Goal: Task Accomplishment & Management: Manage account settings

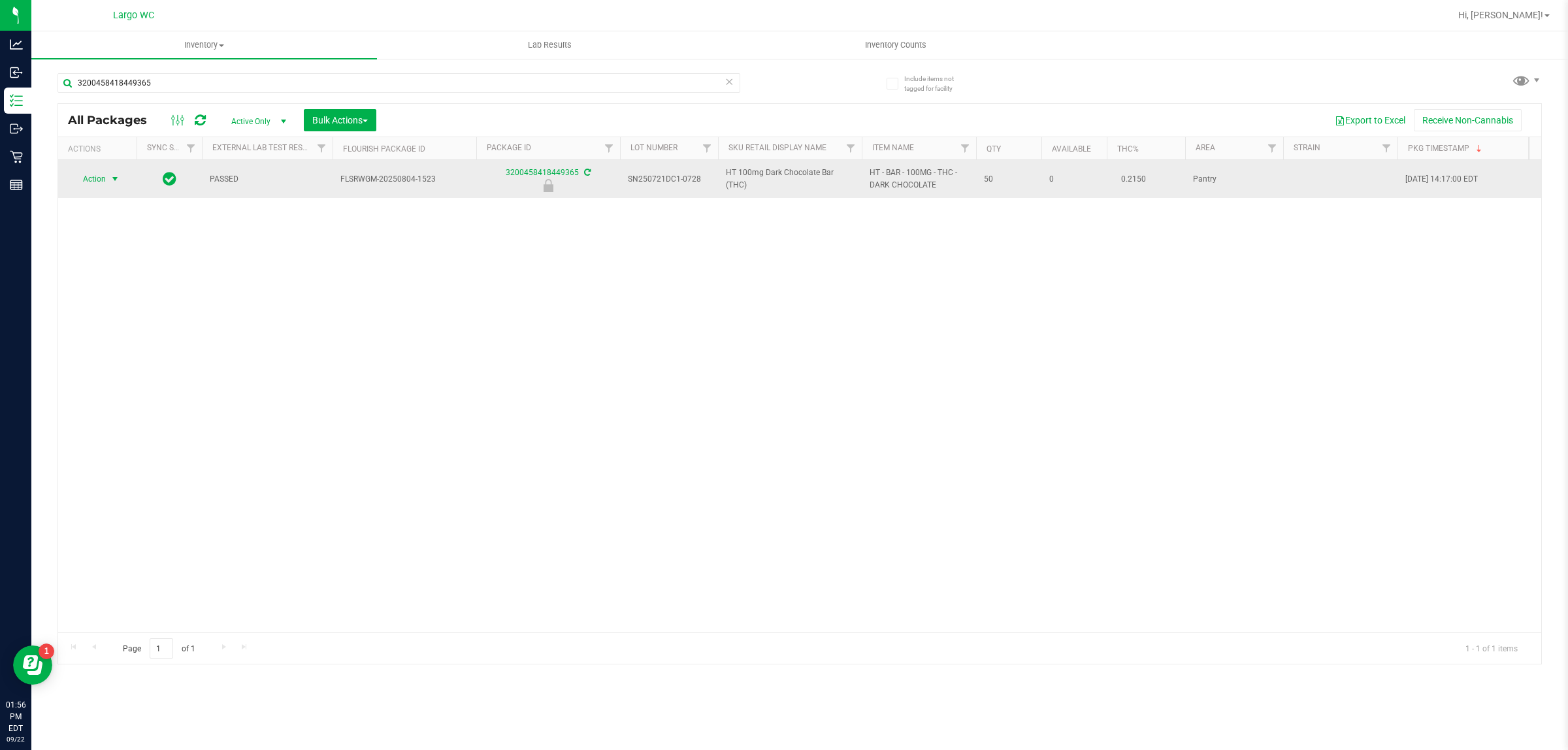
type input "3200458418449365"
click at [113, 179] on span "select" at bounding box center [115, 179] width 10 height 10
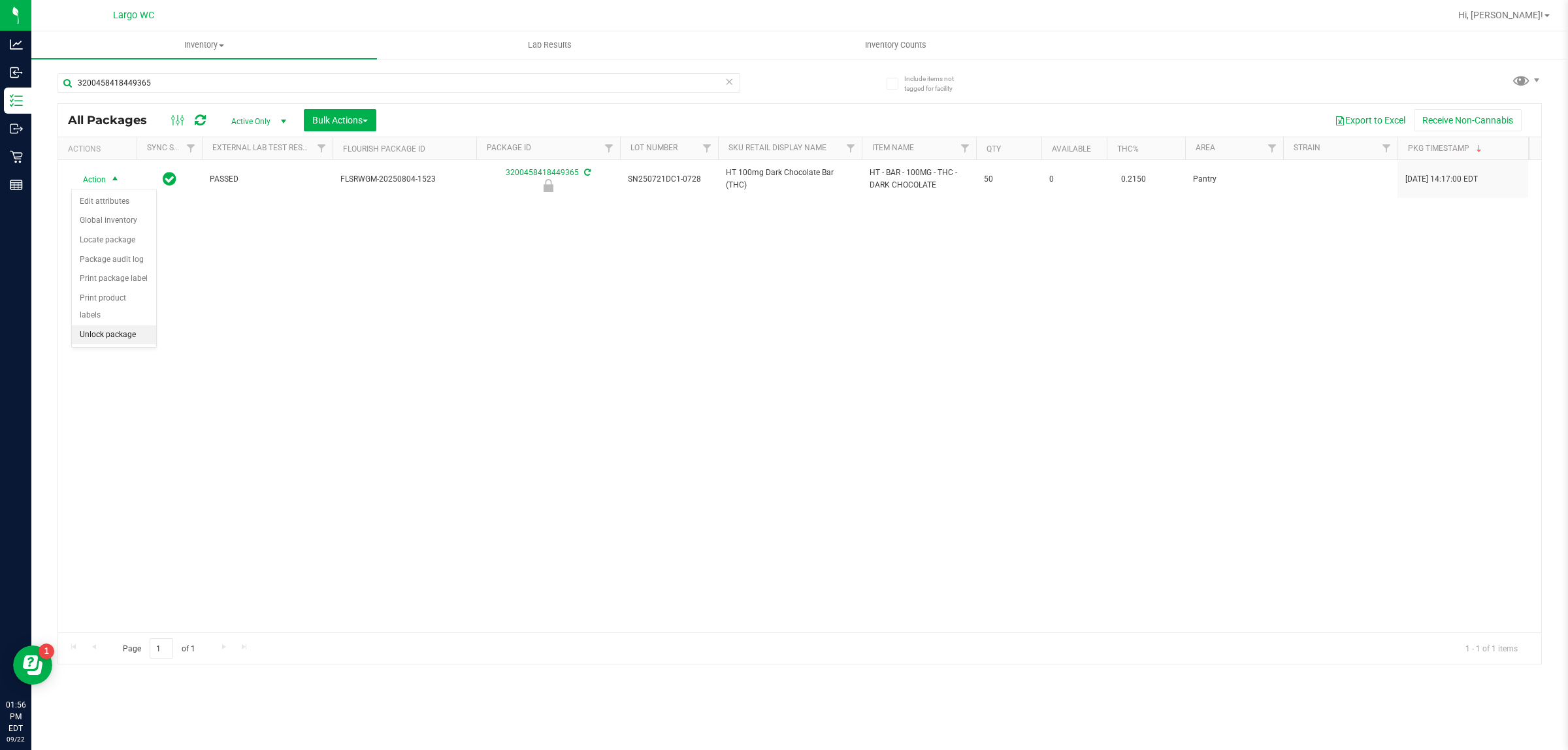
click at [118, 326] on li "Unlock package" at bounding box center [114, 335] width 84 height 20
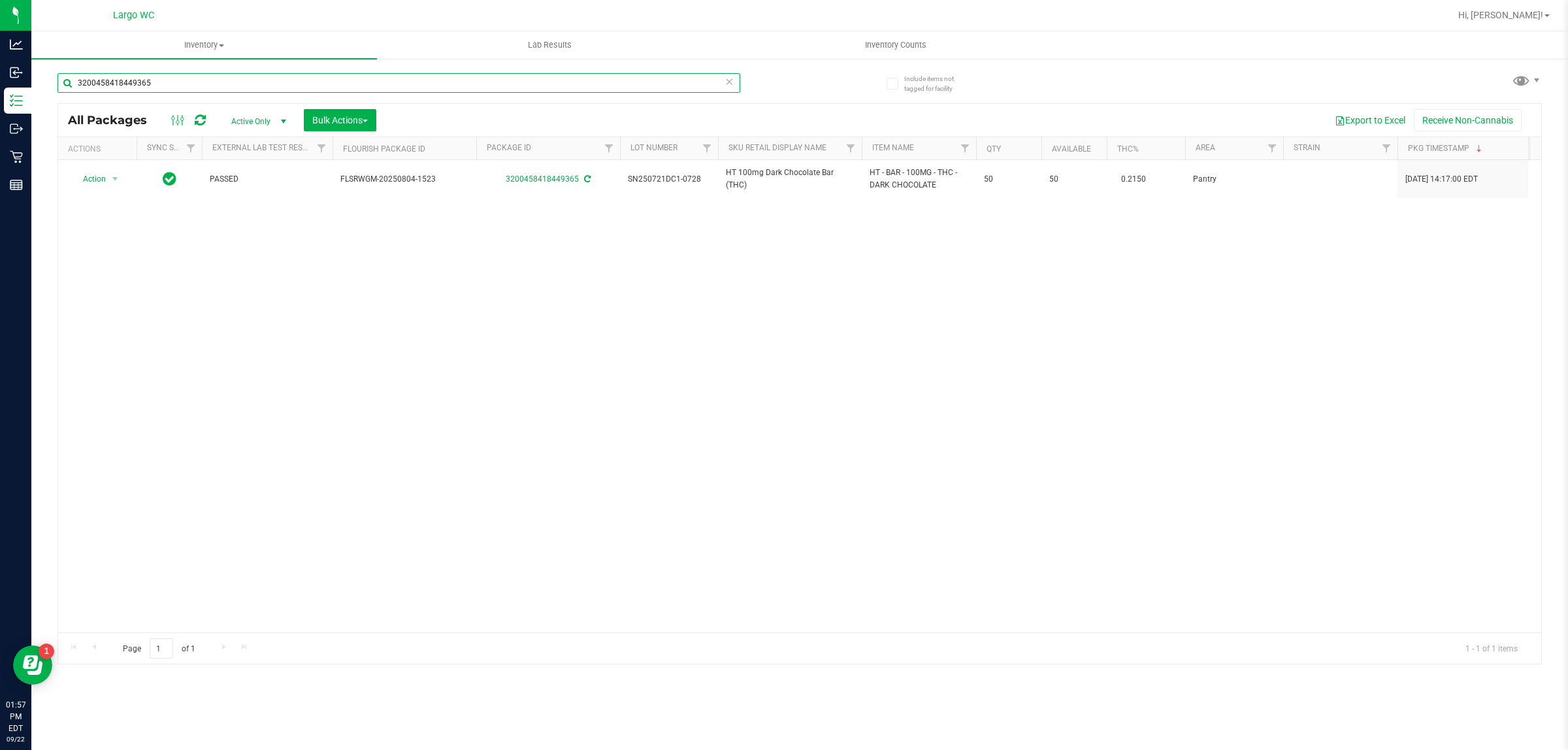
click at [239, 79] on input "3200458418449365" at bounding box center [399, 83] width 683 height 20
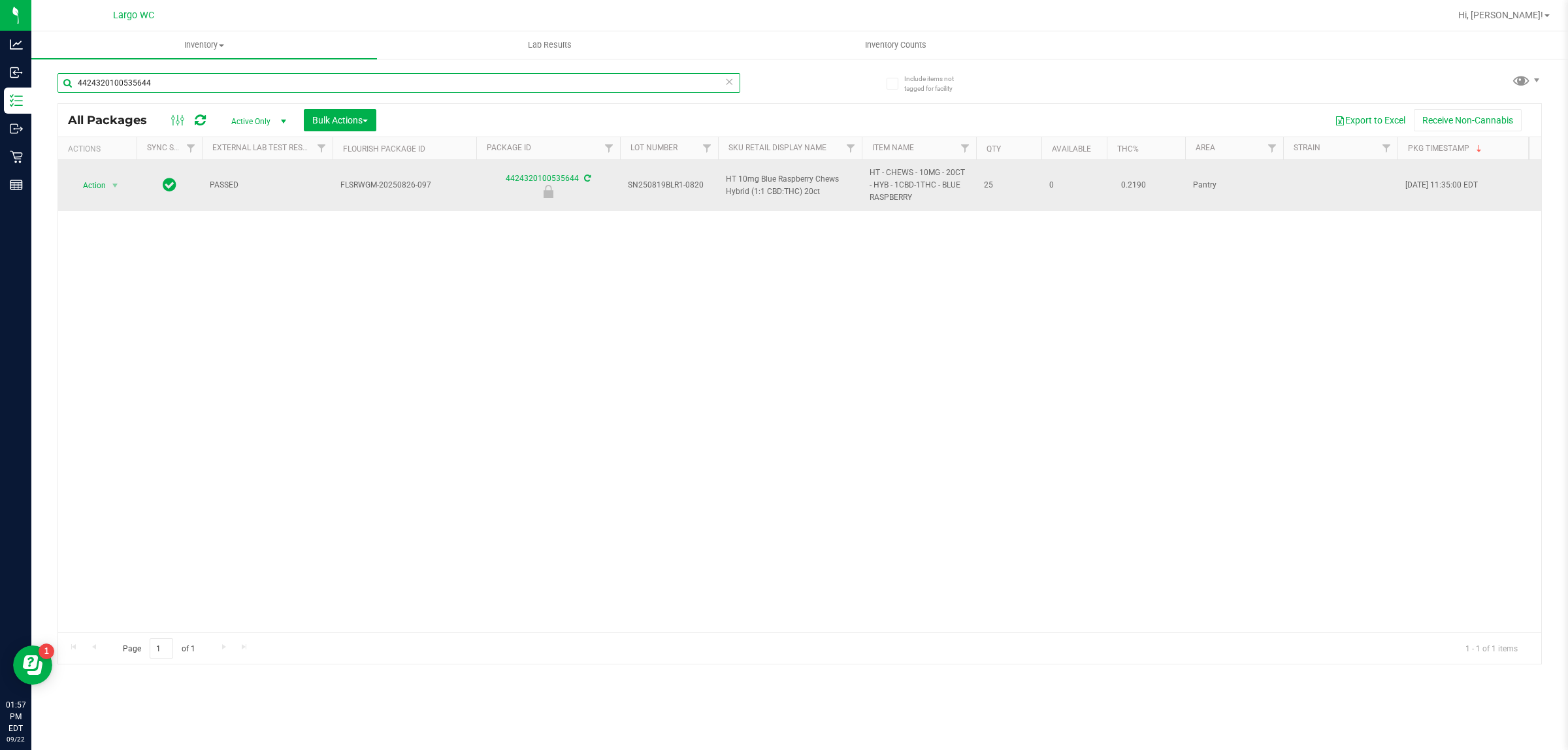
type input "4424320100535644"
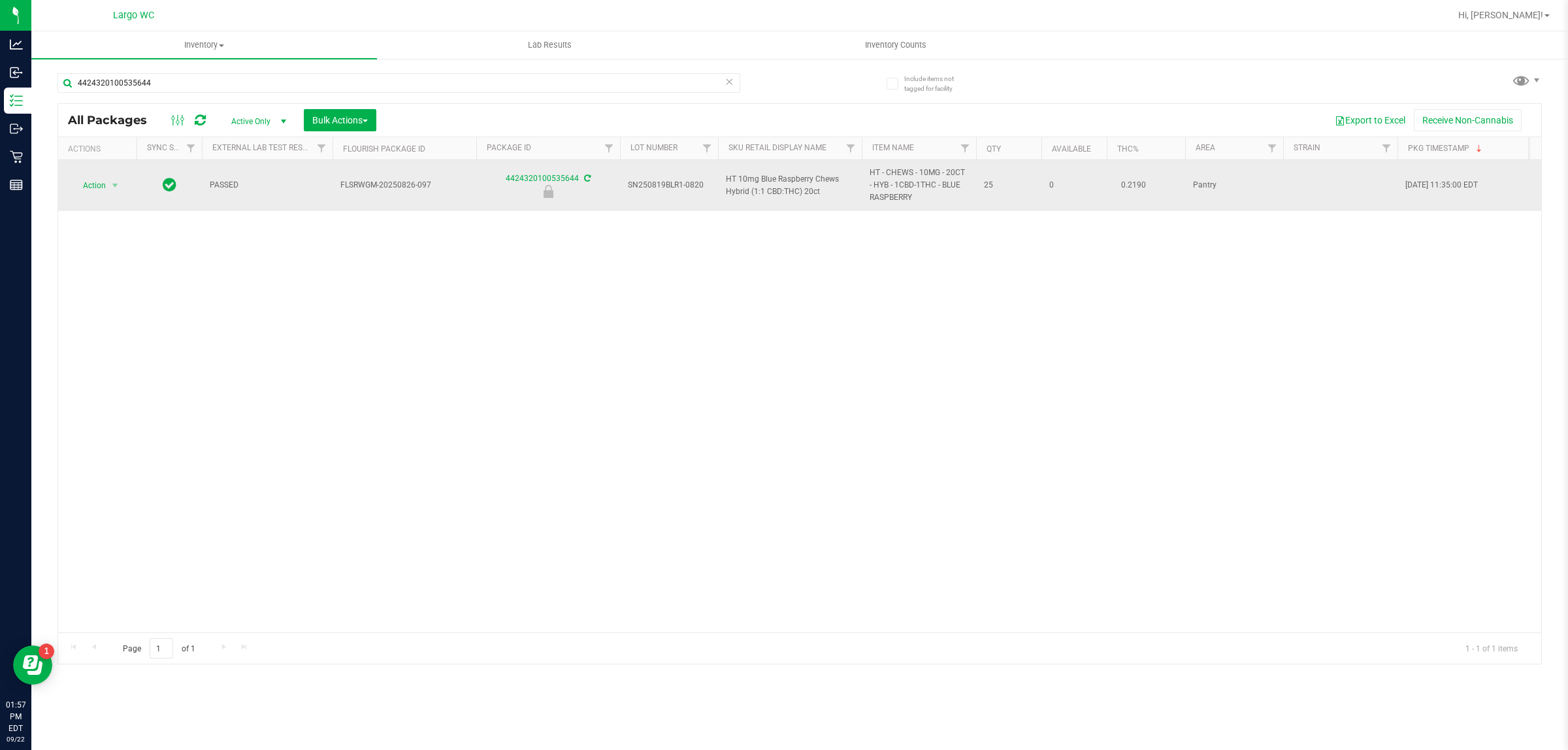
click at [85, 189] on span "Action" at bounding box center [89, 185] width 35 height 18
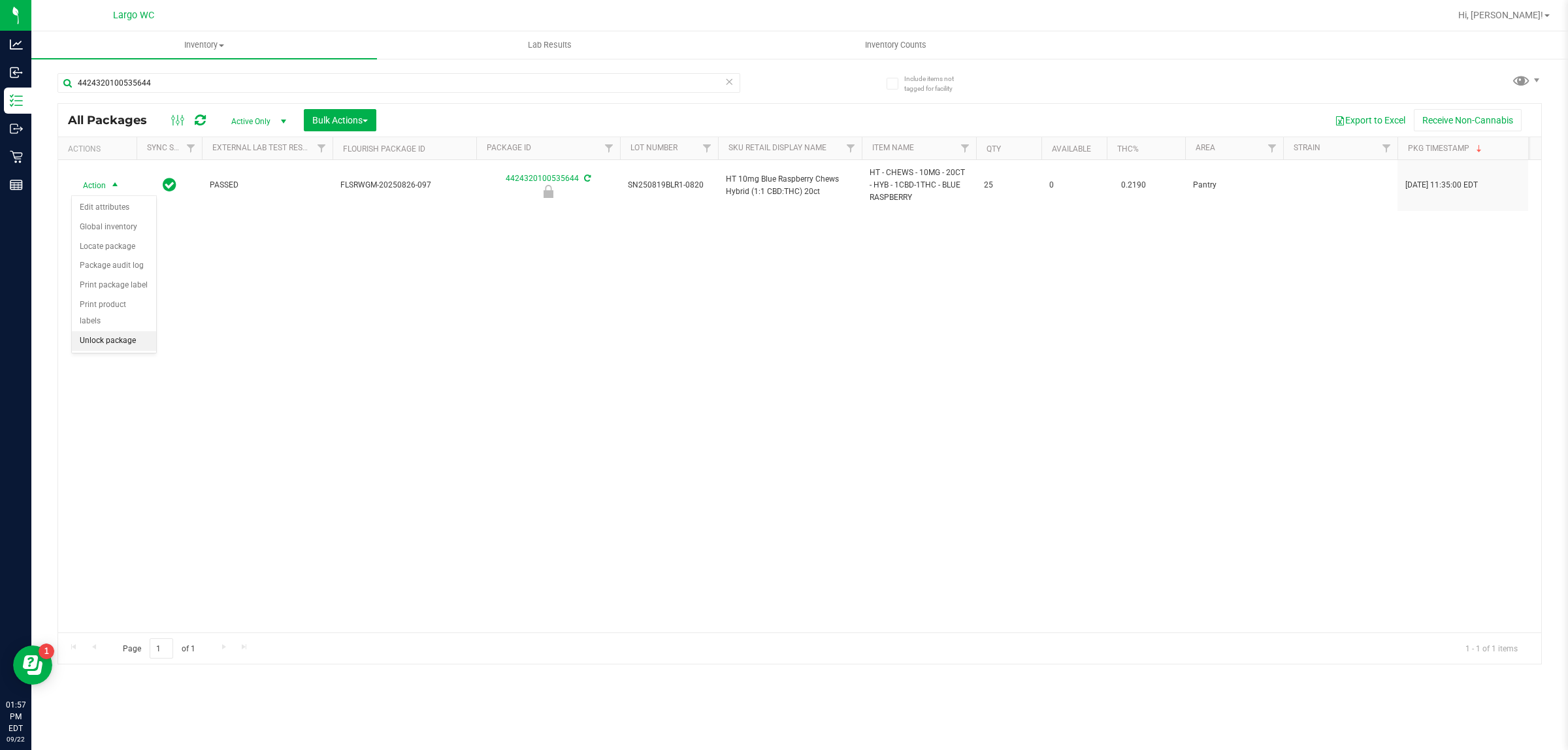
click at [109, 331] on li "Unlock package" at bounding box center [114, 341] width 84 height 20
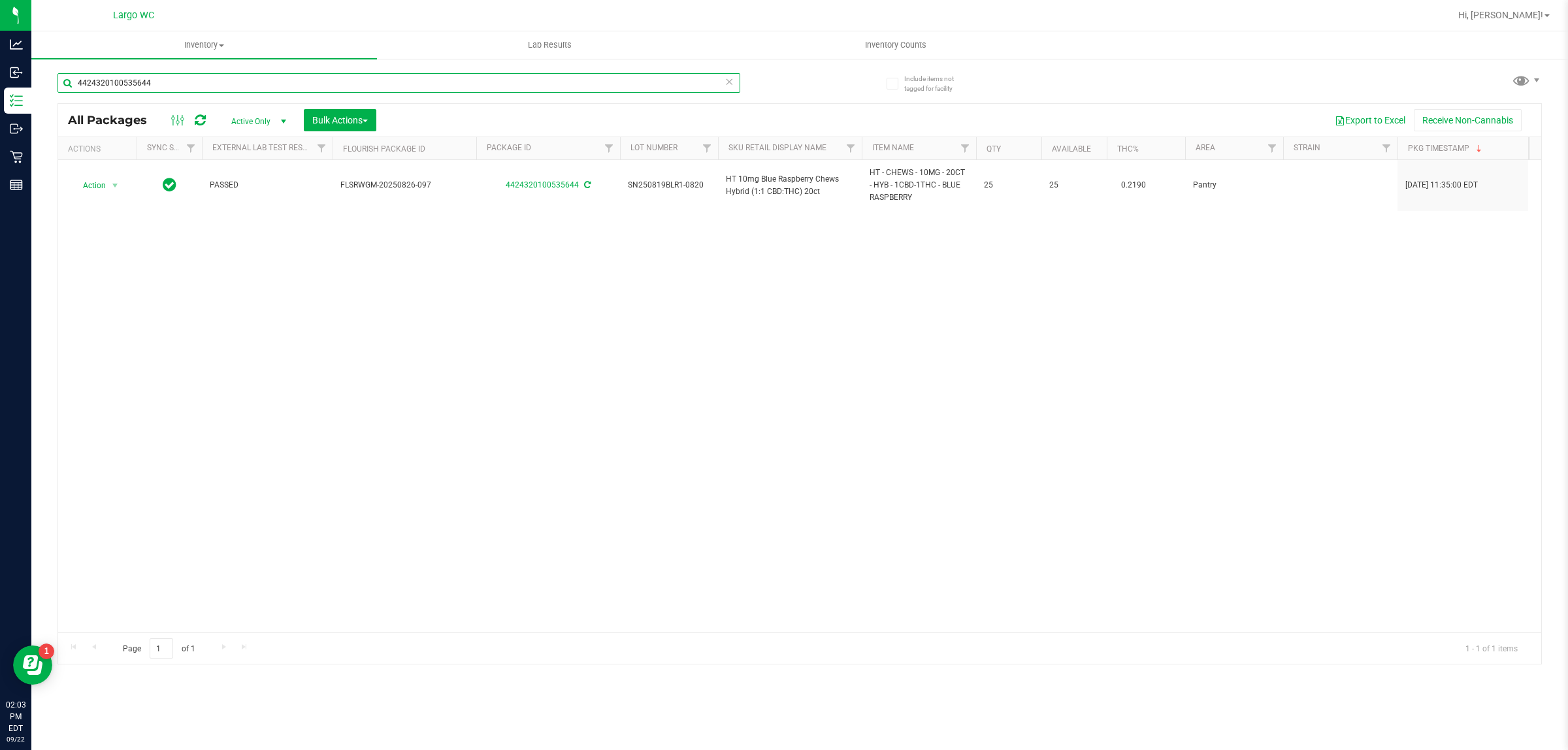
click at [214, 86] on input "4424320100535644" at bounding box center [399, 83] width 683 height 20
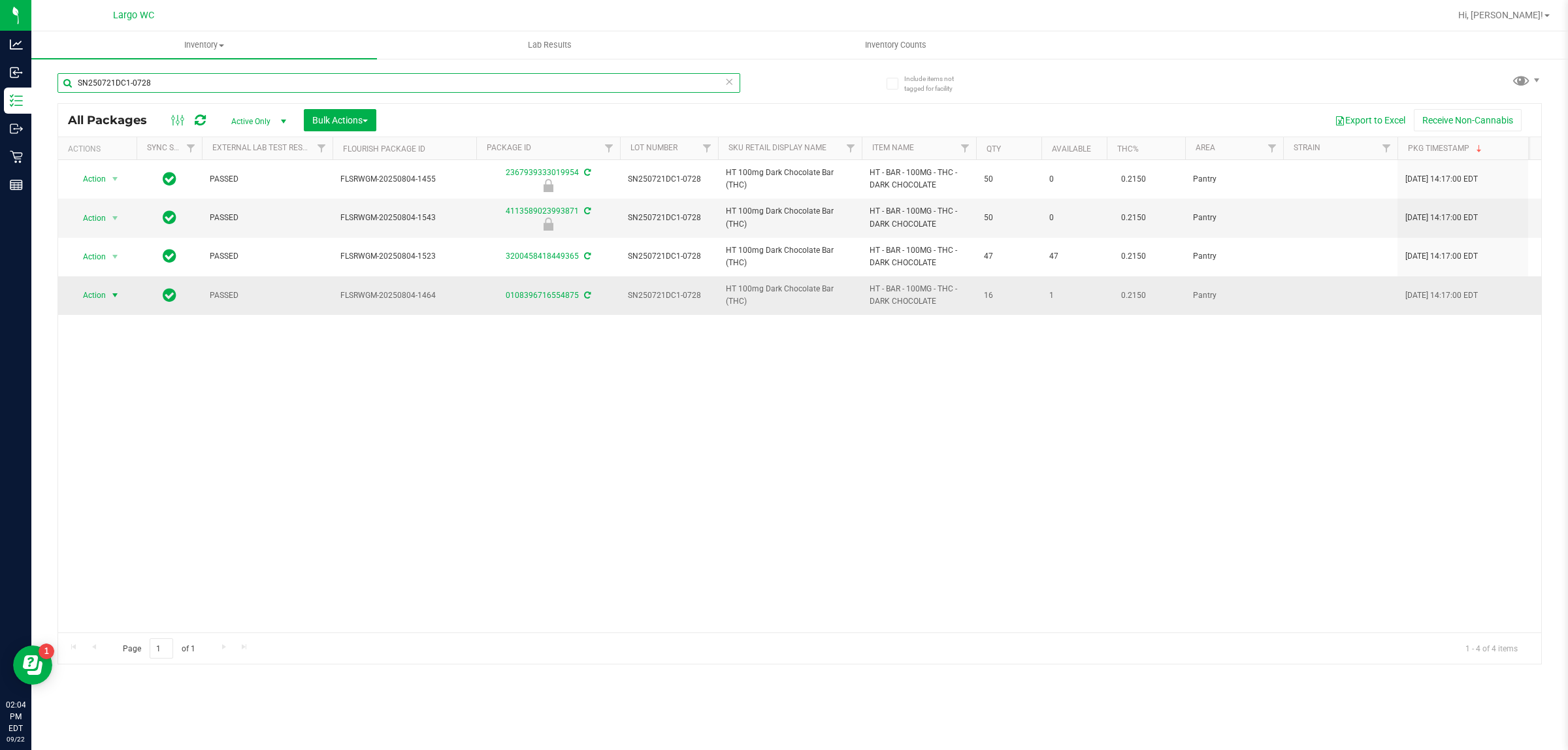
type input "SN250721DC1-0728"
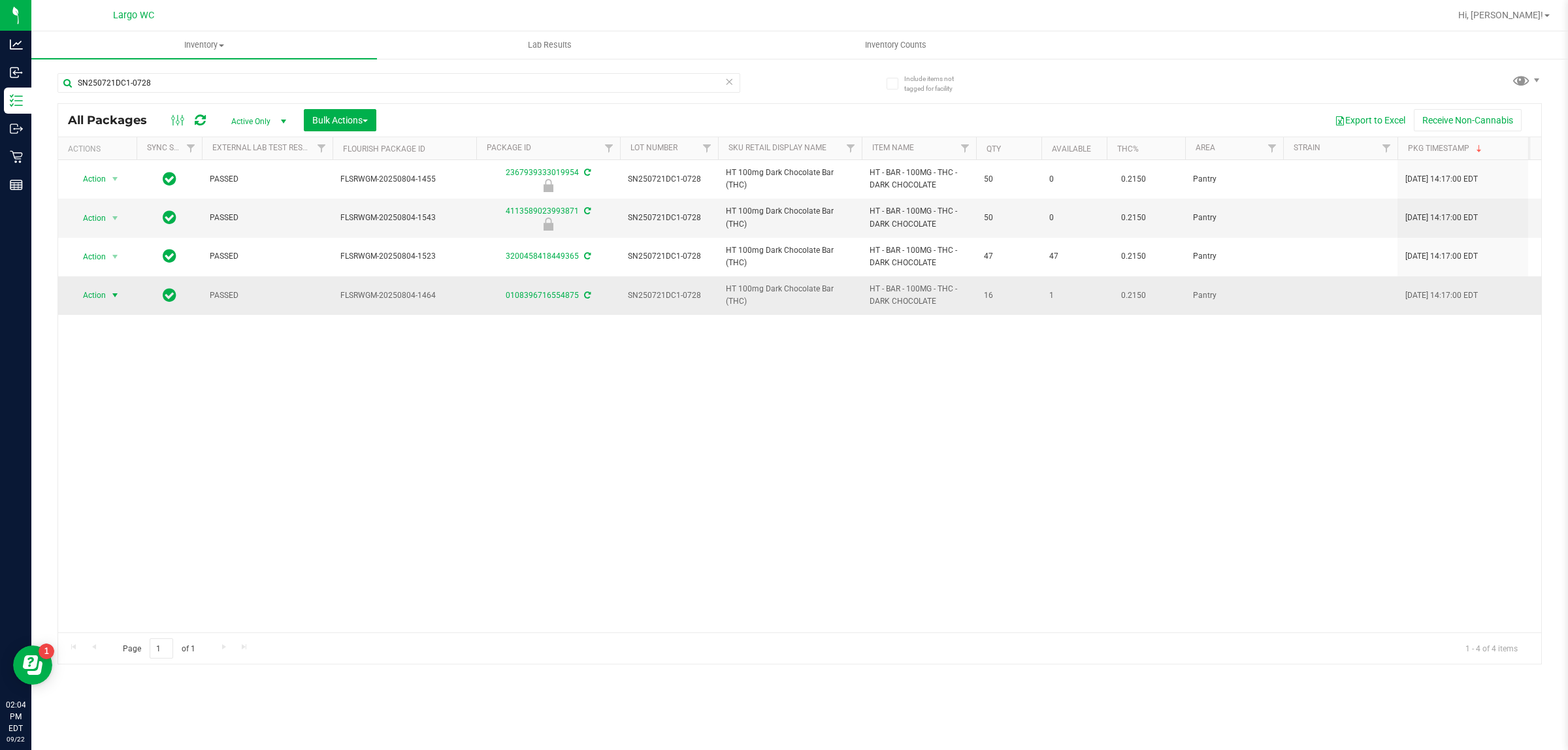
click at [115, 298] on span "select" at bounding box center [115, 295] width 10 height 10
click at [126, 333] on li "Create package" at bounding box center [122, 338] width 102 height 20
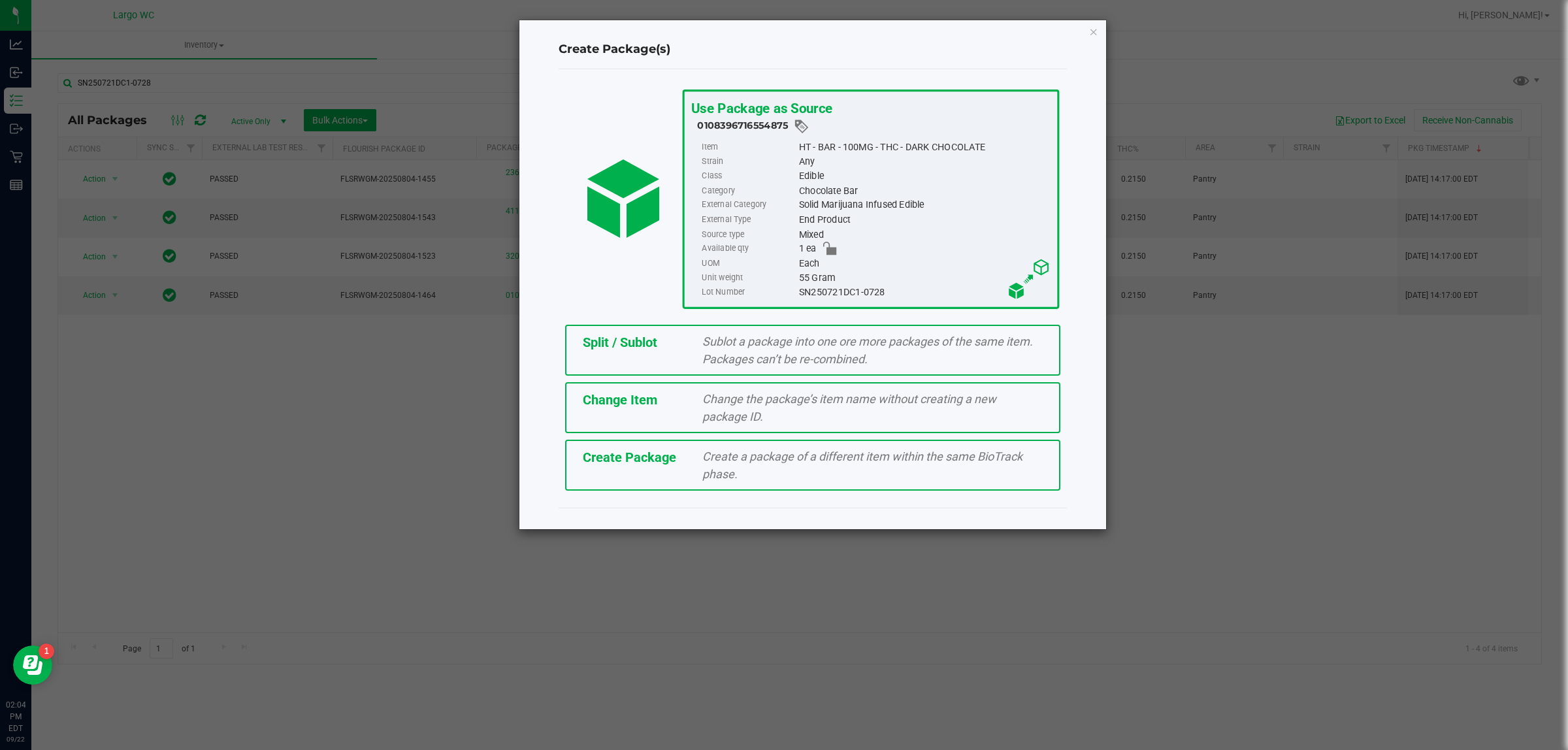
click at [714, 341] on span "Sublot a package into one ore more packages of the same item. Packages can’t be…" at bounding box center [868, 350] width 331 height 31
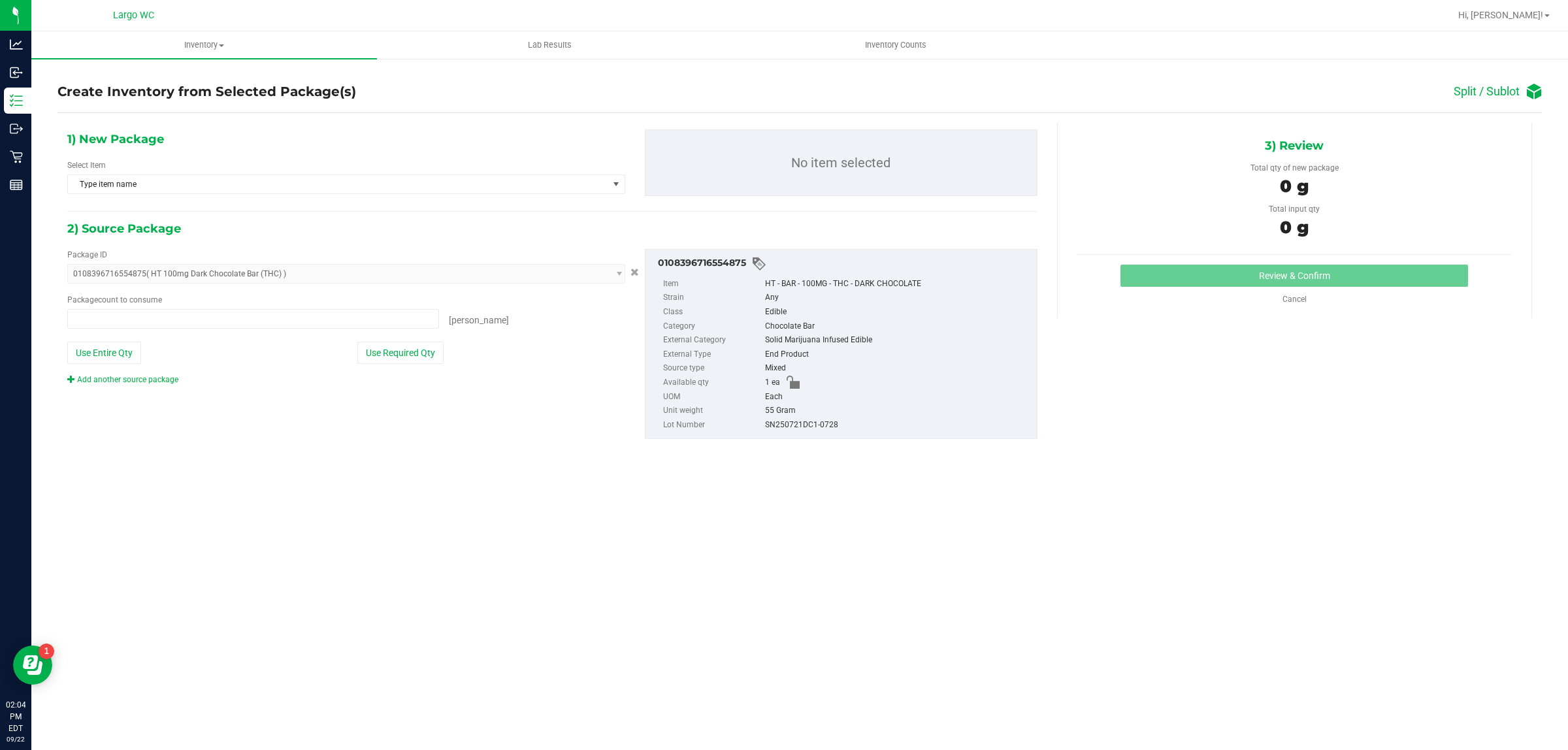
type input "0 ea"
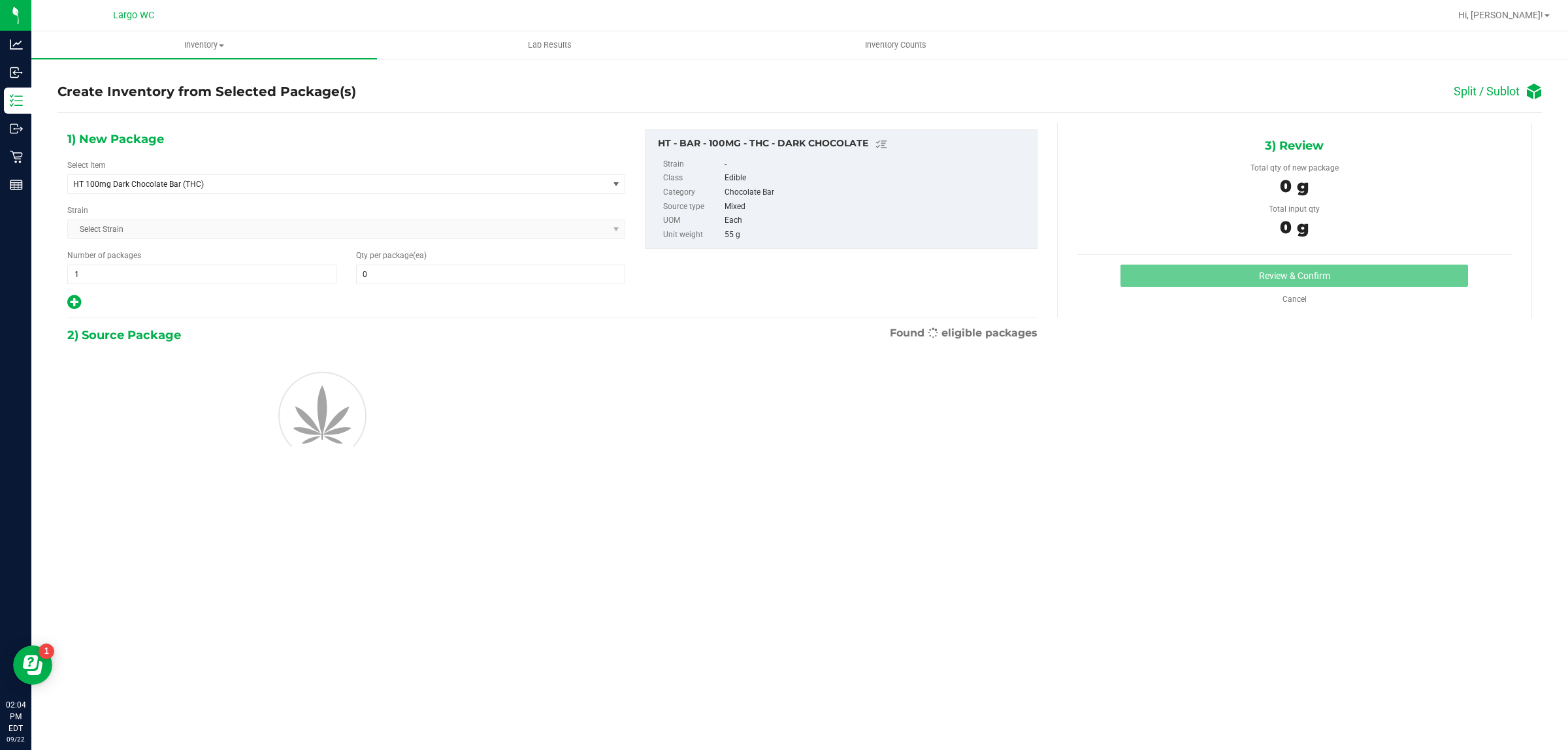
click at [276, 327] on div "2) Source Package Found eligible packages" at bounding box center [553, 335] width 971 height 20
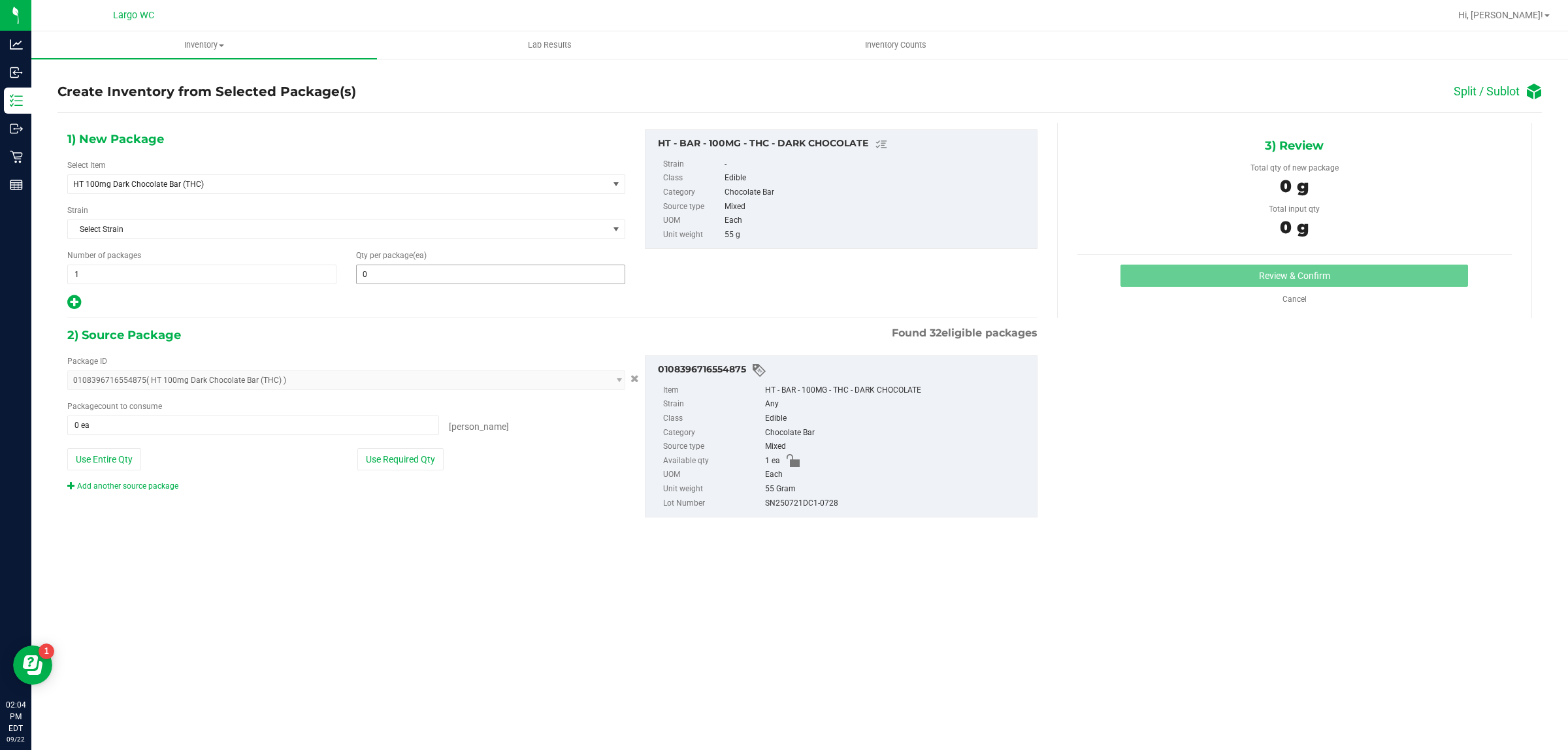
click at [417, 271] on input "0" at bounding box center [491, 274] width 268 height 18
type input "1"
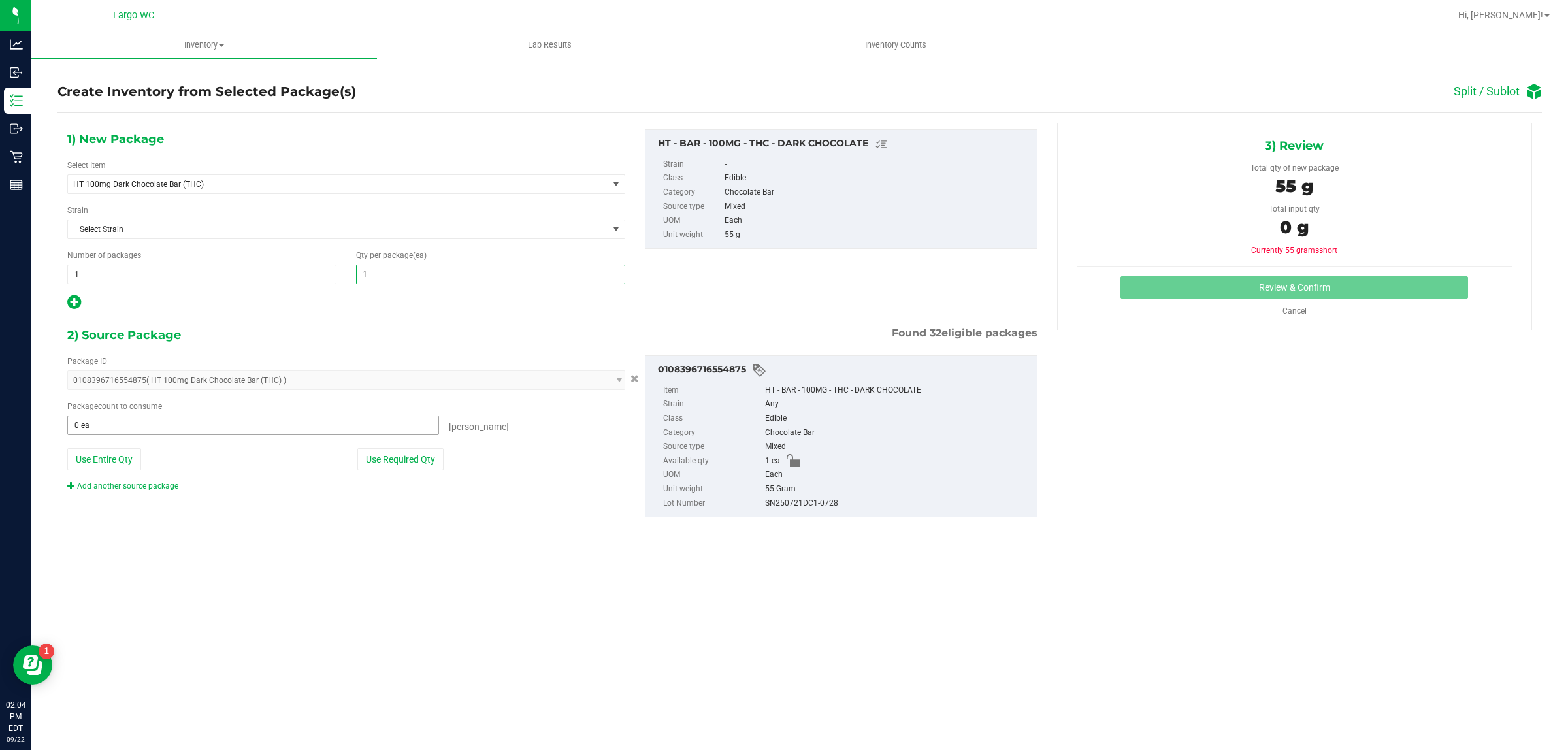
click at [373, 426] on input "0 ea" at bounding box center [253, 426] width 371 height 18
type input "1"
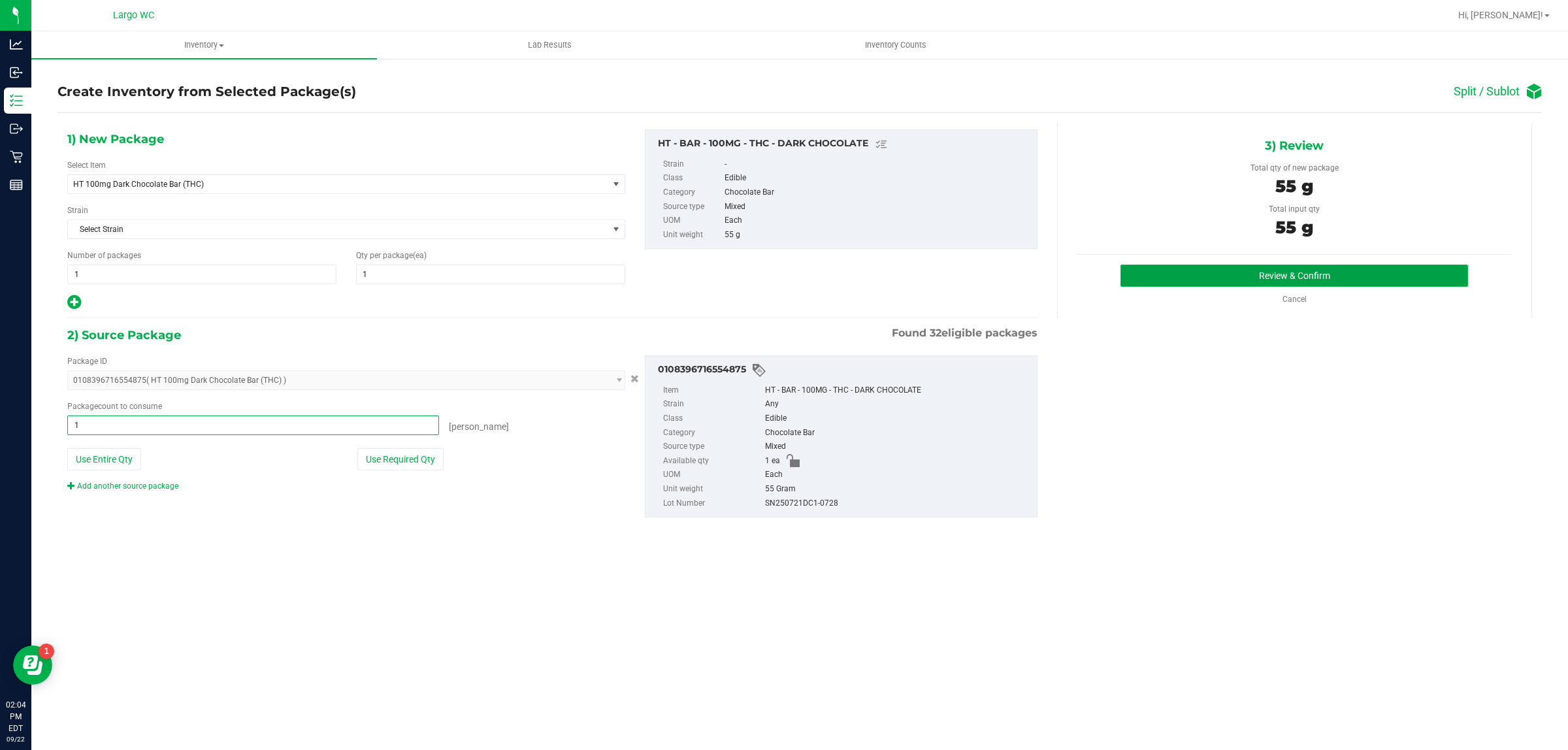
click at [1309, 272] on button "Review & Confirm" at bounding box center [1294, 276] width 348 height 22
type input "1 ea"
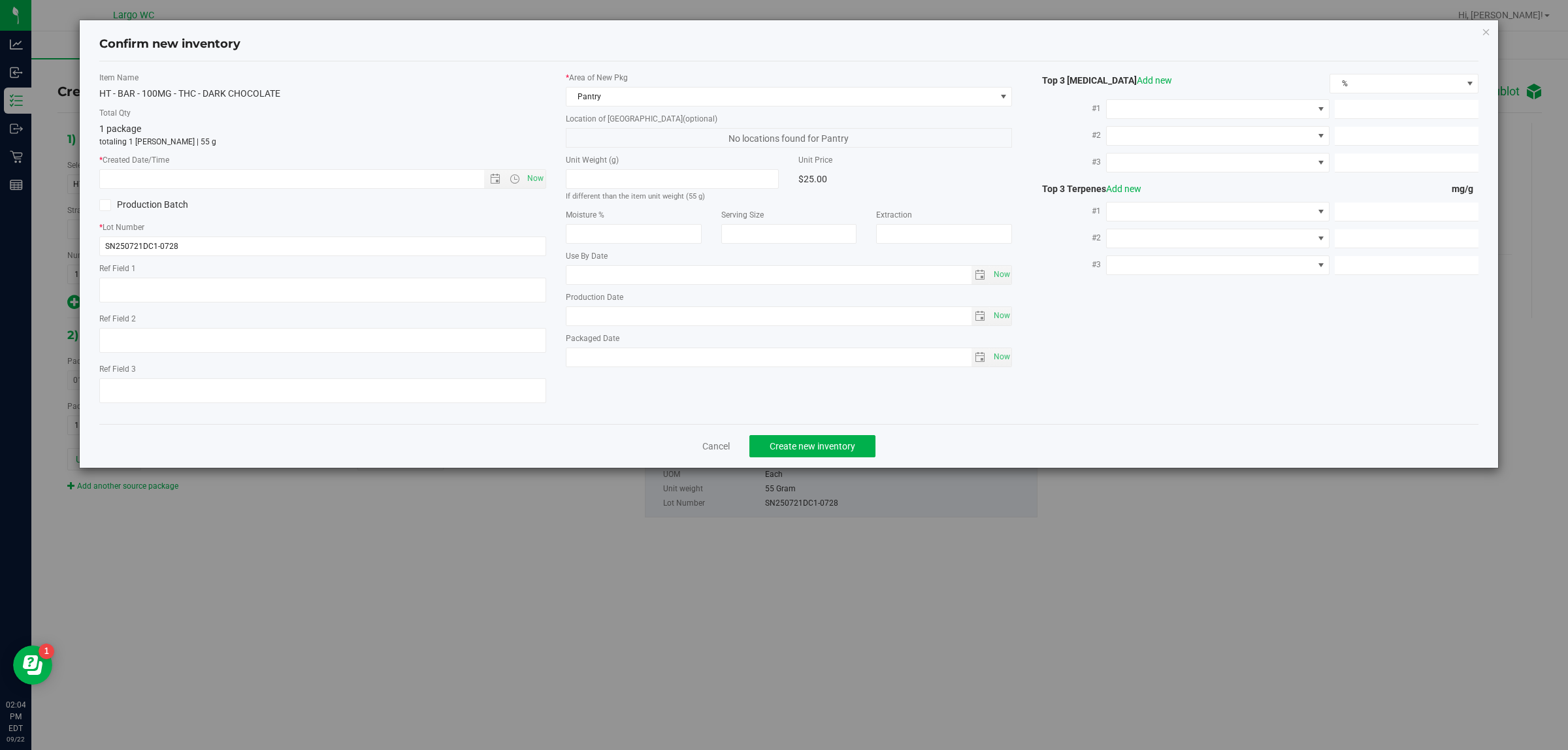
type input "[DATE]"
click at [534, 174] on span "Now" at bounding box center [535, 178] width 22 height 19
type input "[DATE] 2:04 PM"
click at [847, 448] on span "Create new inventory" at bounding box center [812, 446] width 86 height 10
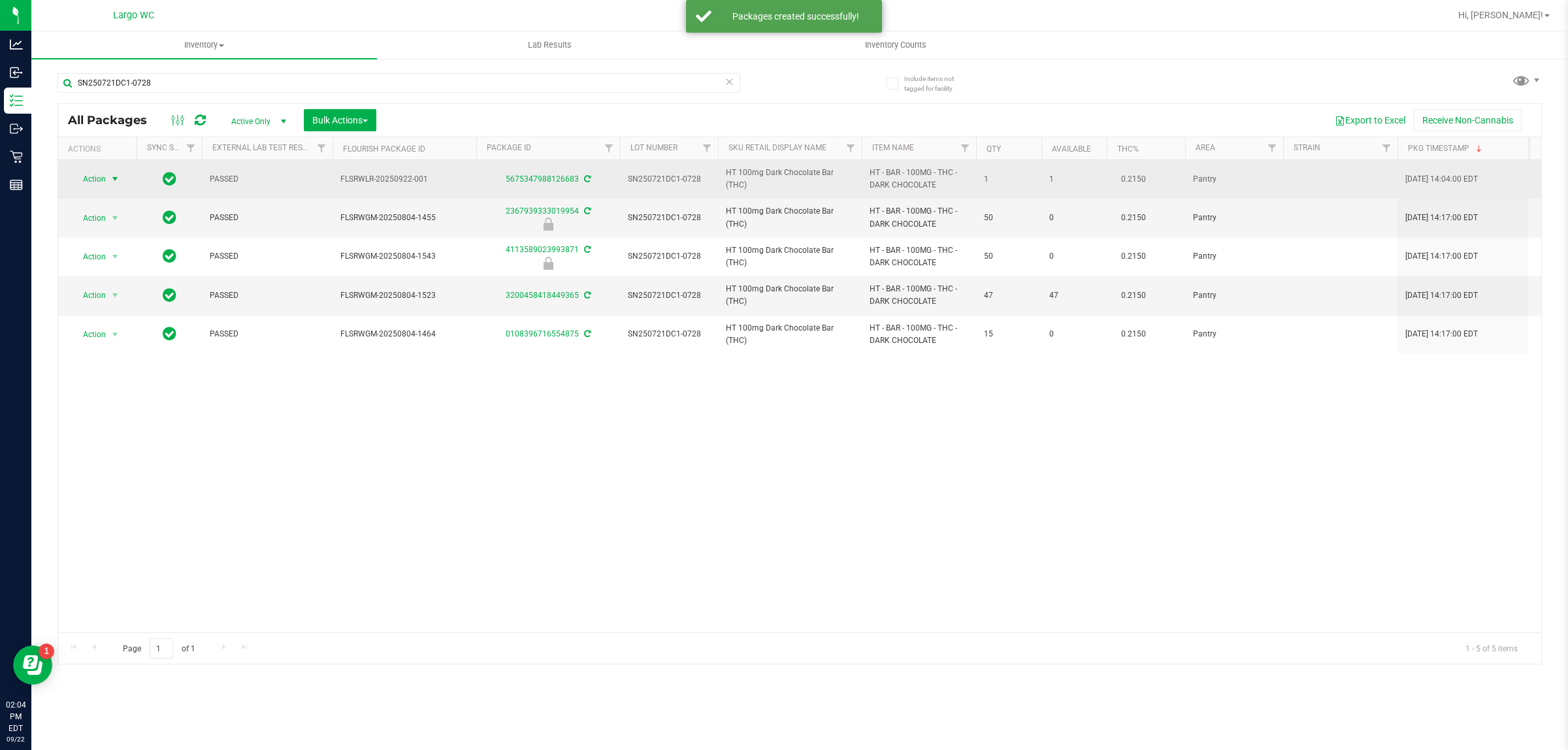
click at [110, 179] on span "select" at bounding box center [115, 179] width 10 height 10
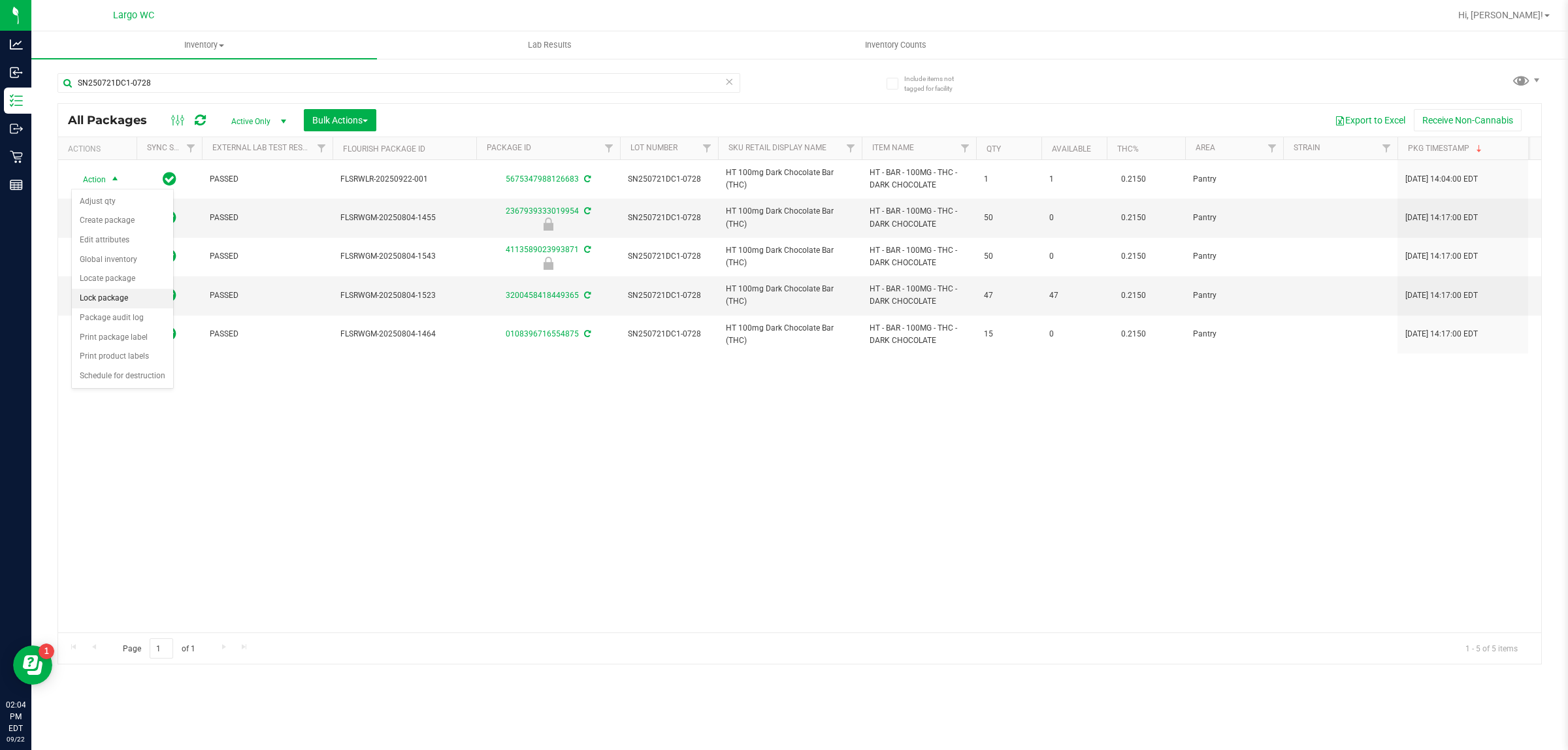
click at [100, 303] on li "Lock package" at bounding box center [122, 299] width 102 height 20
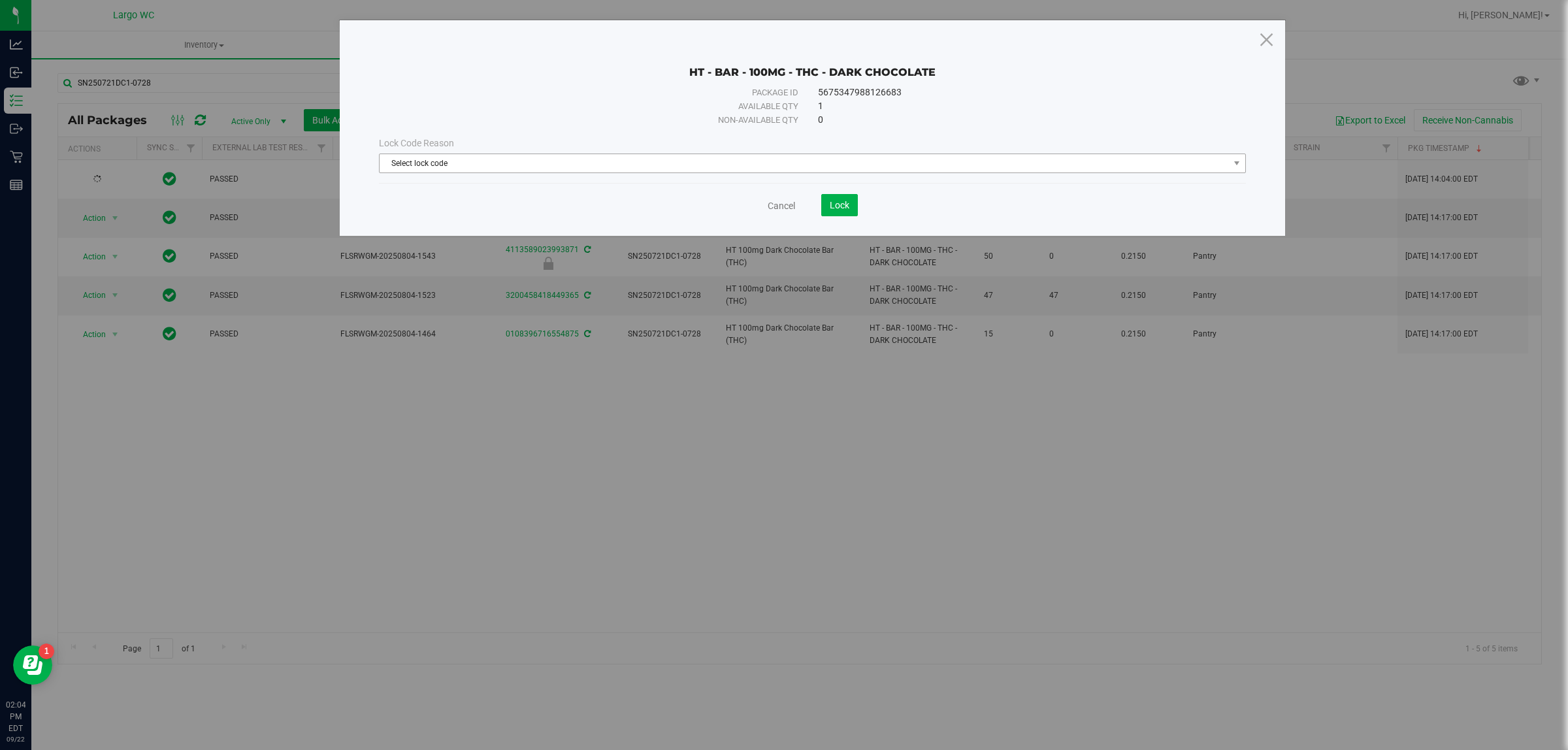
click at [592, 155] on span "Select lock code" at bounding box center [804, 163] width 849 height 18
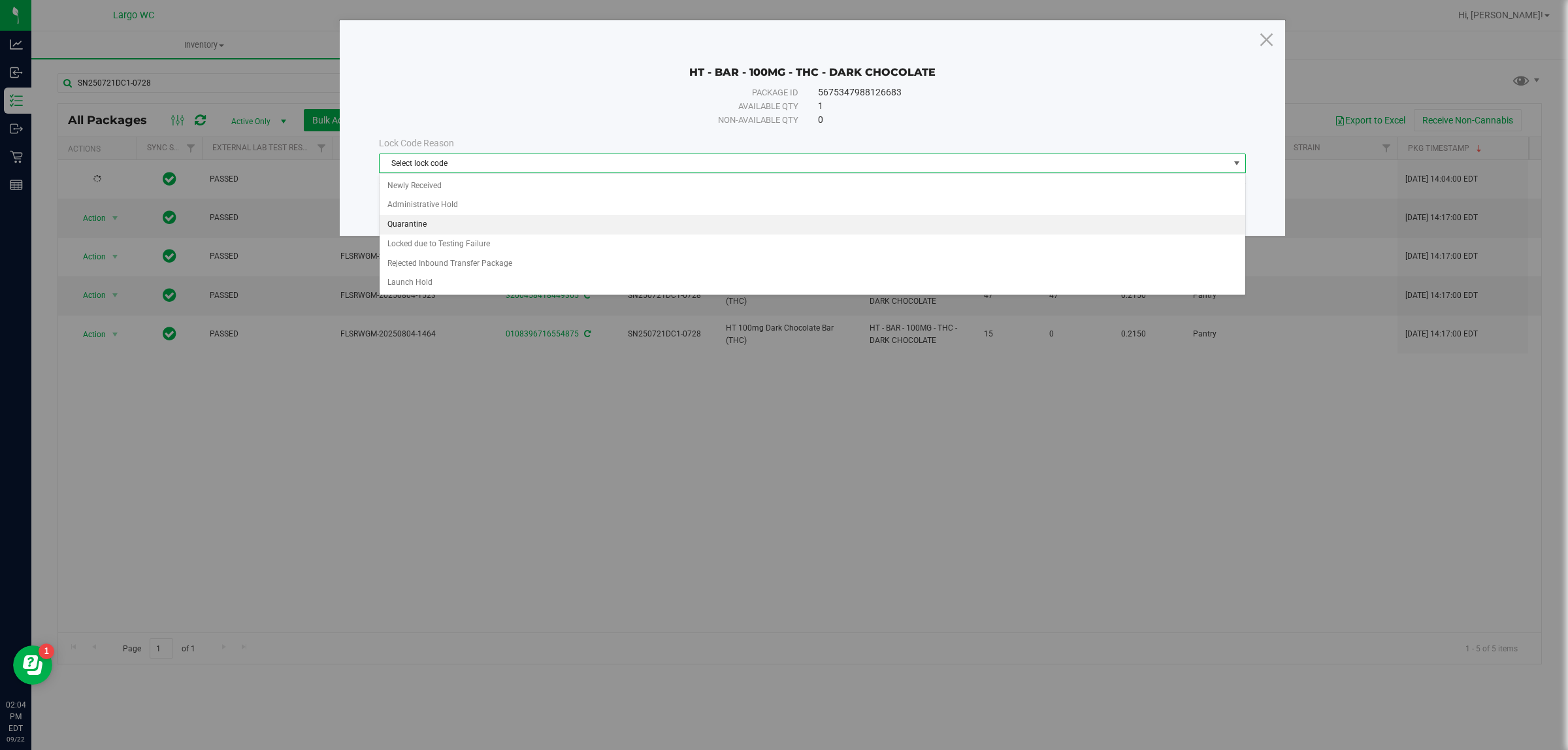
click at [485, 225] on li "Quarantine" at bounding box center [812, 225] width 865 height 20
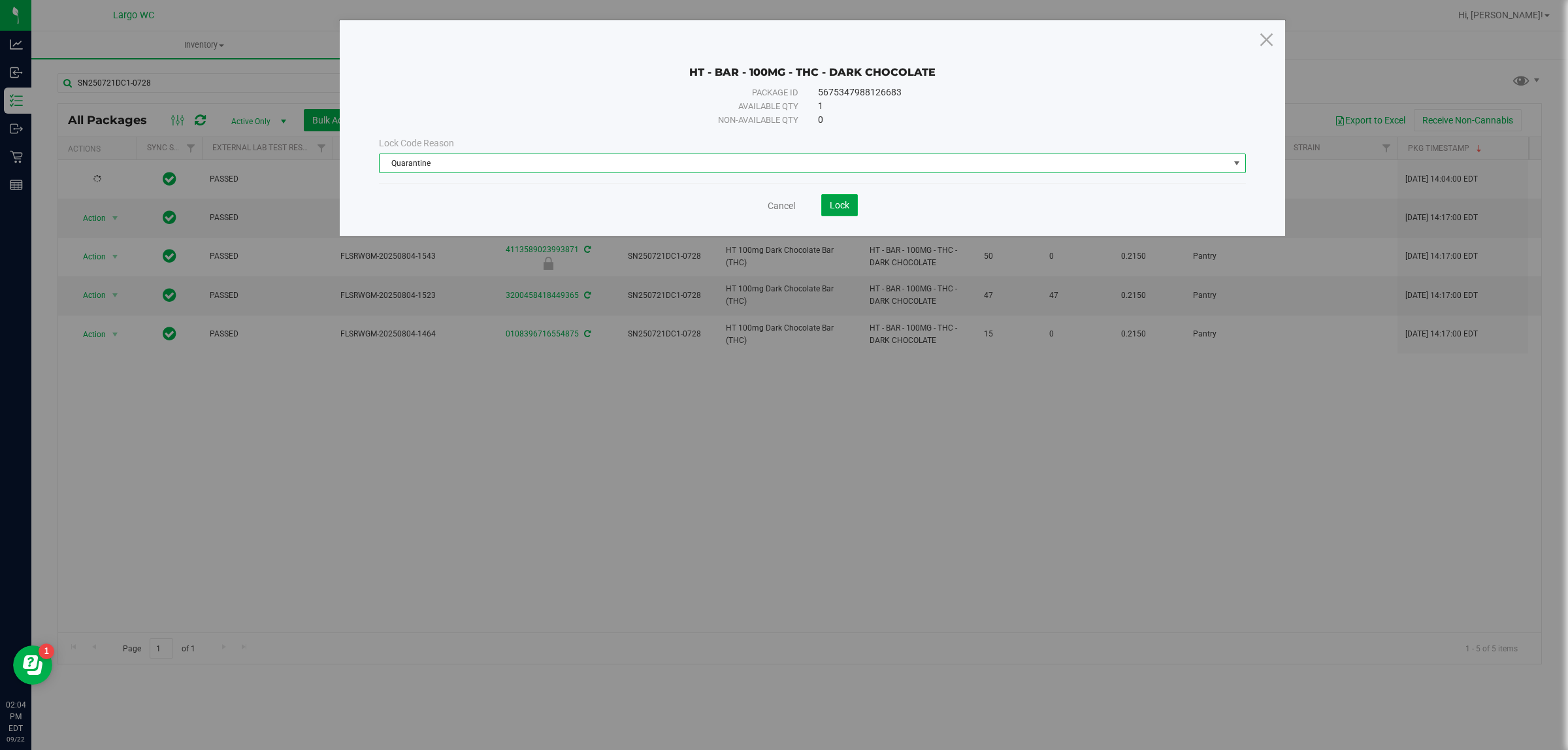
click at [838, 206] on span "Lock" at bounding box center [840, 205] width 20 height 10
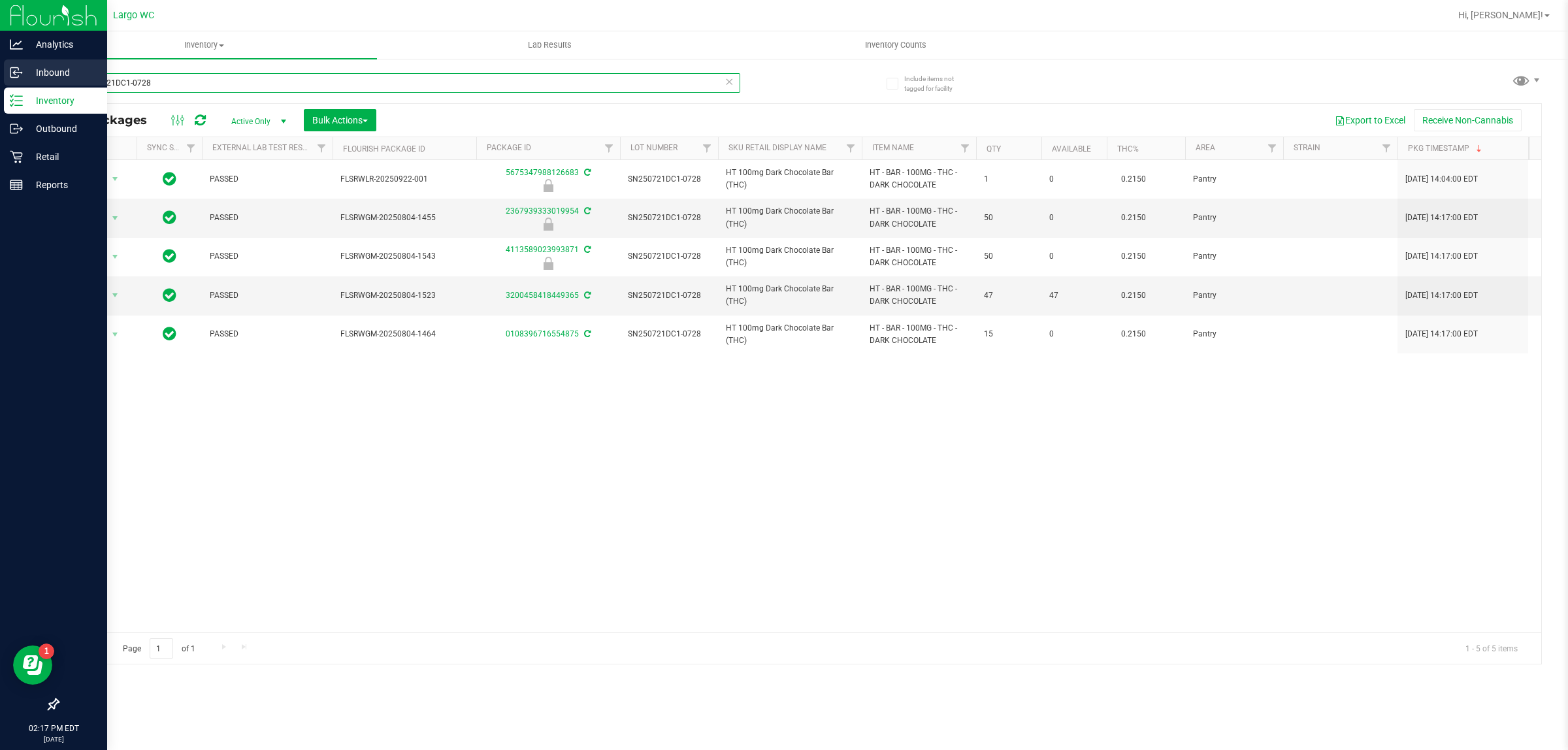
drag, startPoint x: 199, startPoint y: 82, endPoint x: 0, endPoint y: 77, distance: 199.1
click at [0, 77] on div "Analytics Inbound Inventory Outbound Retail Reports 02:17 PM EDT [DATE] 09/22 L…" at bounding box center [784, 375] width 1568 height 750
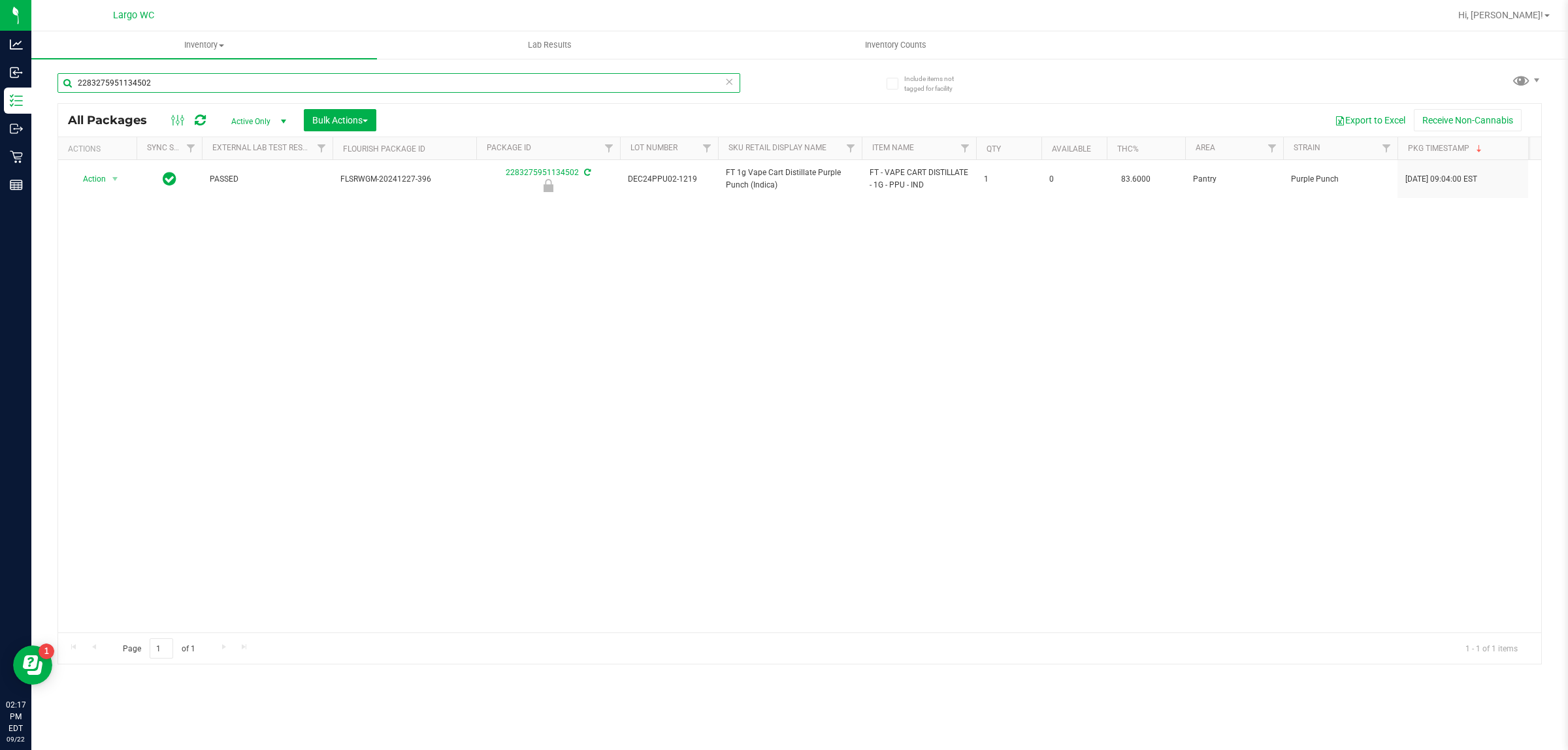
type input "2283275951134502"
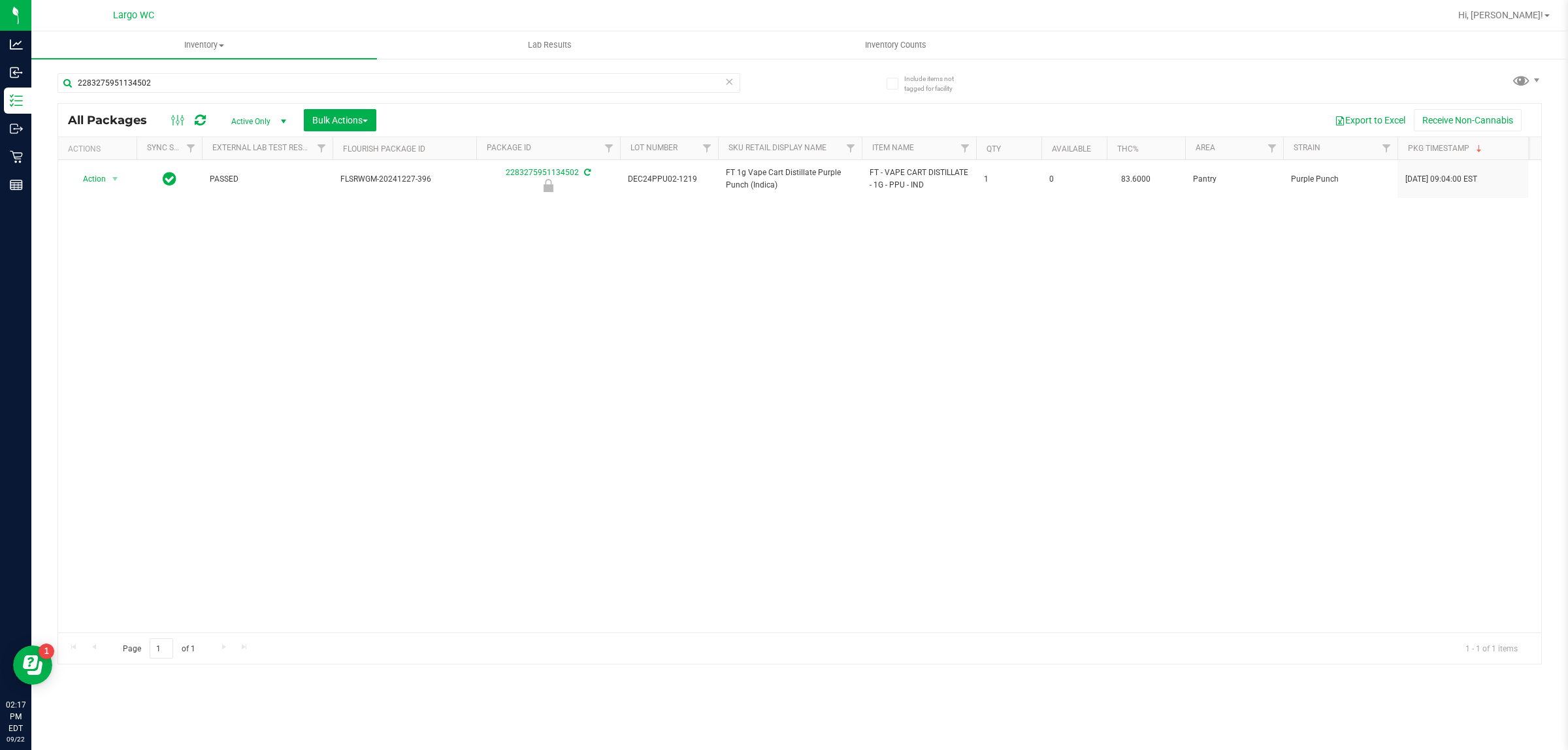
click at [485, 285] on div "Action Action Edit attributes Global inventory Locate package Package audit log…" at bounding box center [800, 396] width 1484 height 472
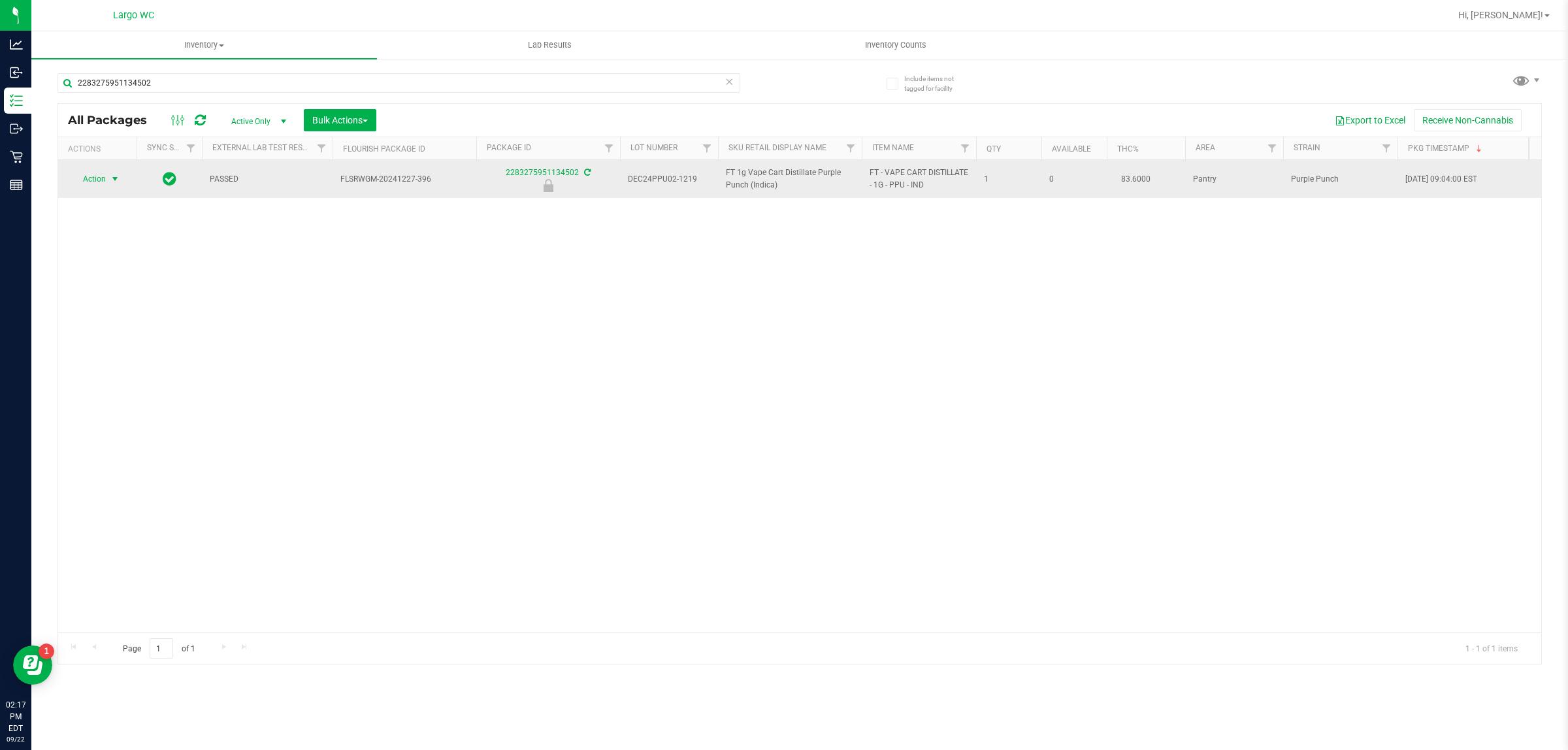
click at [112, 179] on span "select" at bounding box center [115, 179] width 10 height 10
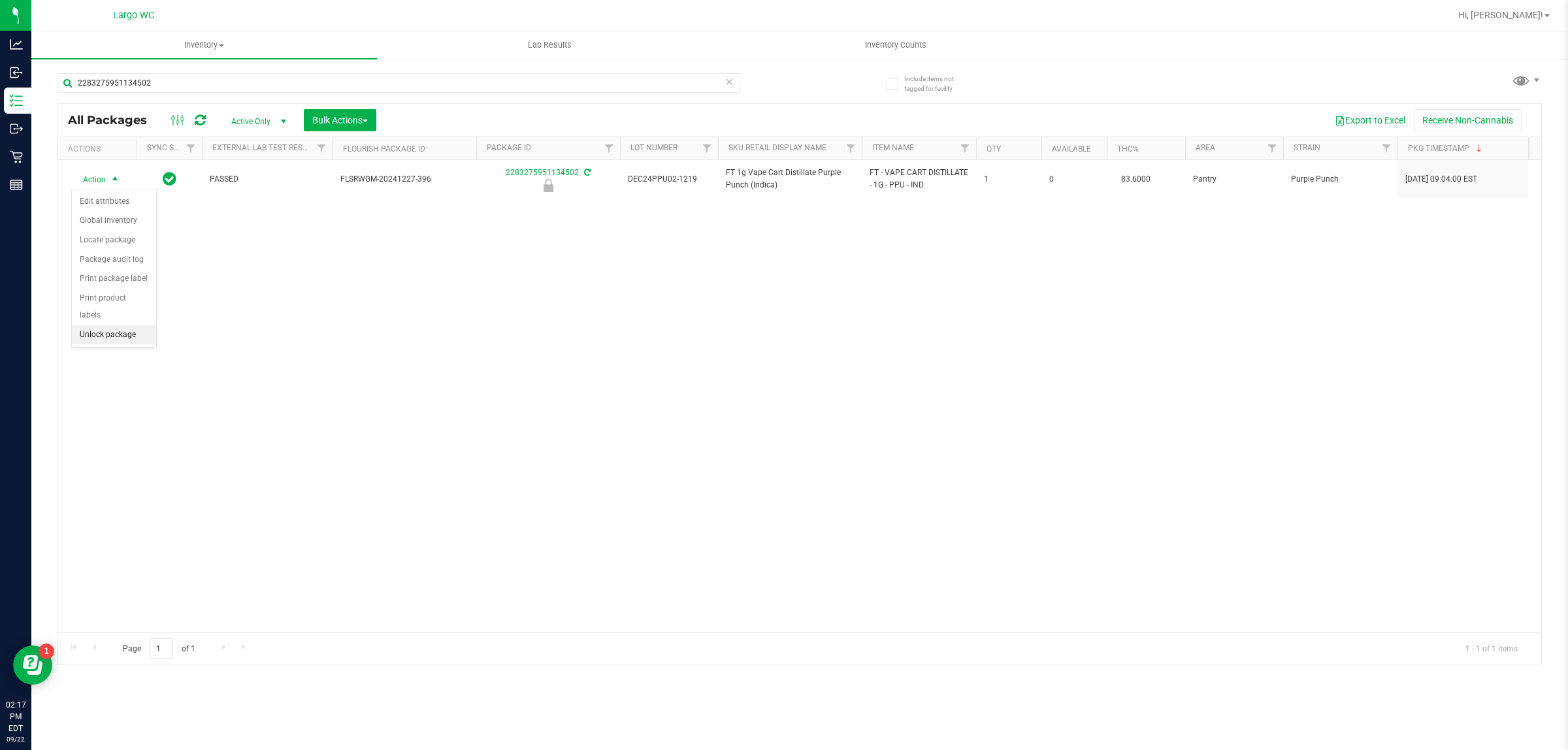
click at [121, 326] on li "Unlock package" at bounding box center [114, 335] width 84 height 20
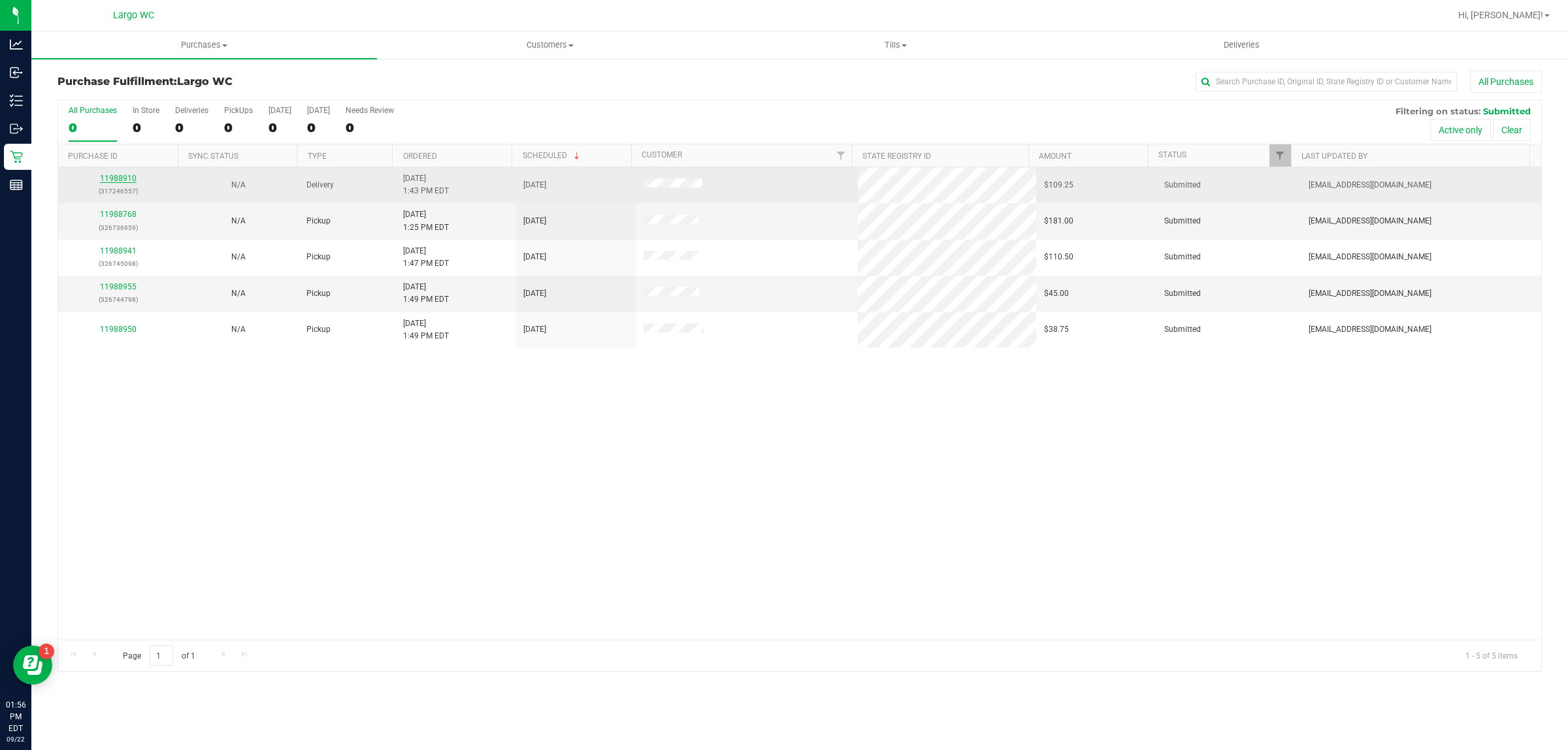
click at [128, 183] on link "11988910" at bounding box center [119, 178] width 37 height 9
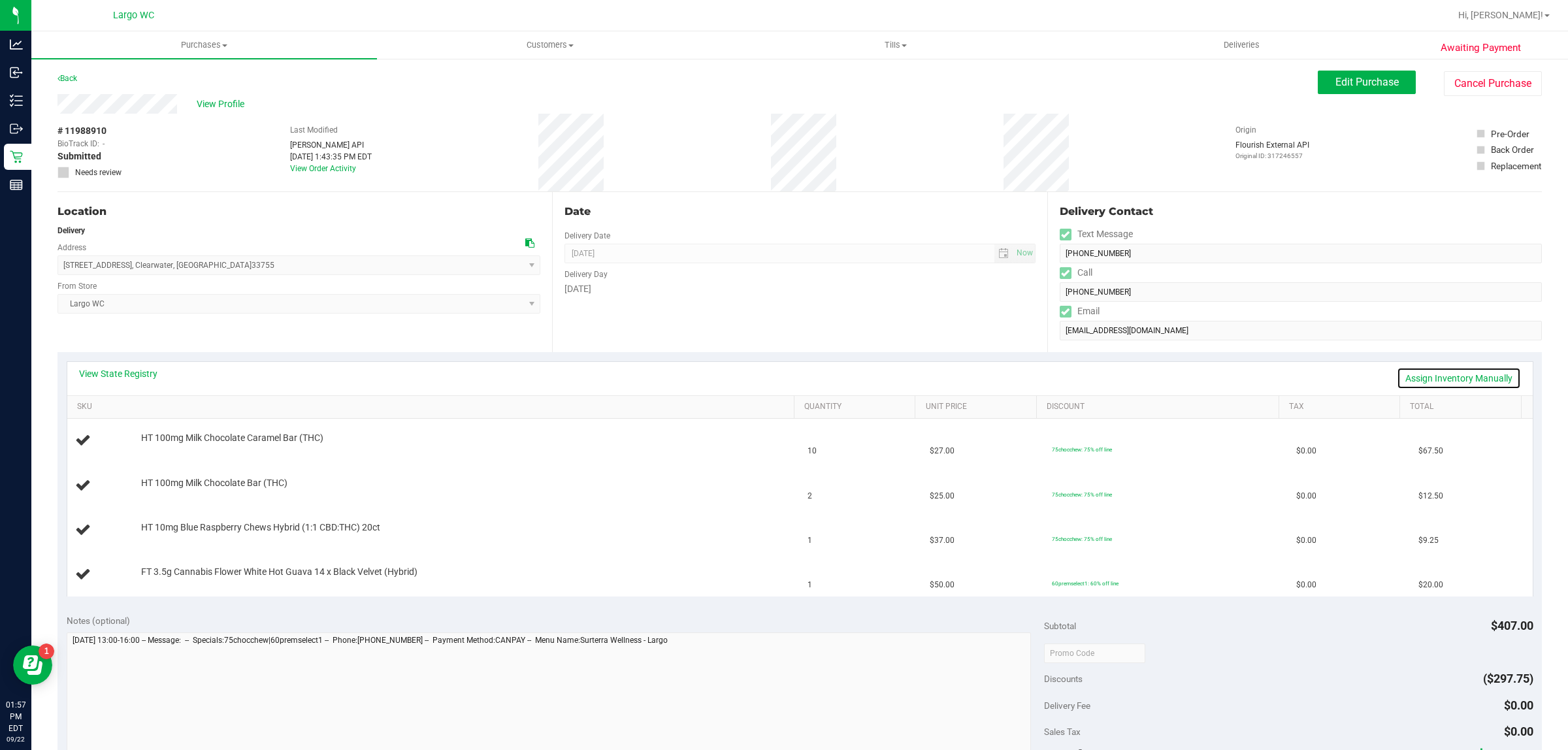
click at [1466, 384] on link "Assign Inventory Manually" at bounding box center [1459, 379] width 124 height 22
click at [160, 446] on link "Add Package" at bounding box center [165, 447] width 47 height 9
click at [206, 451] on span "Select Package" at bounding box center [311, 450] width 340 height 18
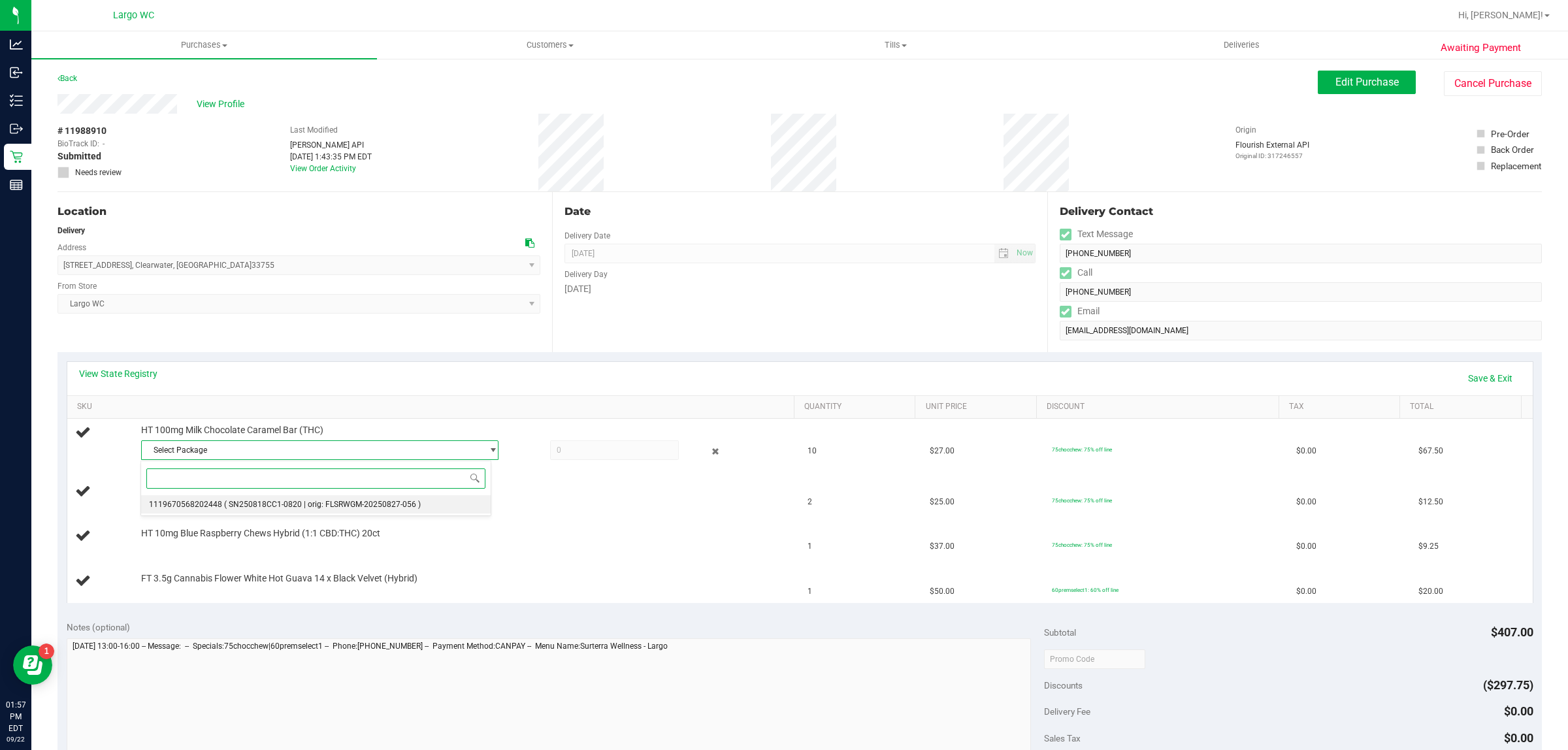
click at [420, 512] on li "1119670568202448 ( SN250818CC1-0820 | orig: FLSRWGM-20250827-056 )" at bounding box center [316, 504] width 350 height 18
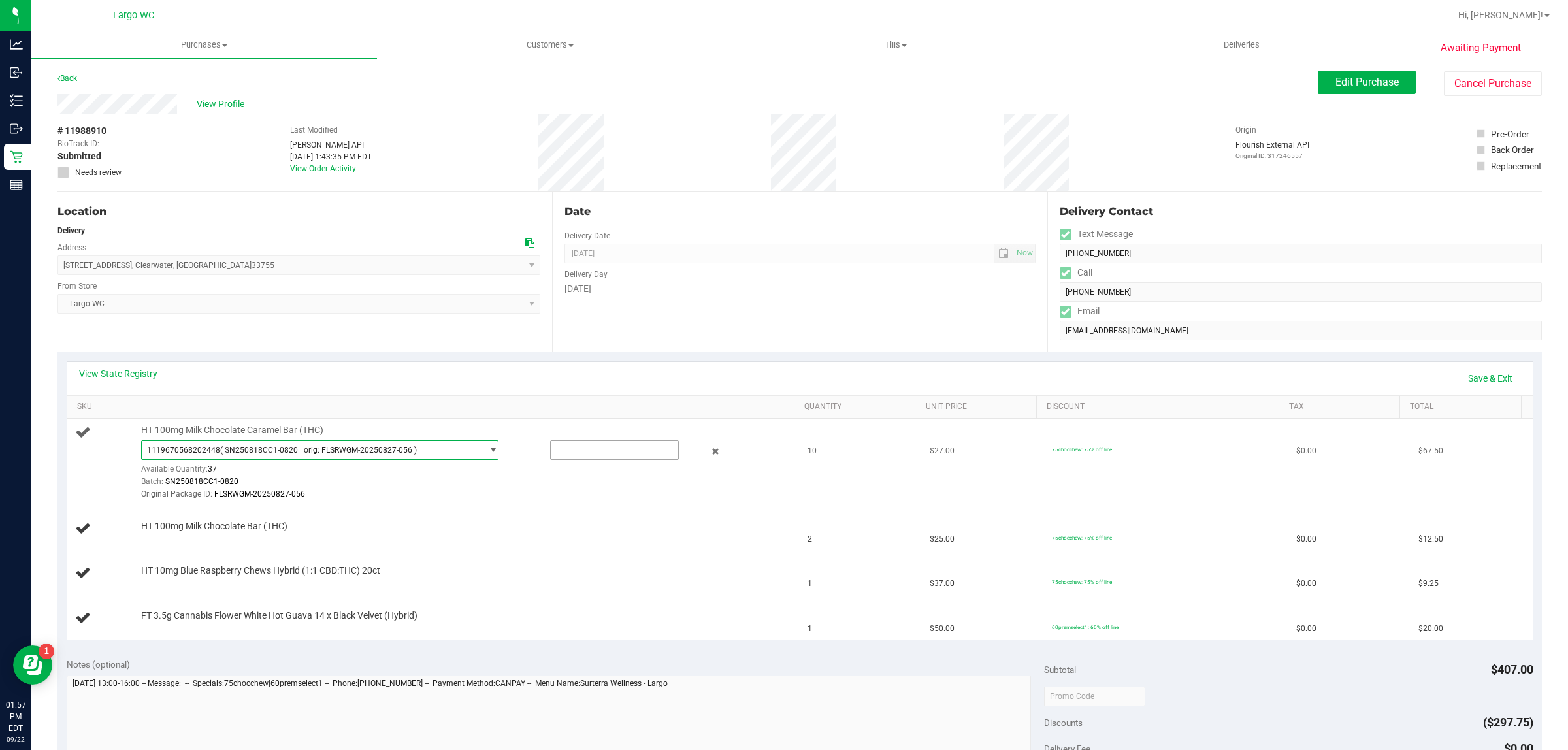
click at [592, 449] on input "text" at bounding box center [615, 450] width 128 height 18
type input "10"
click at [1501, 377] on link "Save & Exit" at bounding box center [1491, 379] width 62 height 22
type input "10.0000"
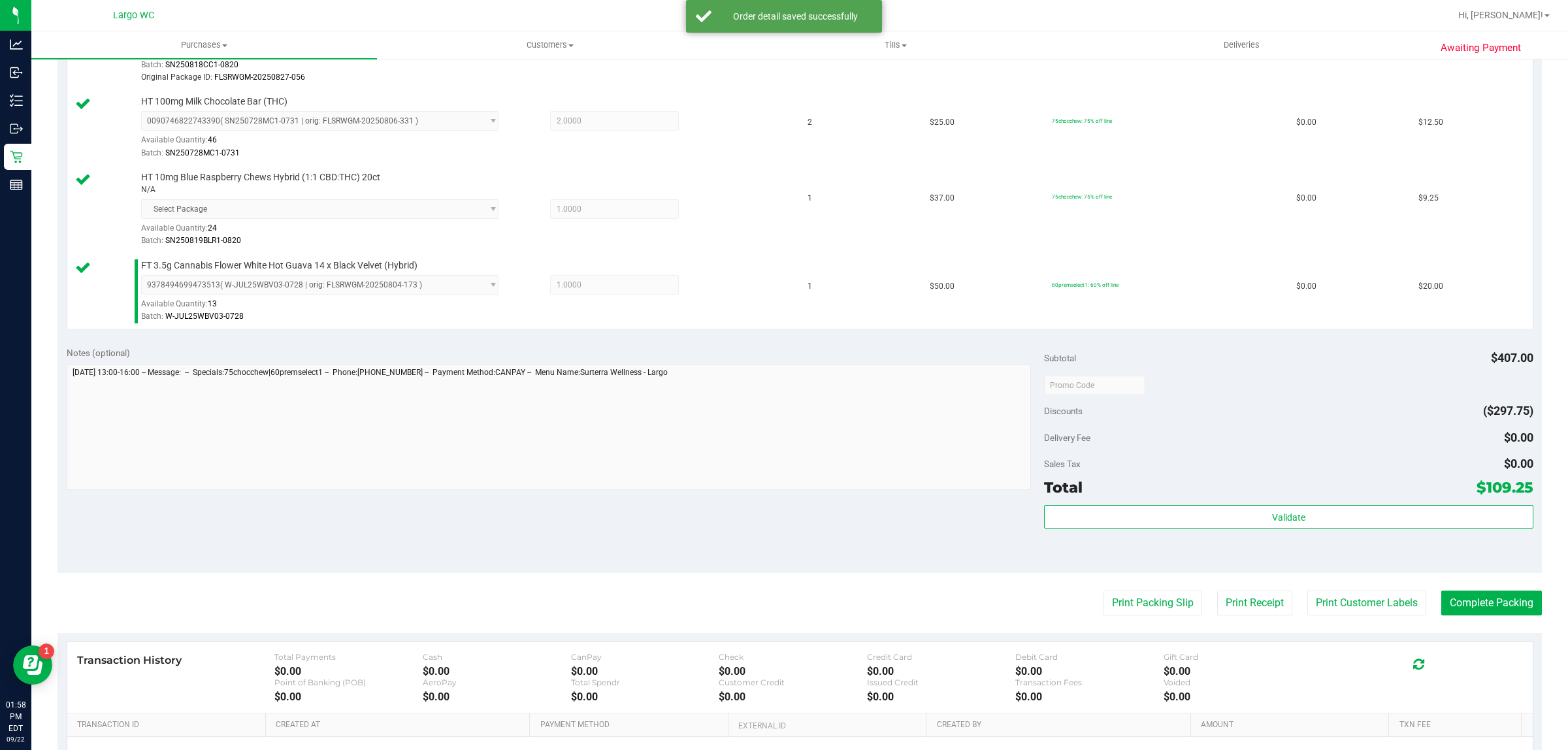
scroll to position [444, 0]
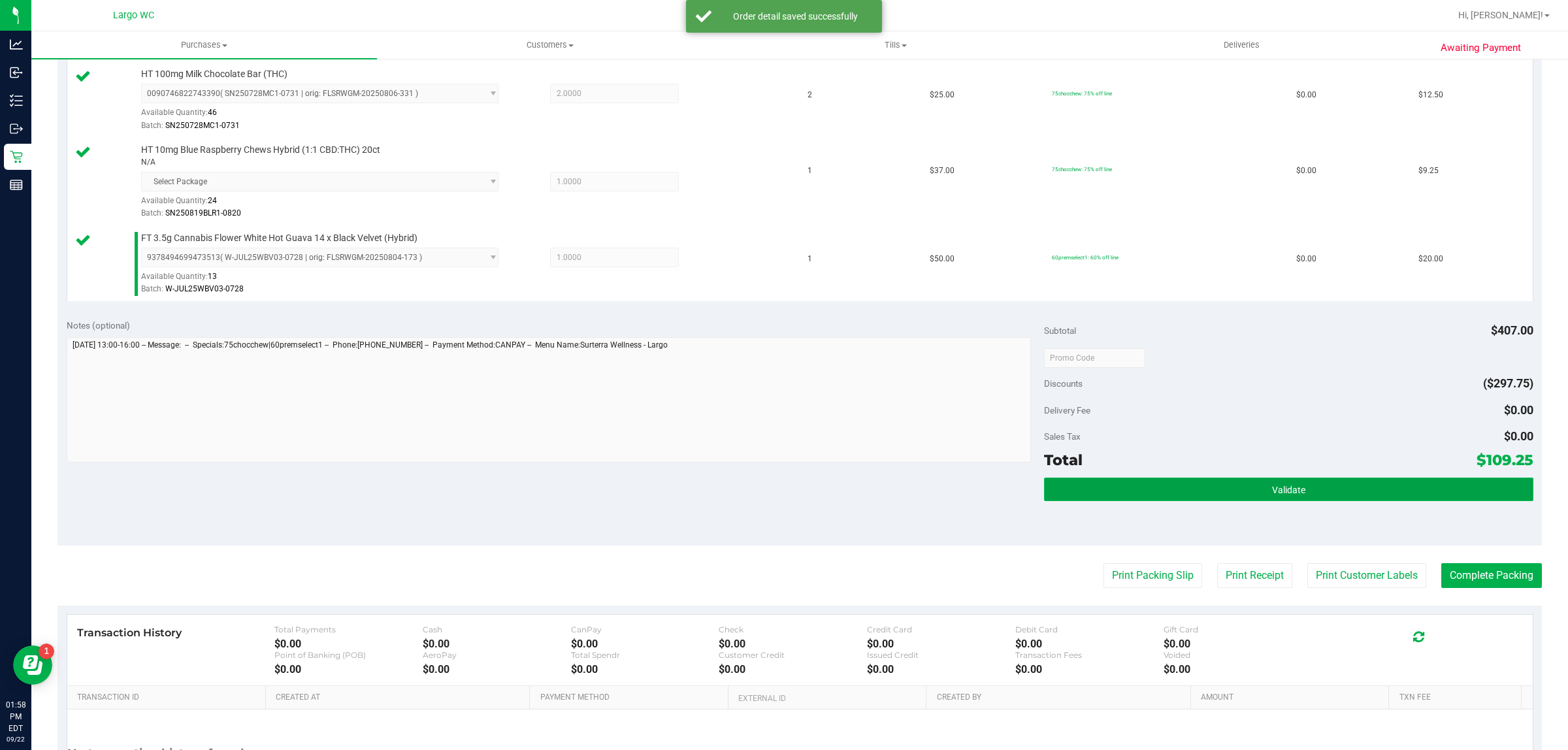
click at [1353, 491] on button "Validate" at bounding box center [1288, 489] width 489 height 24
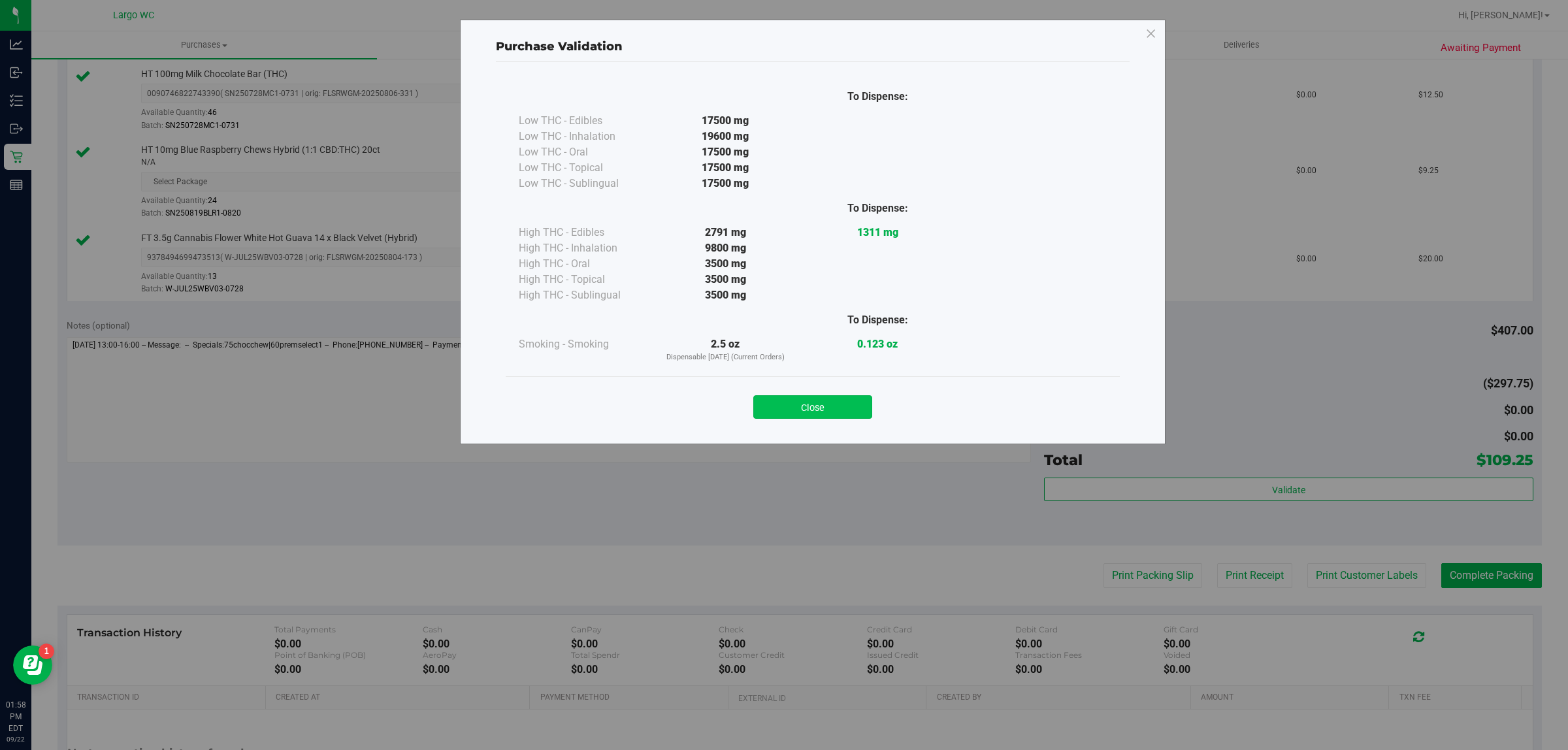
click at [825, 417] on button "Close" at bounding box center [813, 407] width 119 height 24
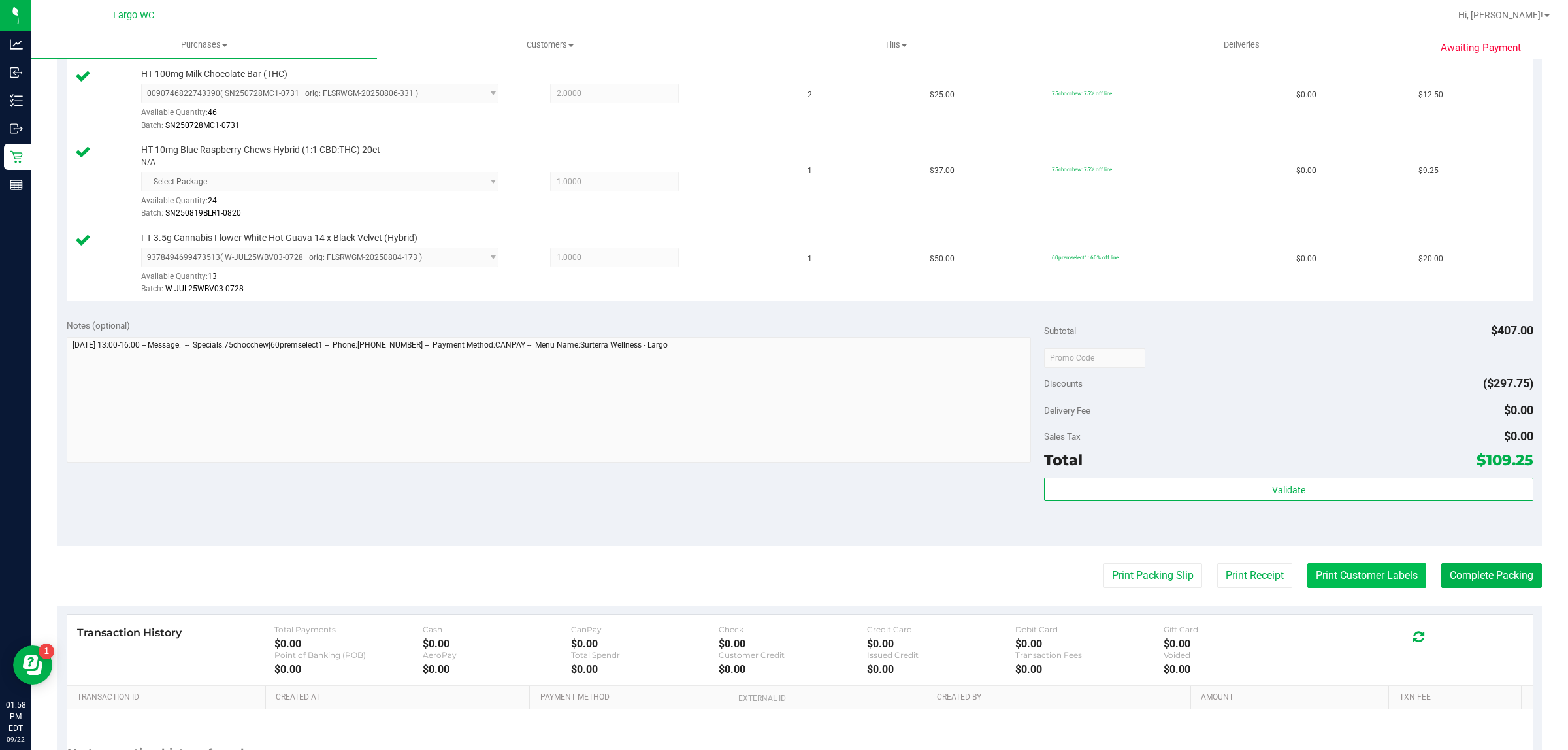
click at [1349, 578] on button "Print Customer Labels" at bounding box center [1367, 576] width 119 height 25
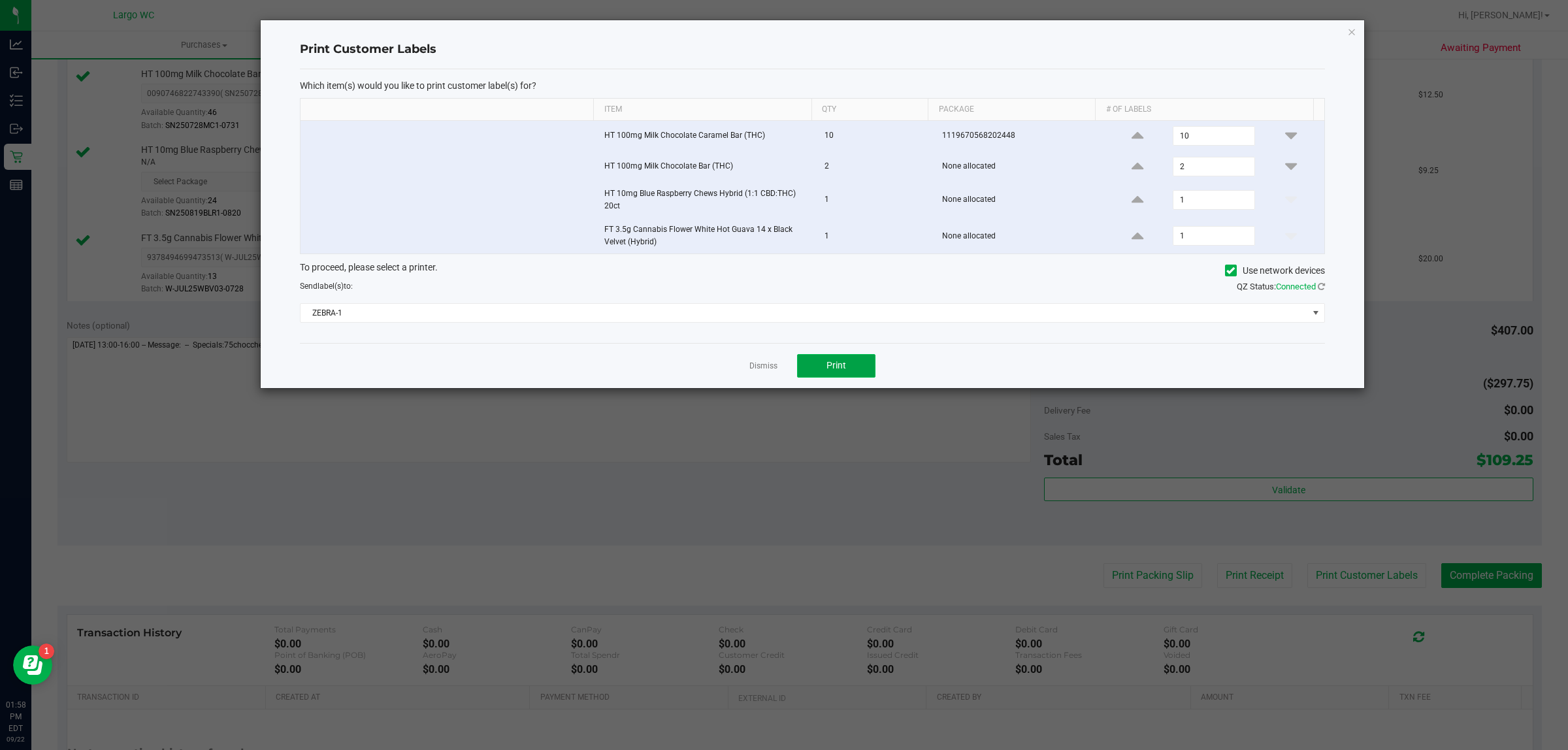
click at [842, 358] on button "Print" at bounding box center [836, 366] width 79 height 24
click at [1353, 37] on icon "button" at bounding box center [1352, 31] width 9 height 16
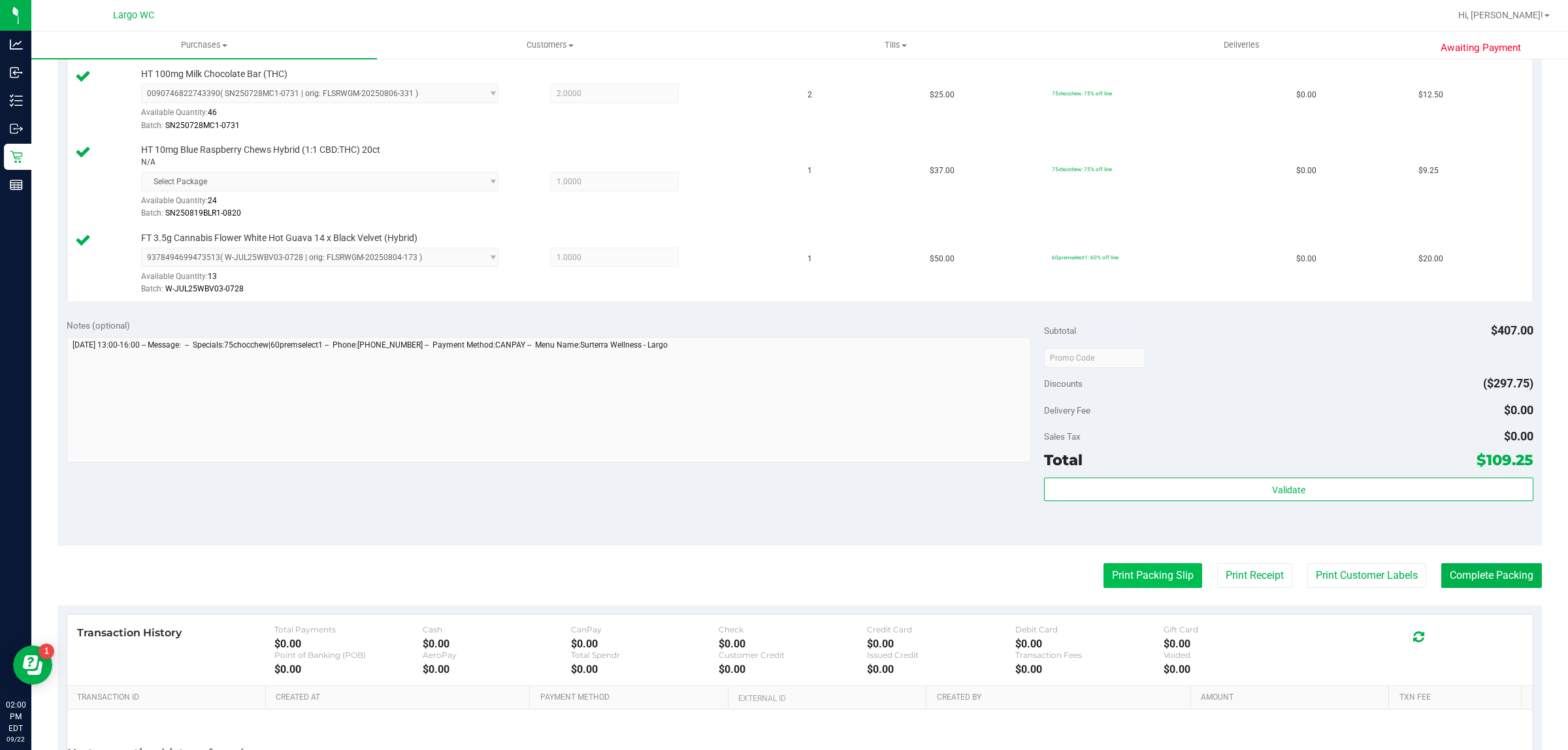
click at [1142, 585] on button "Print Packing Slip" at bounding box center [1153, 576] width 99 height 25
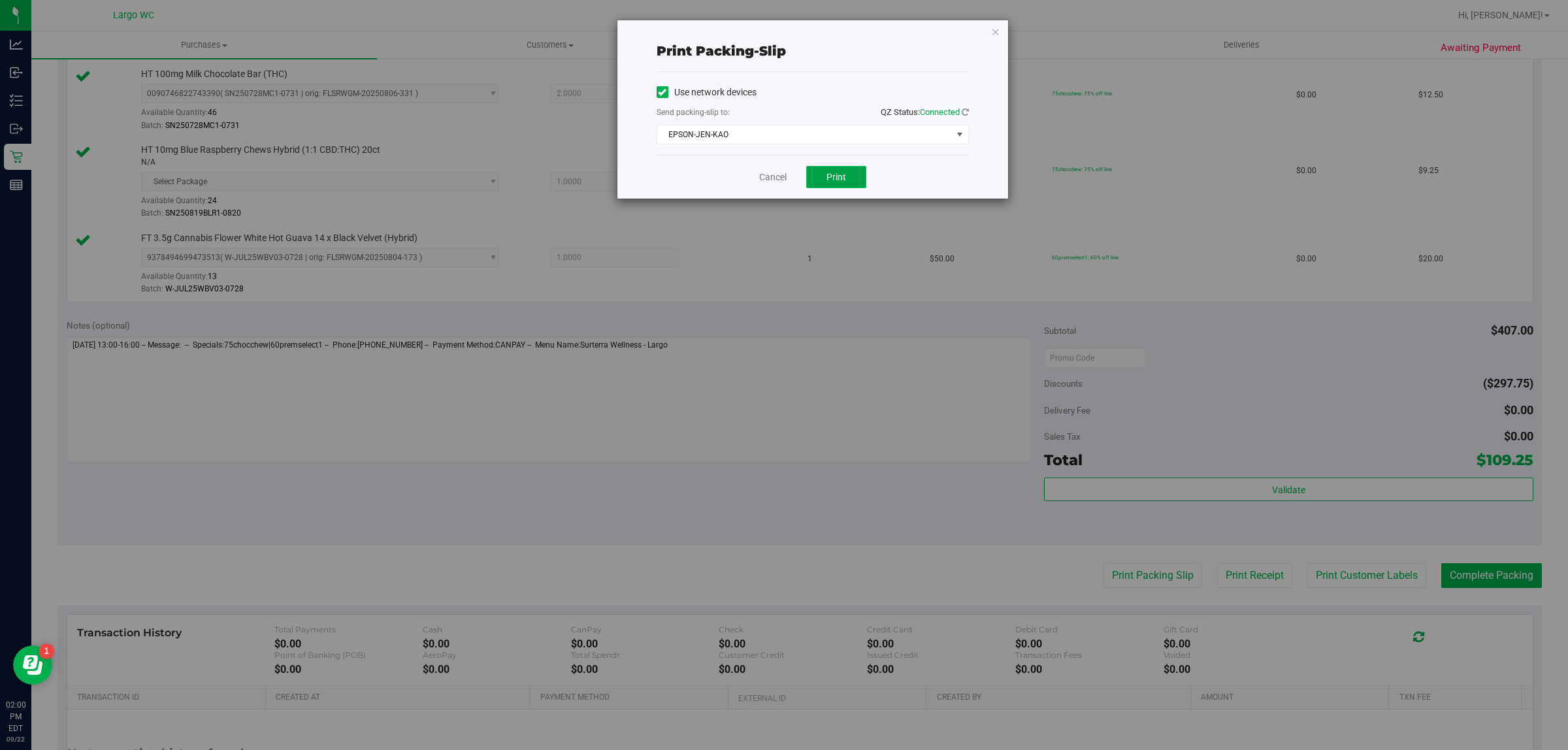
click at [844, 174] on span "Print" at bounding box center [836, 177] width 20 height 10
click at [834, 182] on span "Print" at bounding box center [836, 177] width 20 height 10
click at [997, 37] on icon "button" at bounding box center [996, 31] width 9 height 16
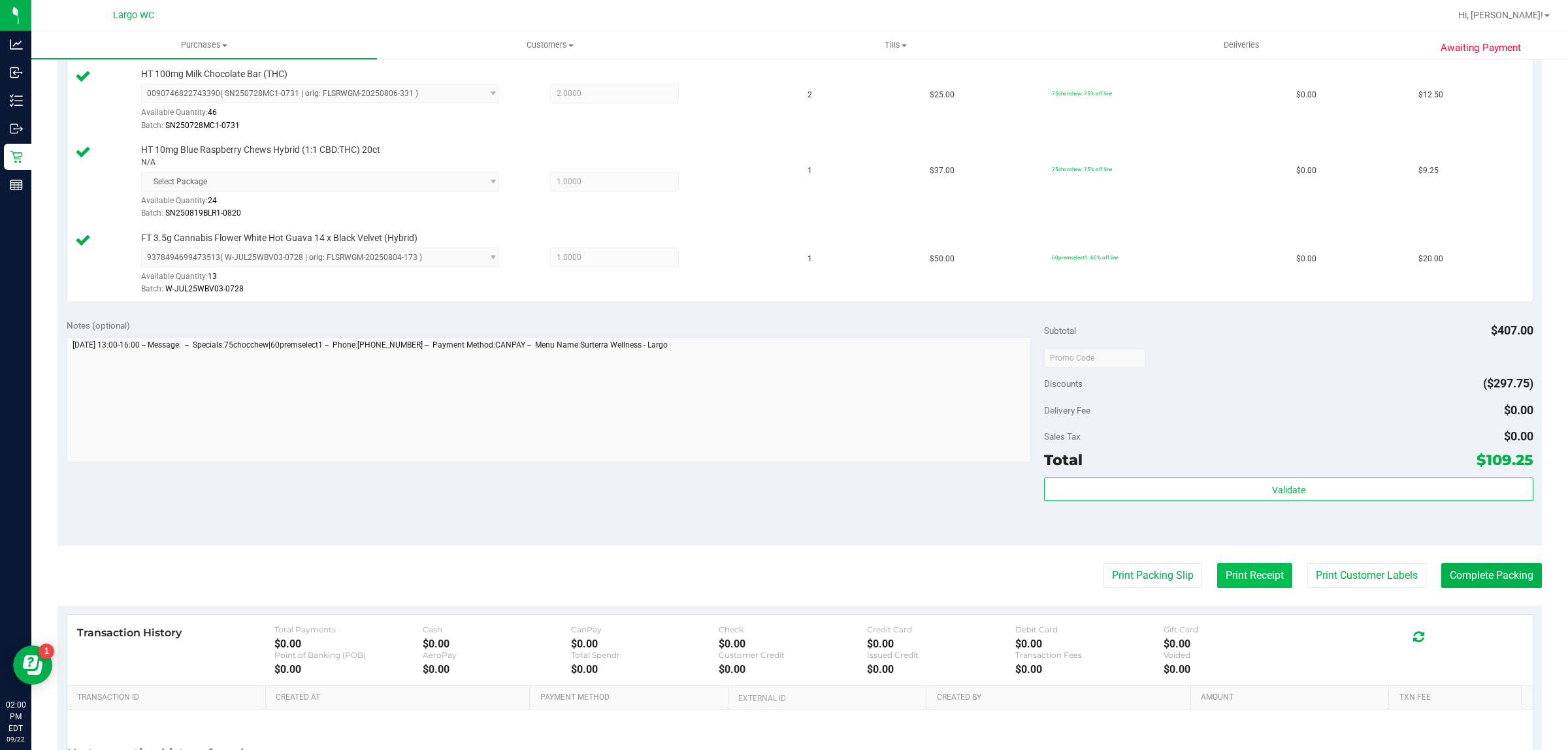
click at [1246, 580] on button "Print Receipt" at bounding box center [1255, 576] width 75 height 25
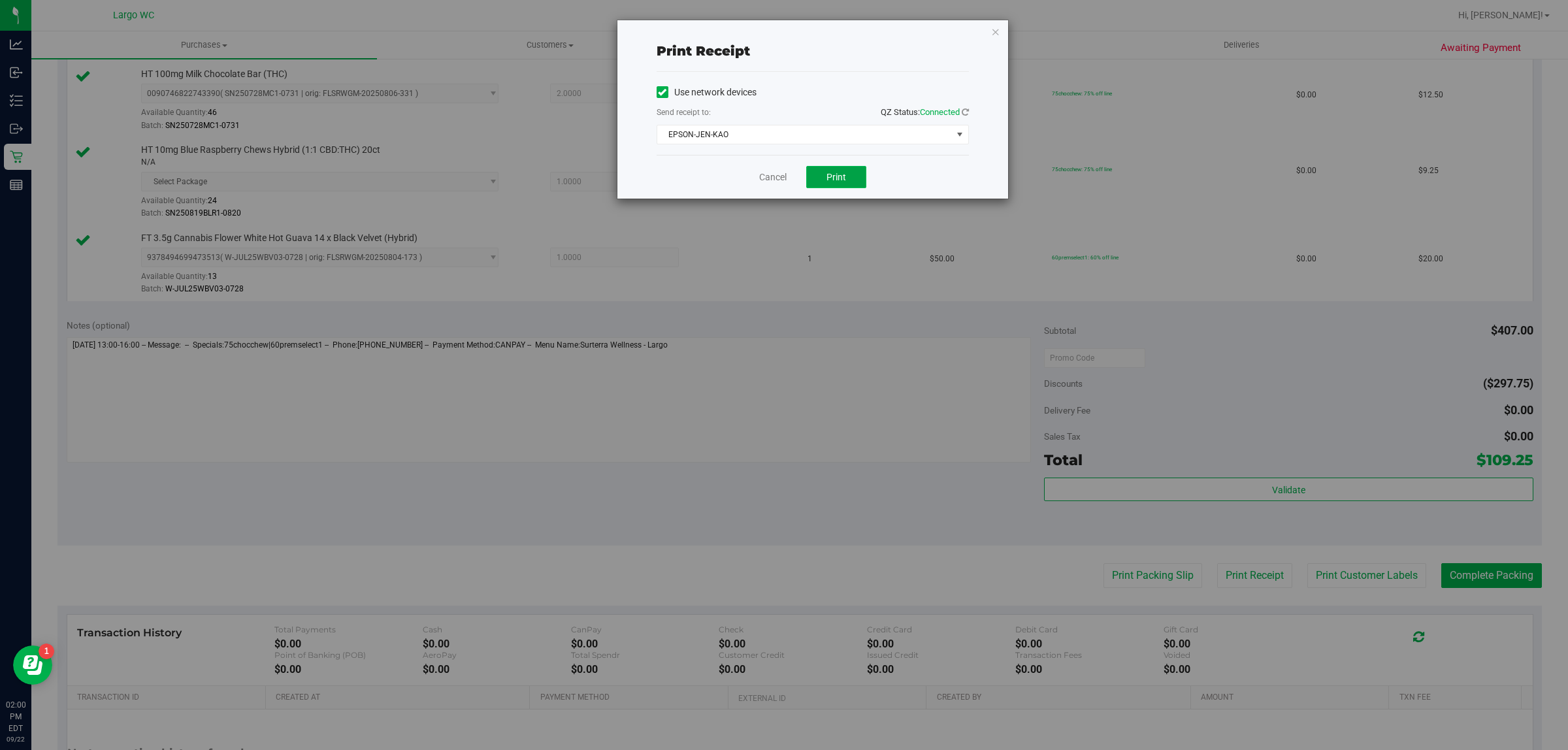
click at [837, 177] on span "Print" at bounding box center [836, 177] width 20 height 10
click at [995, 31] on icon "button" at bounding box center [996, 31] width 9 height 16
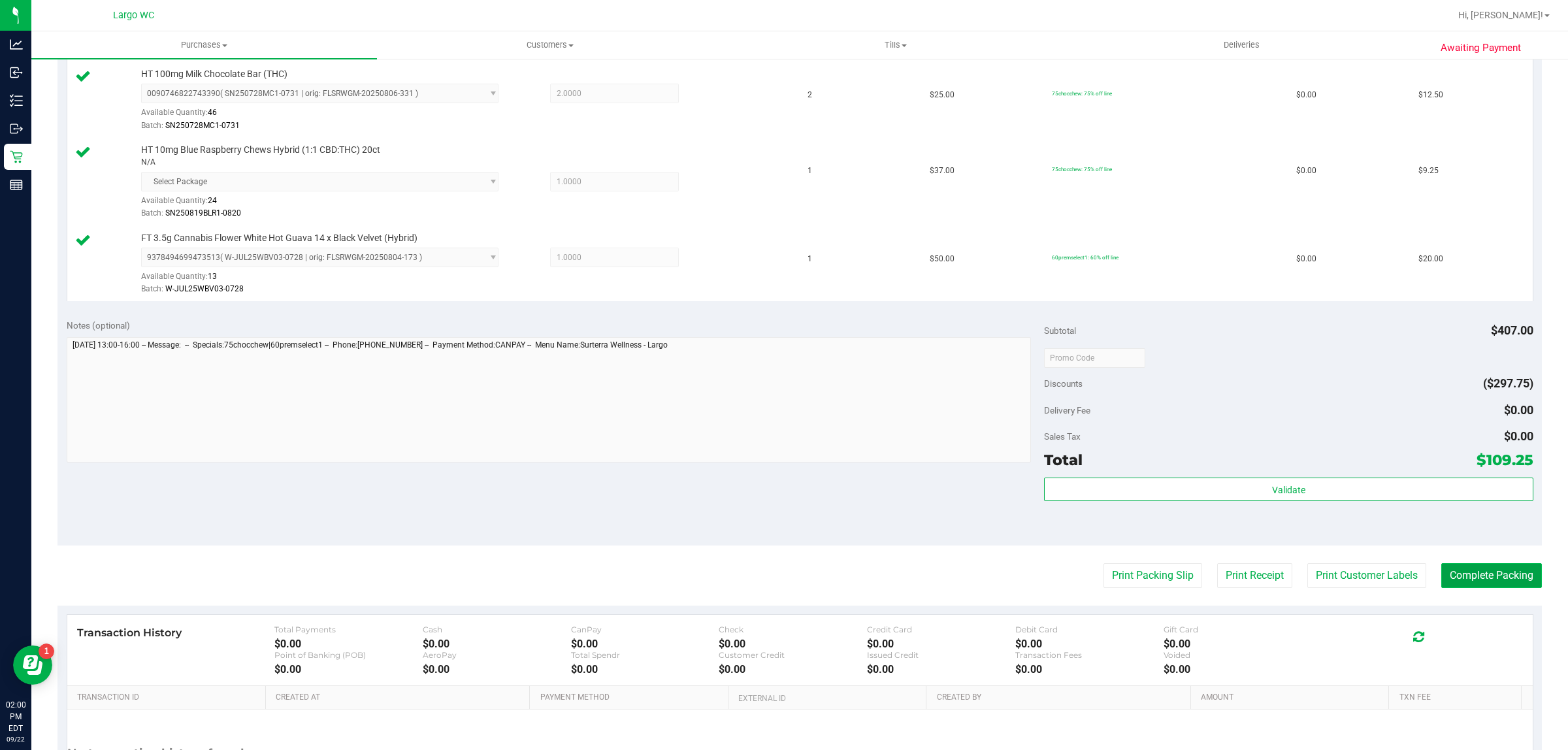
click at [1489, 583] on button "Complete Packing" at bounding box center [1492, 576] width 101 height 25
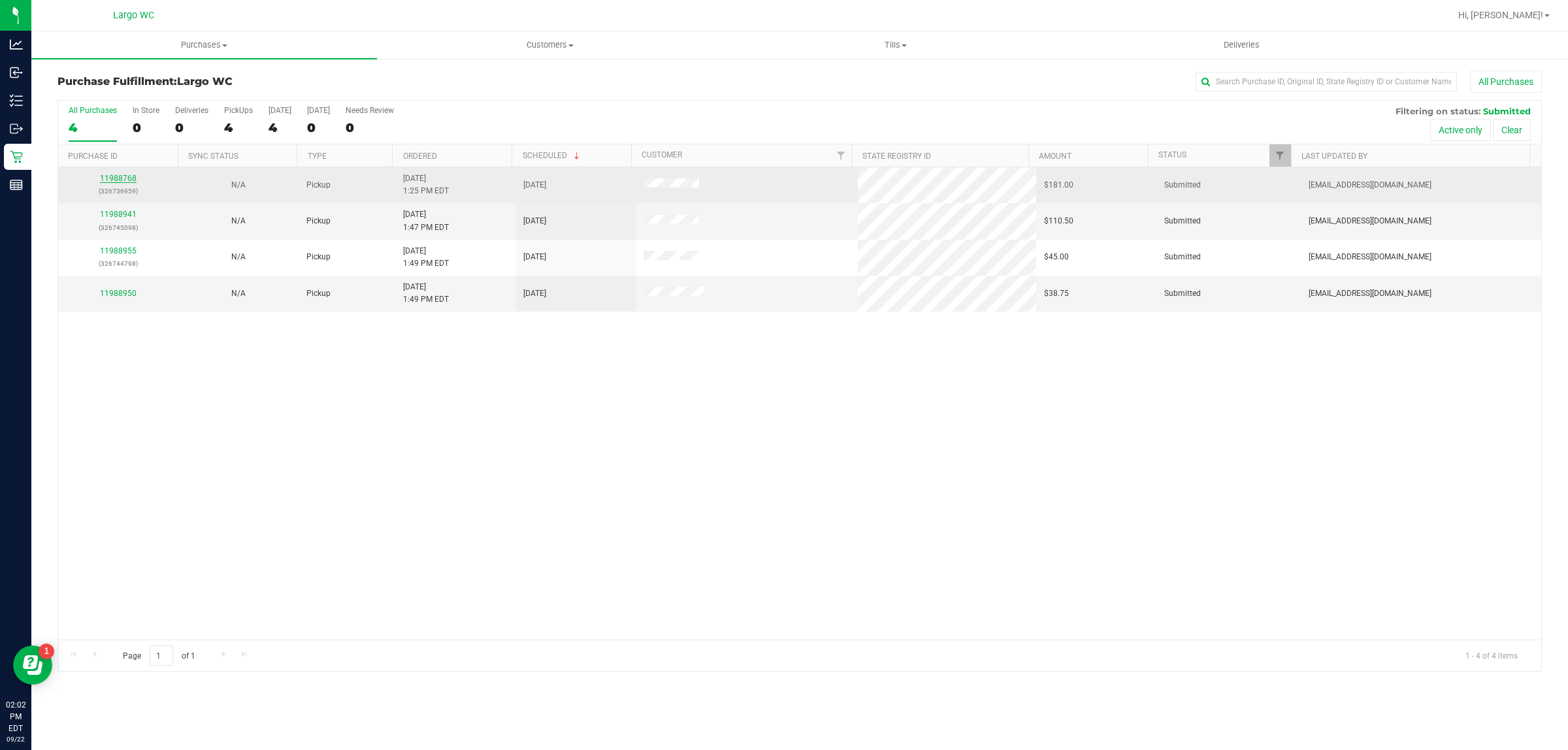
click at [116, 179] on link "11988768" at bounding box center [119, 178] width 37 height 9
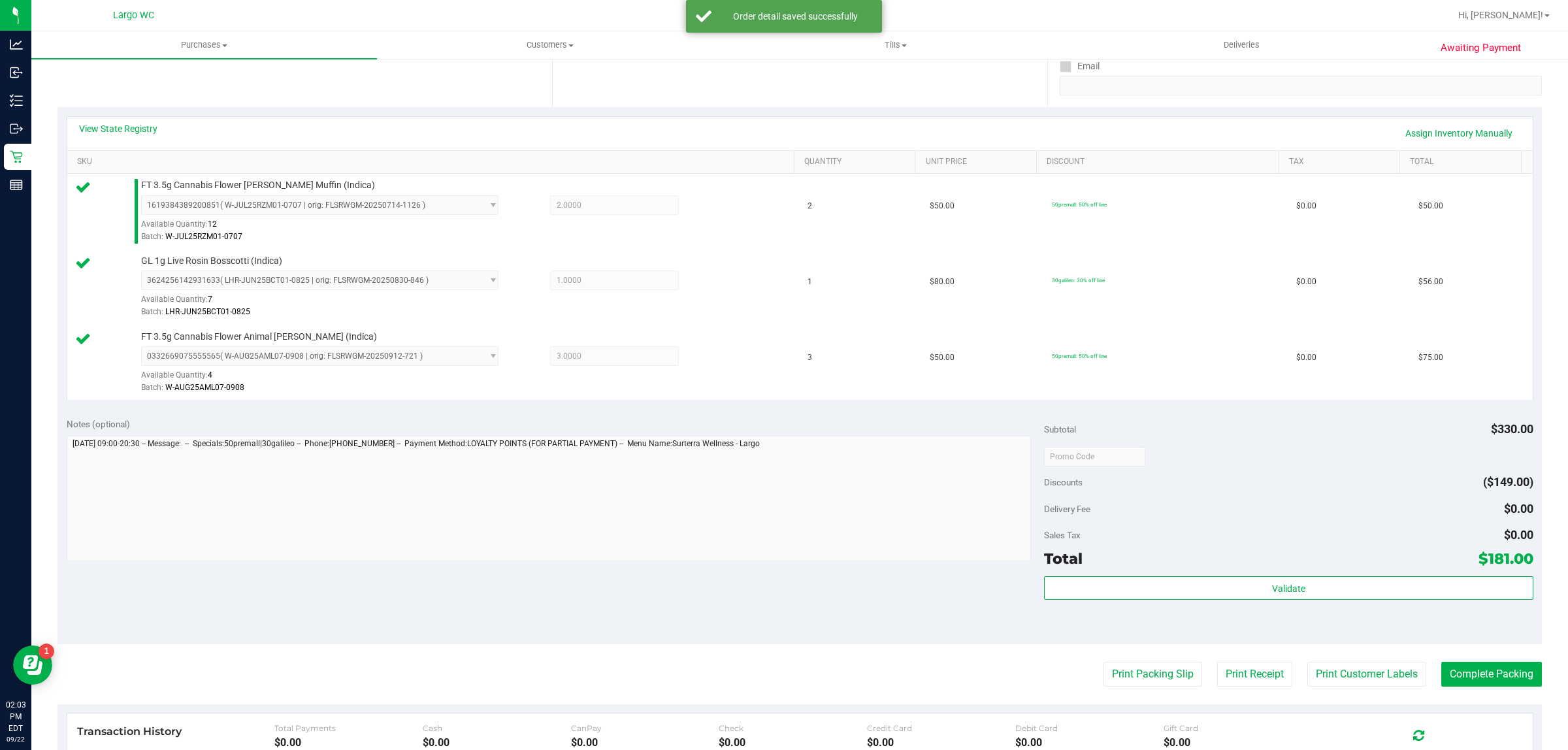
scroll to position [469, 0]
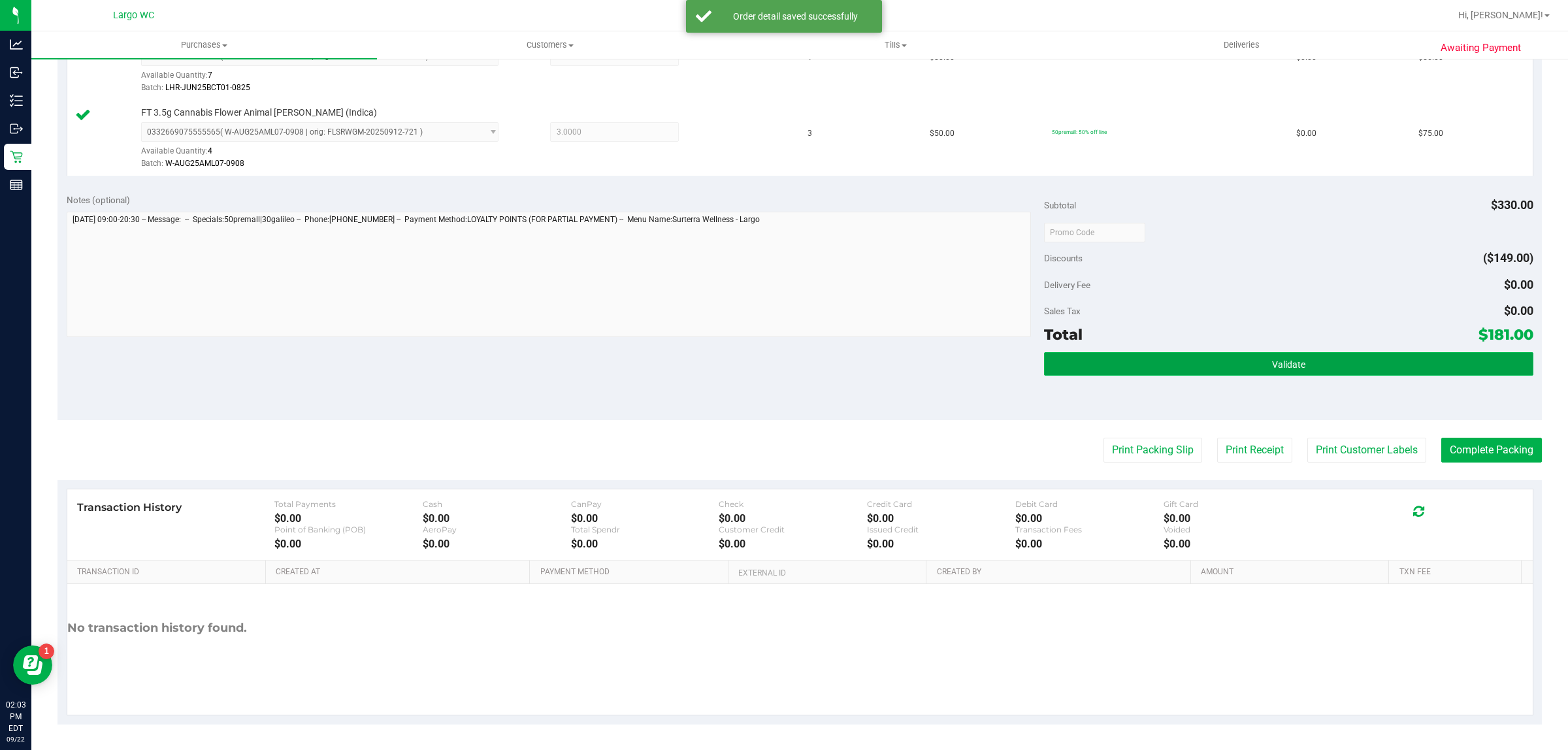
click at [1311, 376] on button "Validate" at bounding box center [1288, 364] width 489 height 24
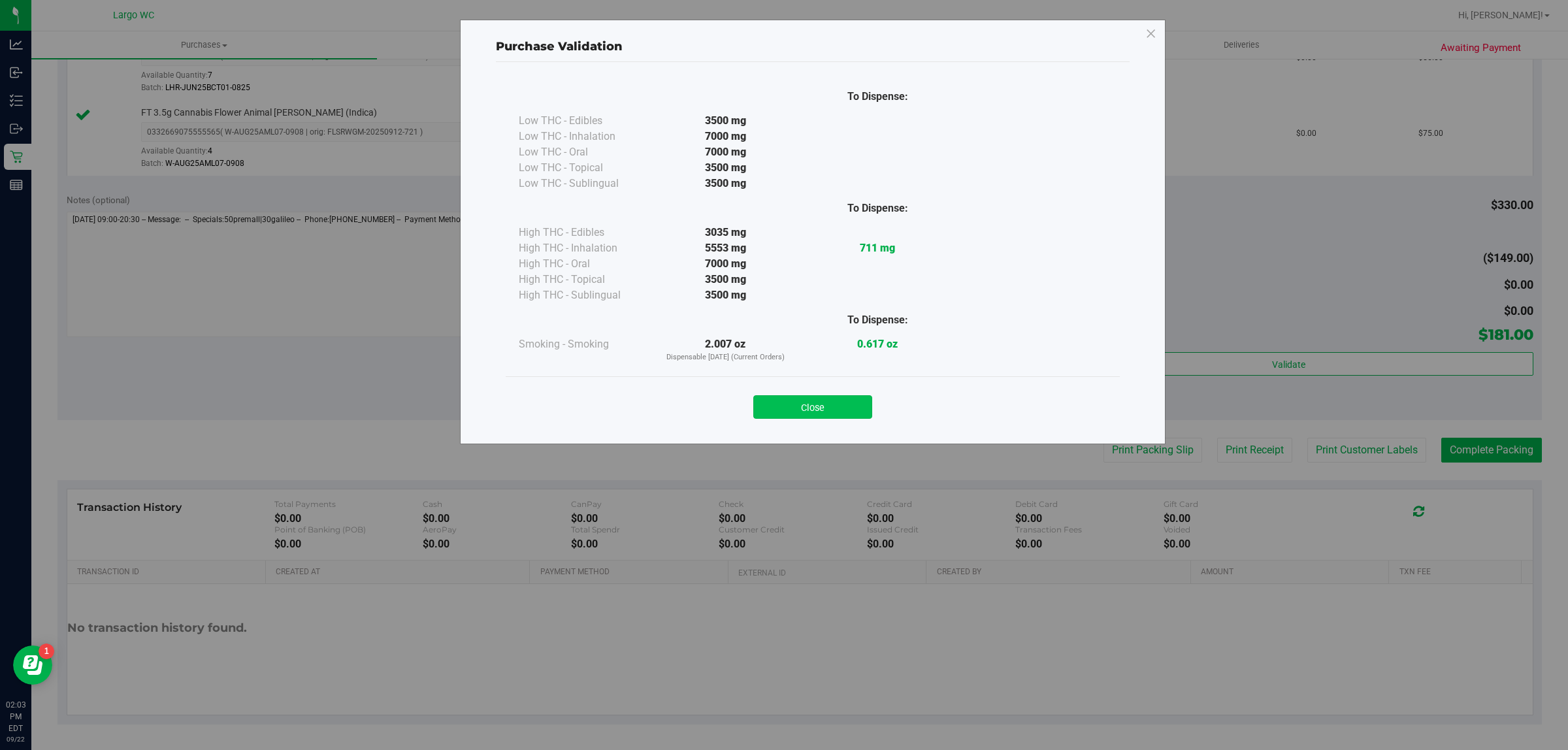
click at [837, 406] on button "Close" at bounding box center [813, 407] width 119 height 24
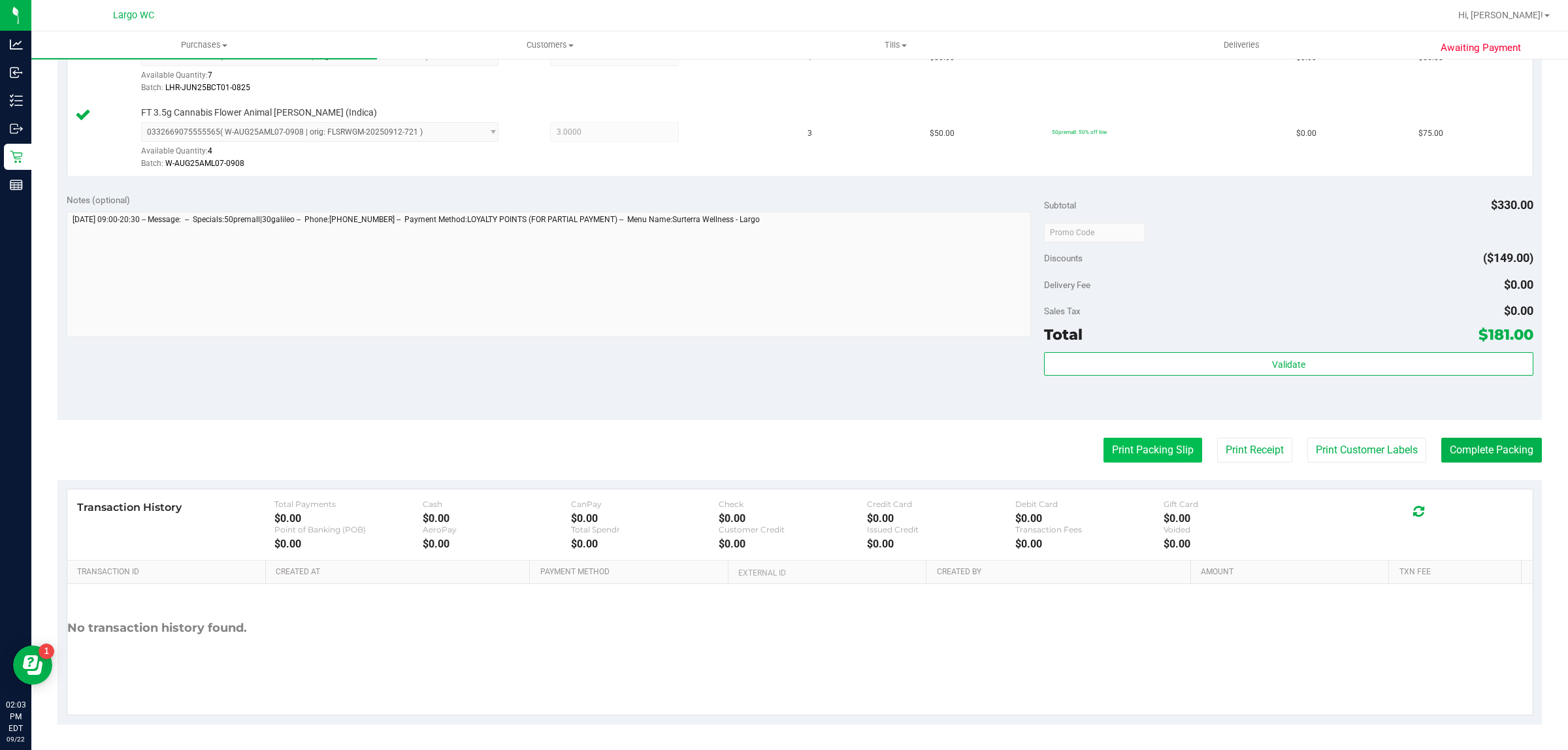
click at [1157, 457] on button "Print Packing Slip" at bounding box center [1153, 450] width 99 height 25
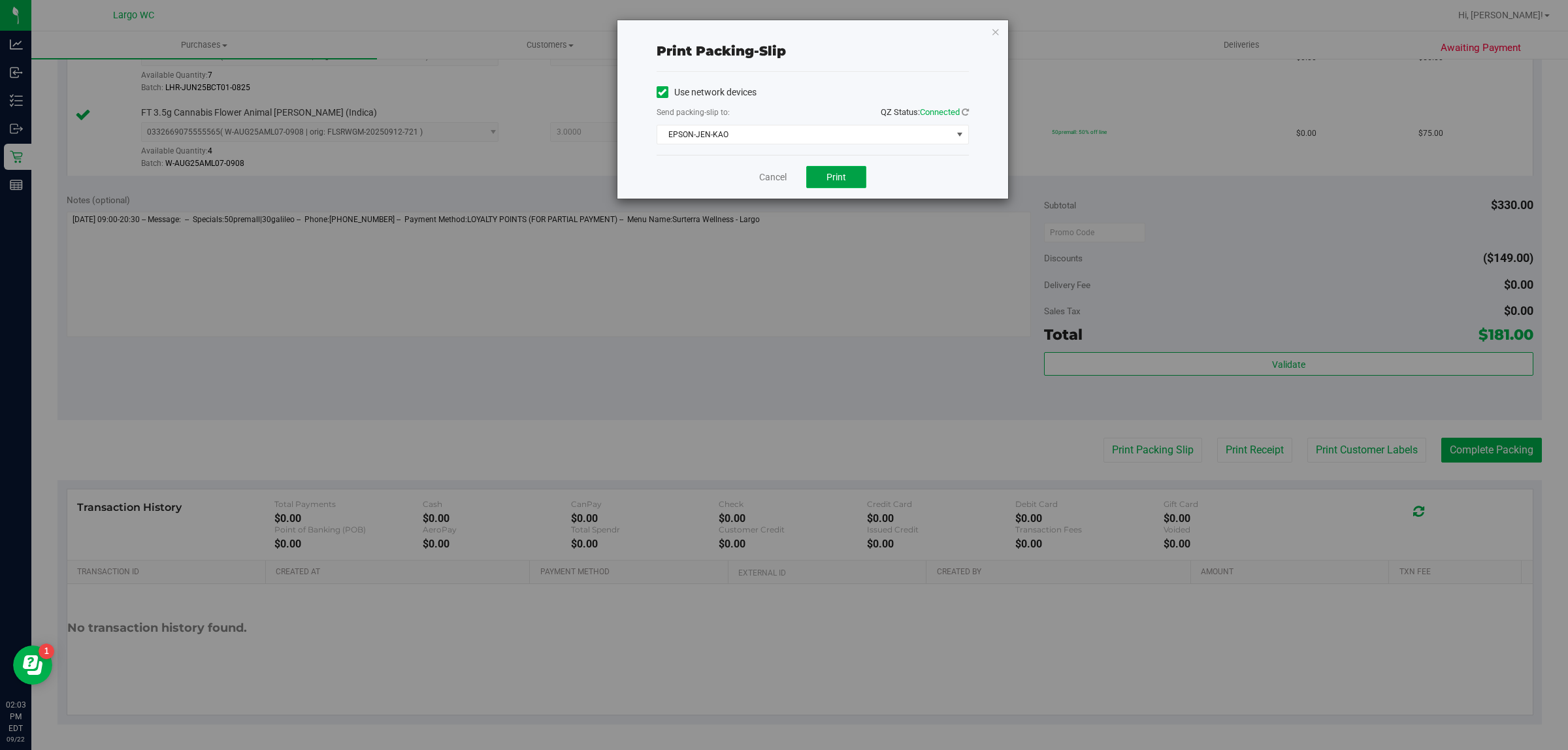
click at [815, 179] on button "Print" at bounding box center [836, 177] width 60 height 22
click at [997, 37] on icon "button" at bounding box center [996, 31] width 9 height 16
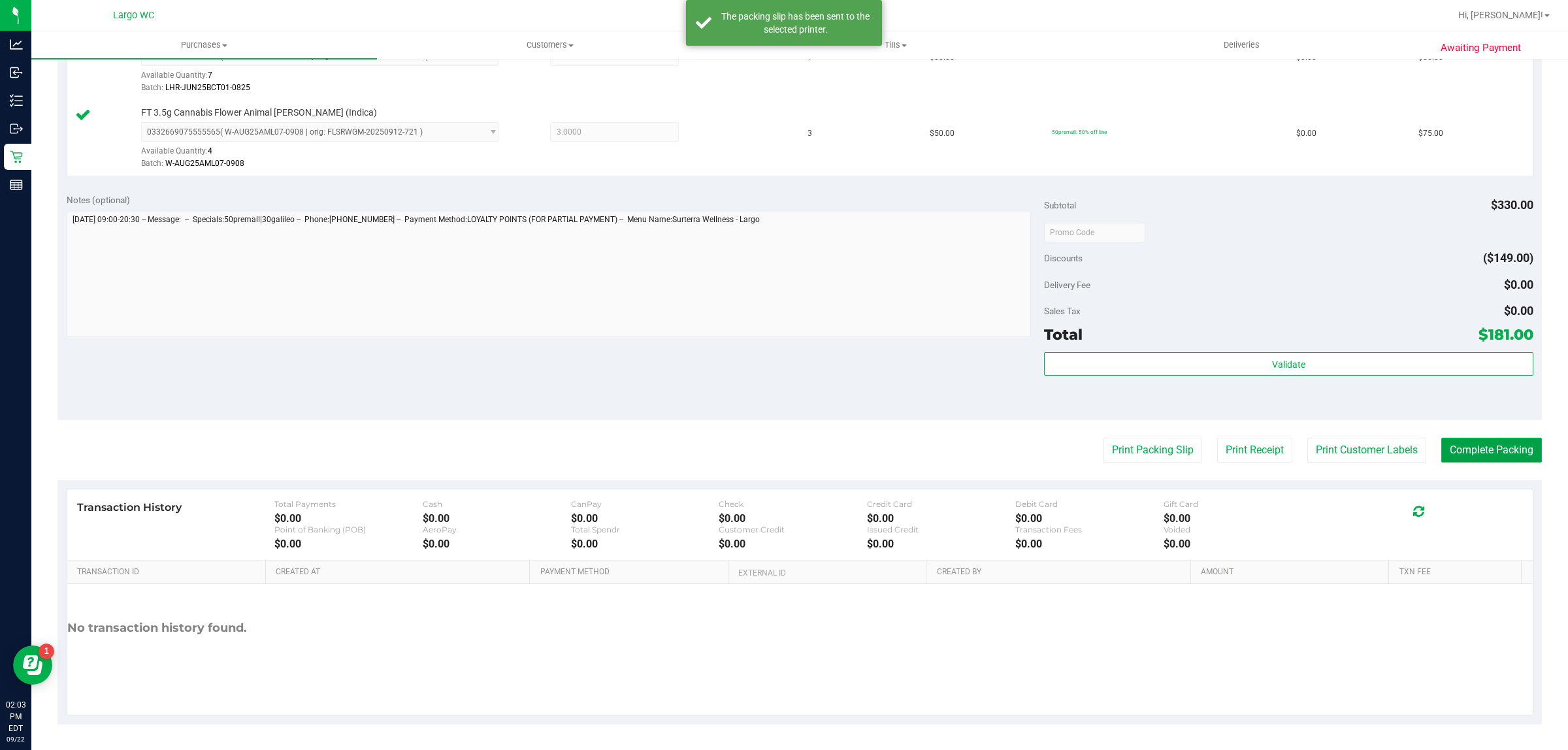
click at [1484, 455] on button "Complete Packing" at bounding box center [1492, 450] width 101 height 25
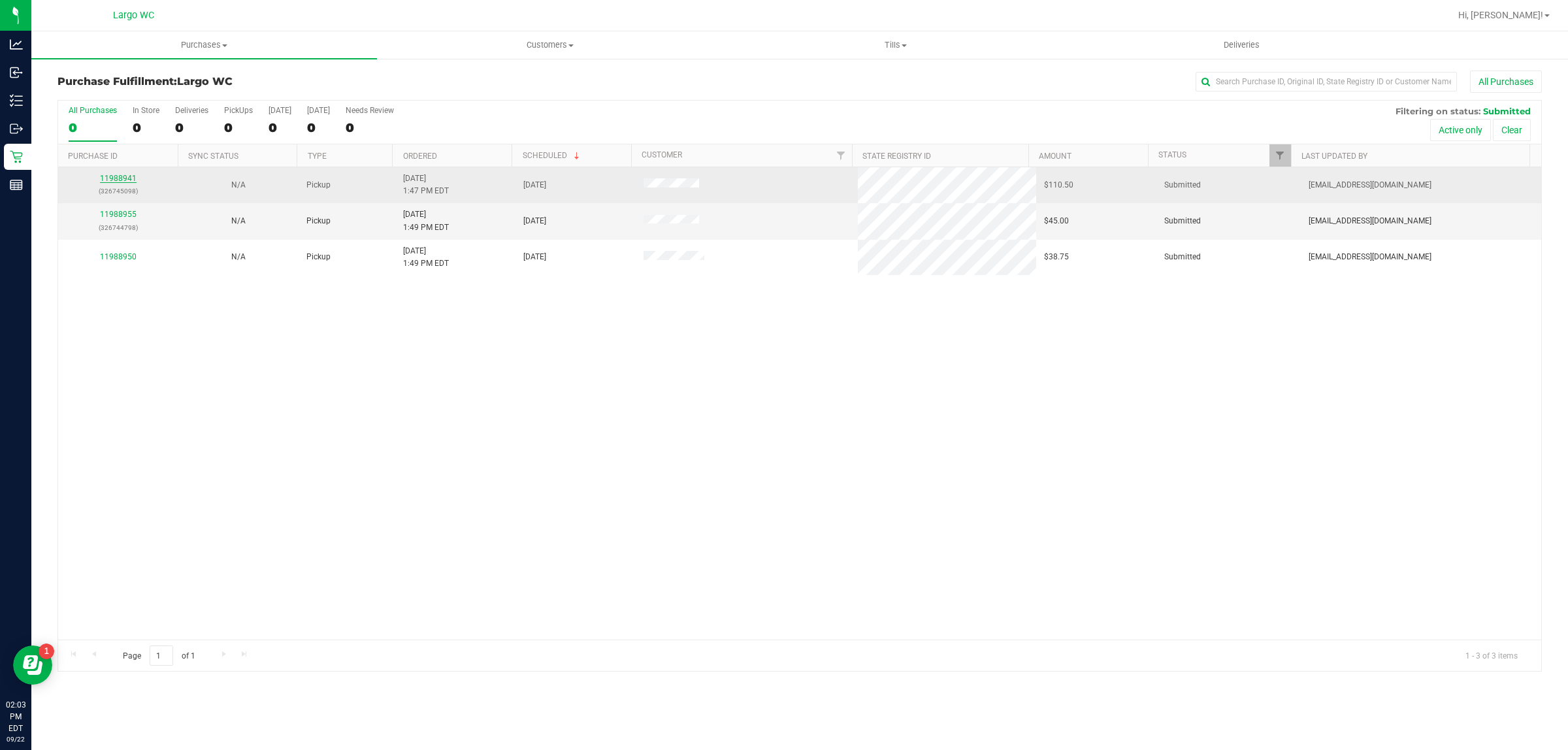
click at [126, 179] on link "11988941" at bounding box center [119, 178] width 37 height 9
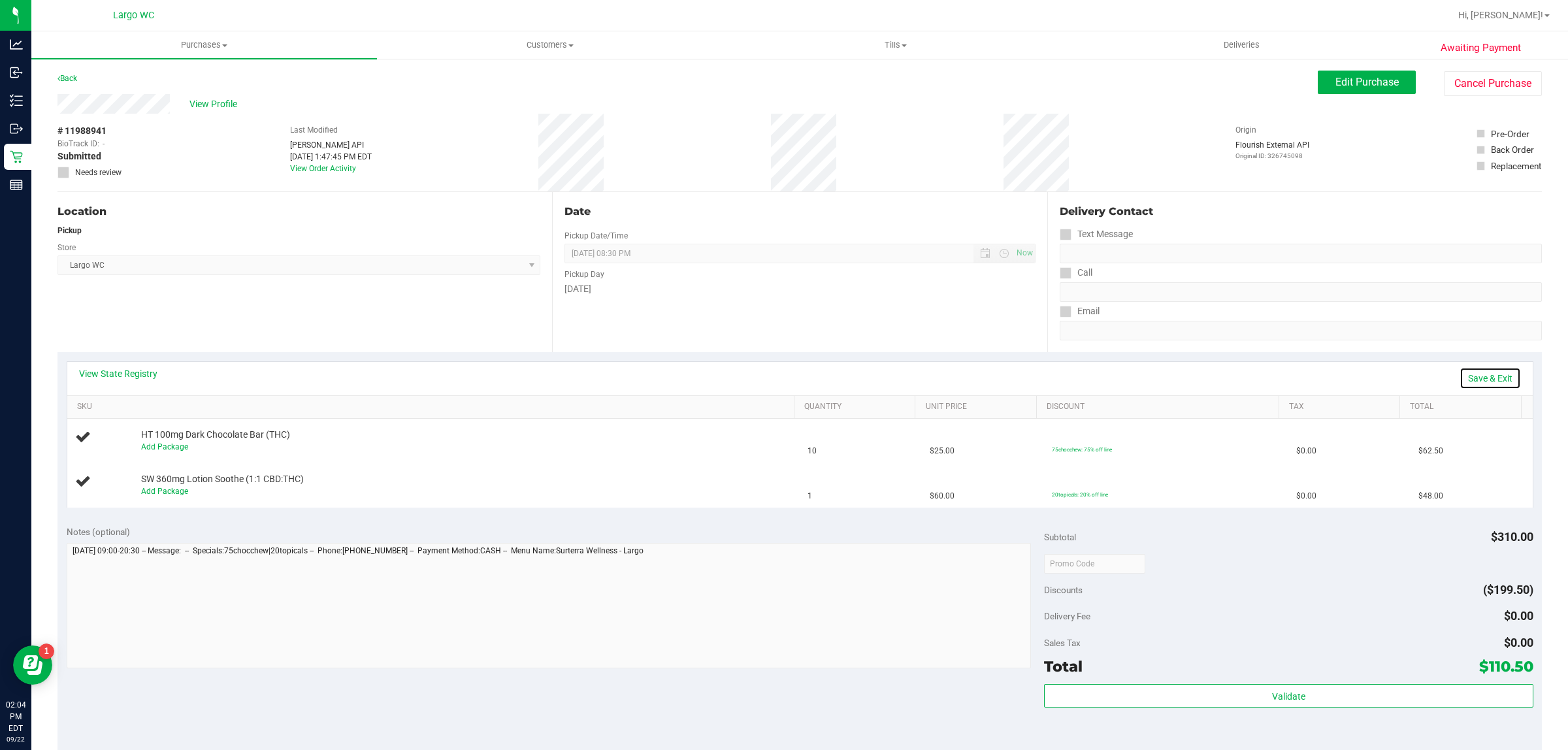
click at [1488, 375] on link "Save & Exit" at bounding box center [1491, 379] width 62 height 22
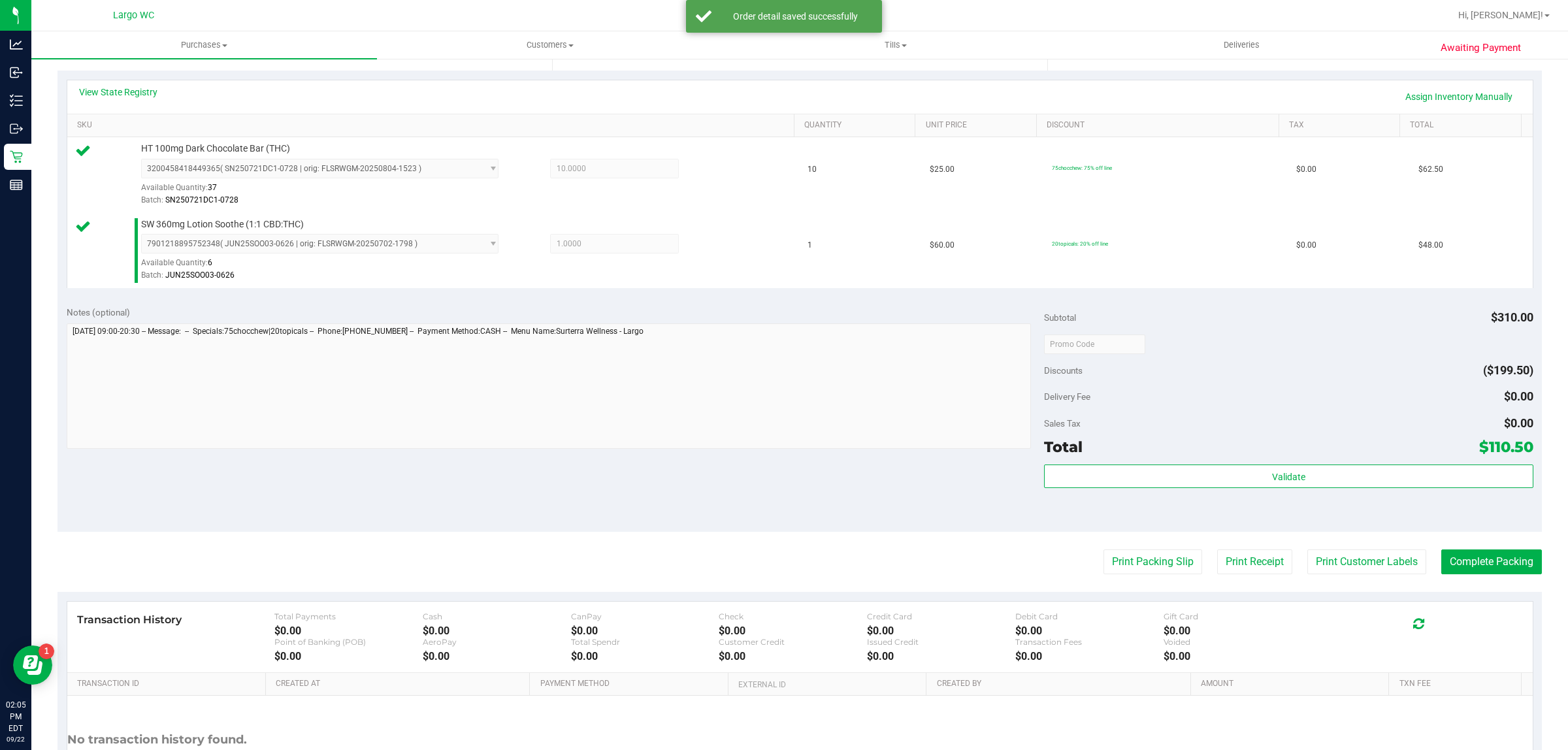
scroll to position [394, 0]
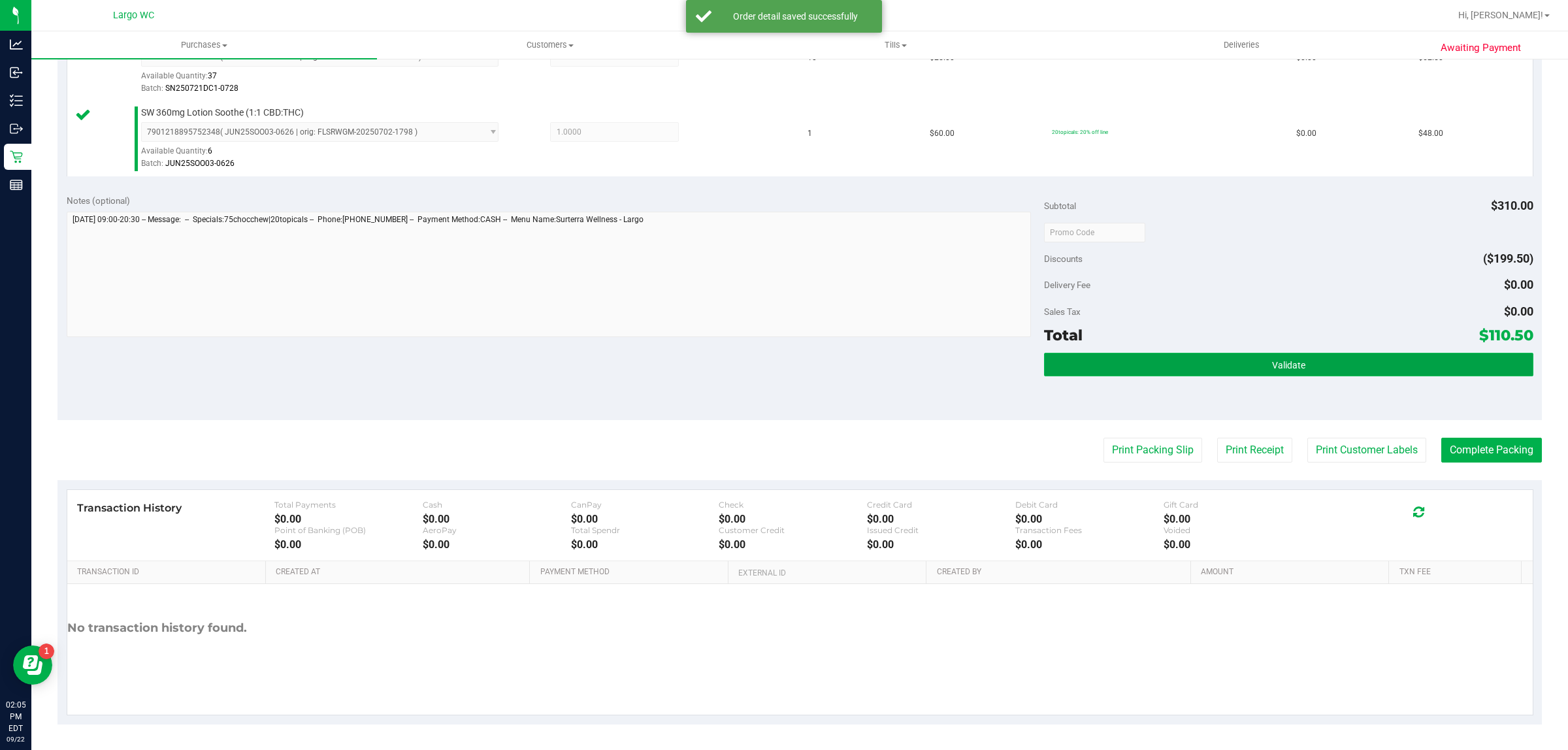
click at [1409, 360] on button "Validate" at bounding box center [1288, 365] width 489 height 24
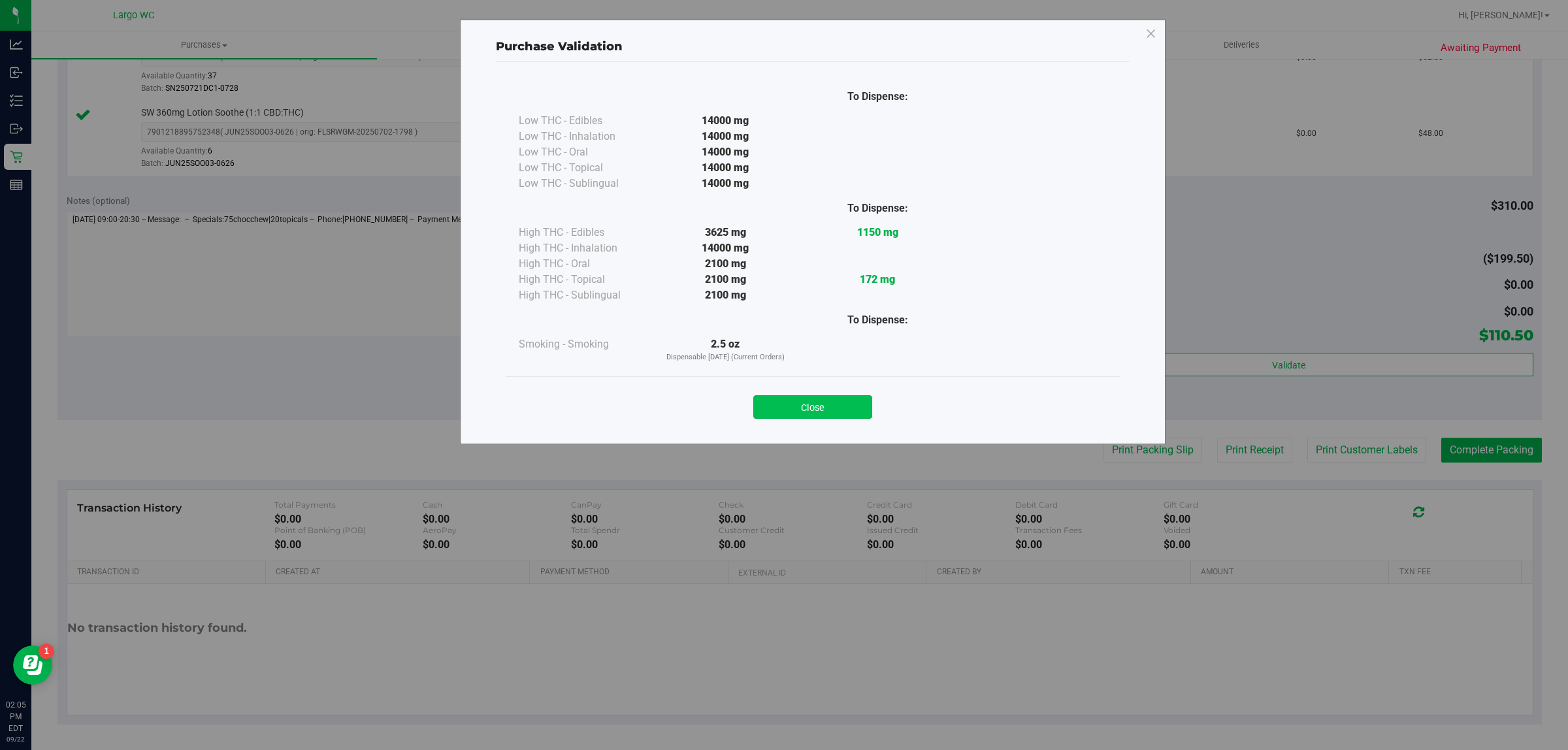
click at [828, 407] on button "Close" at bounding box center [813, 407] width 119 height 24
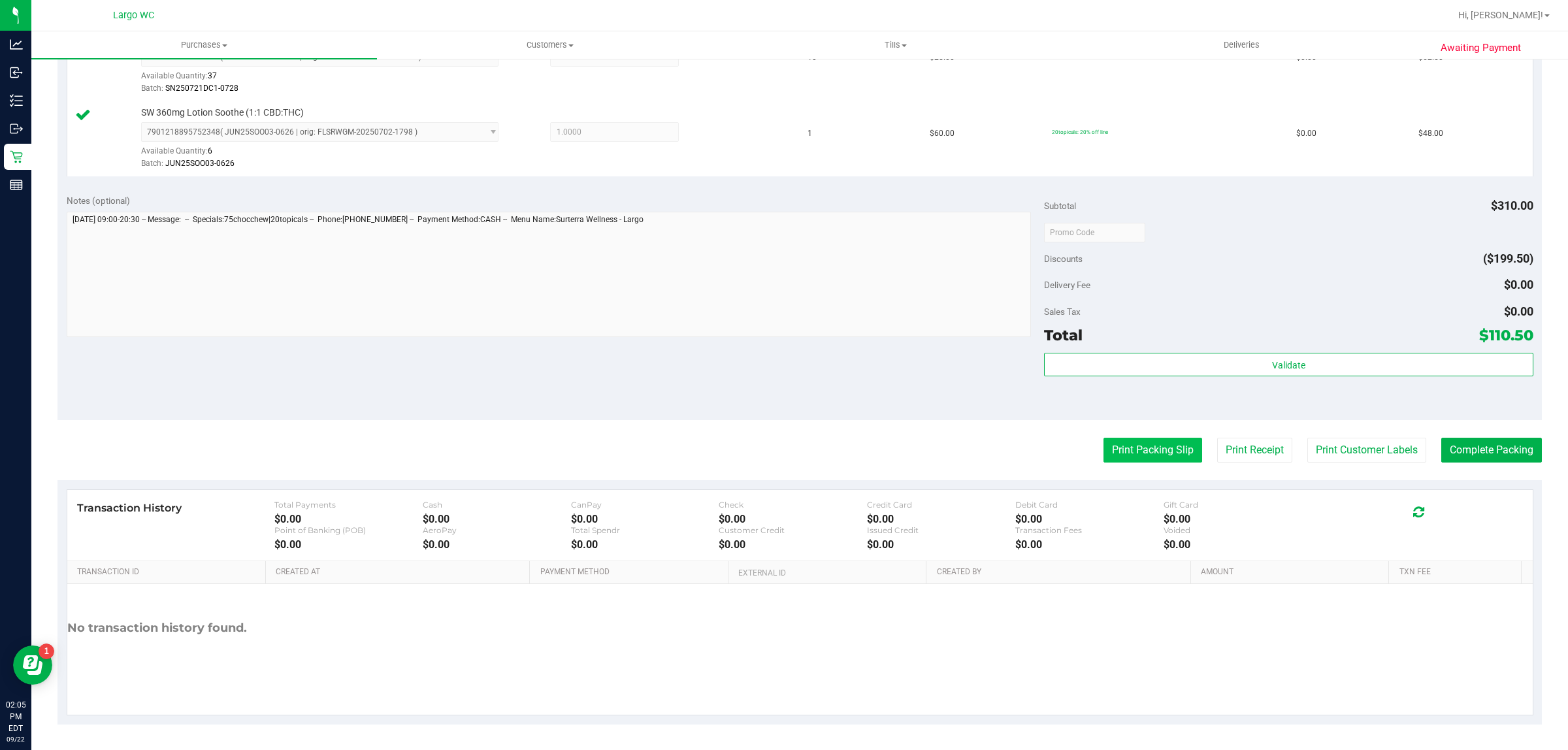
click at [1134, 455] on button "Print Packing Slip" at bounding box center [1153, 450] width 99 height 25
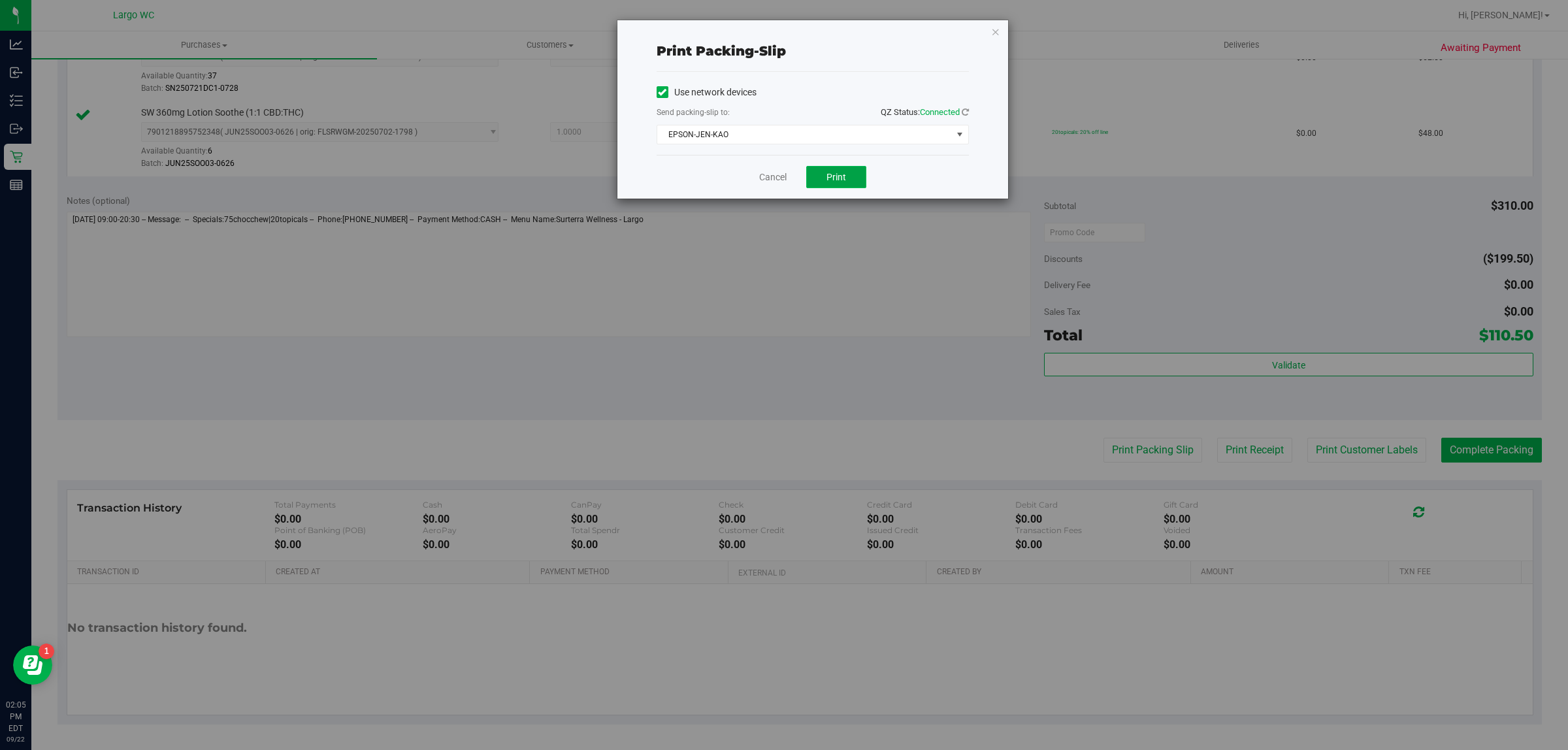
click at [841, 177] on span "Print" at bounding box center [836, 177] width 20 height 10
click at [995, 31] on icon "button" at bounding box center [996, 31] width 9 height 16
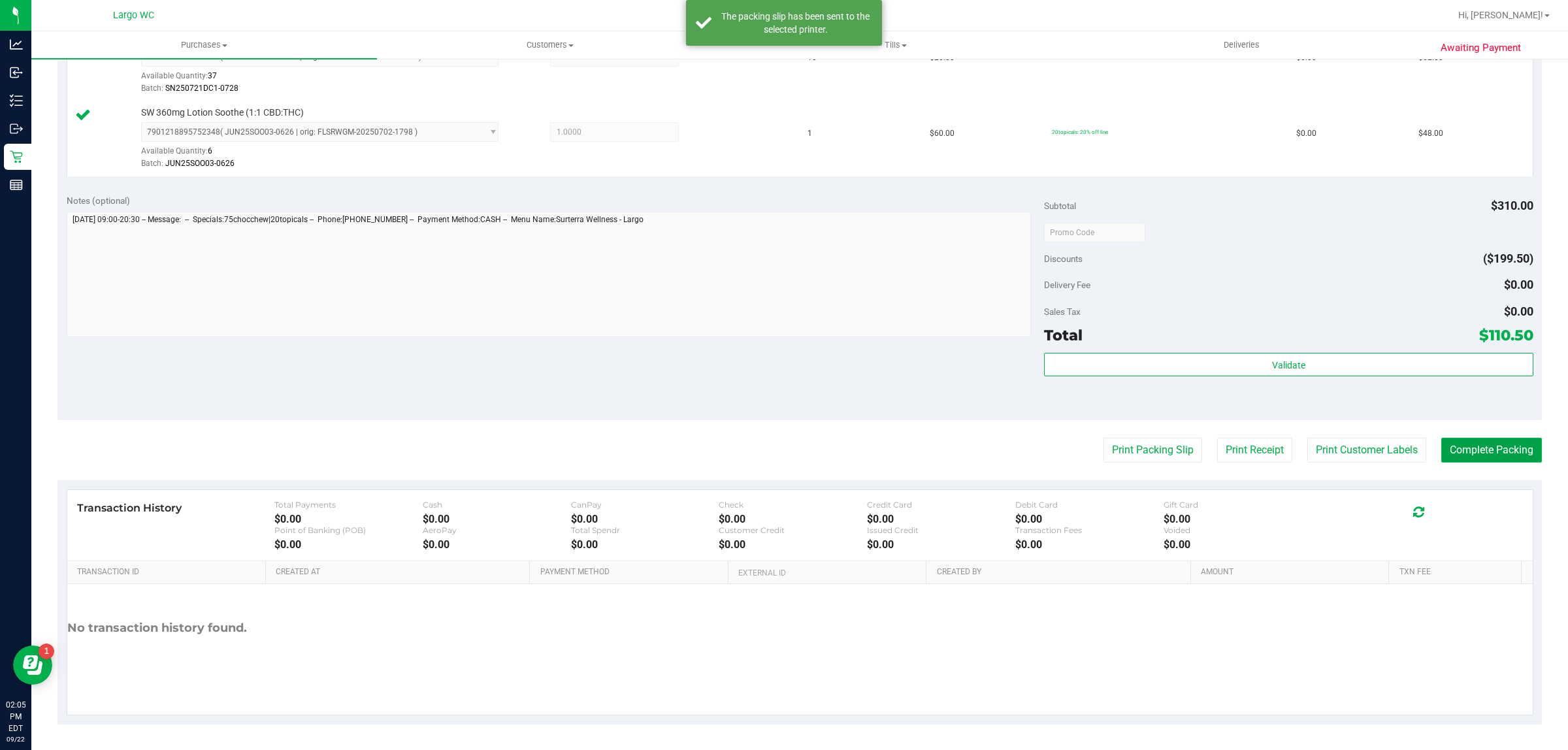
click at [1484, 445] on button "Complete Packing" at bounding box center [1492, 450] width 101 height 25
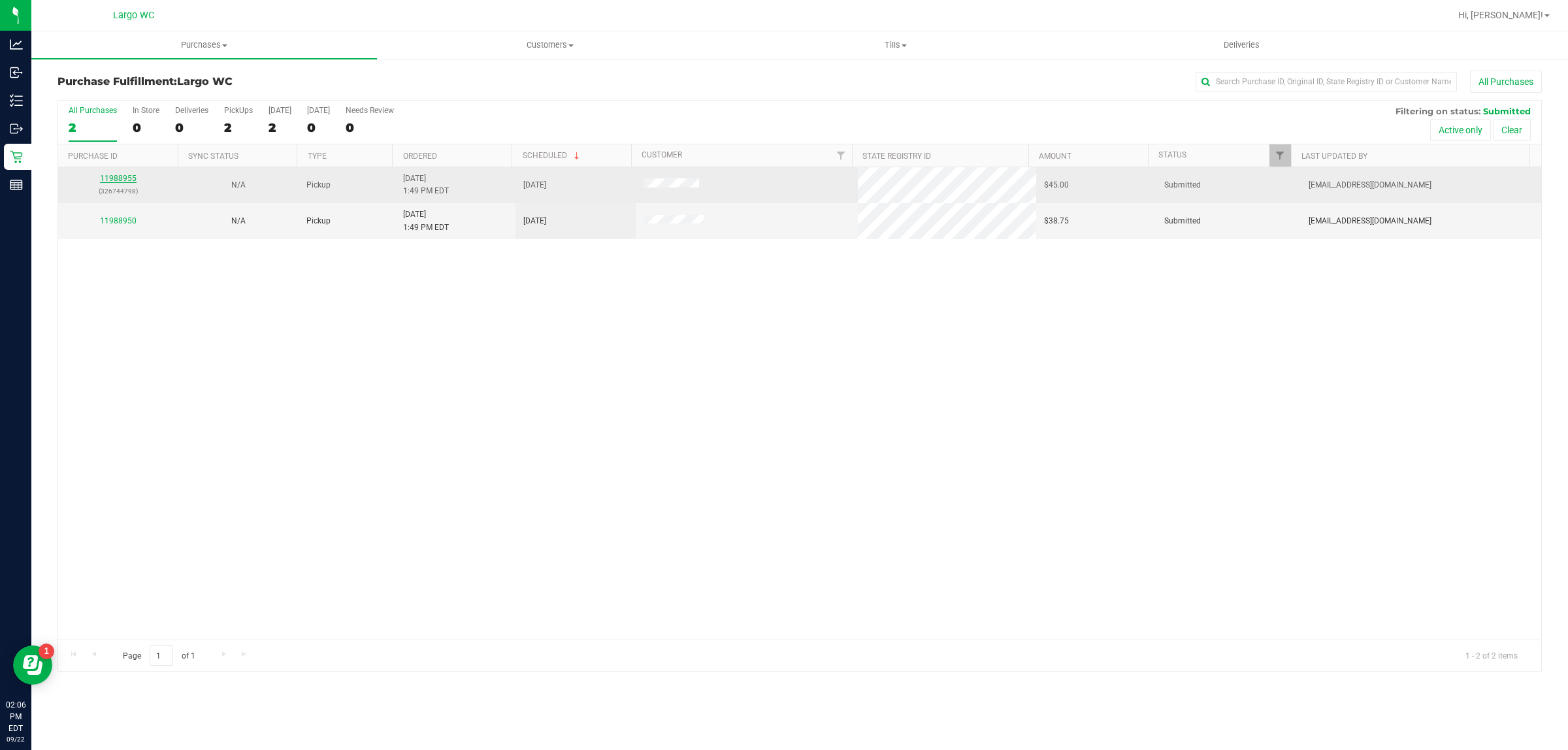
click at [106, 179] on link "11988955" at bounding box center [119, 178] width 37 height 9
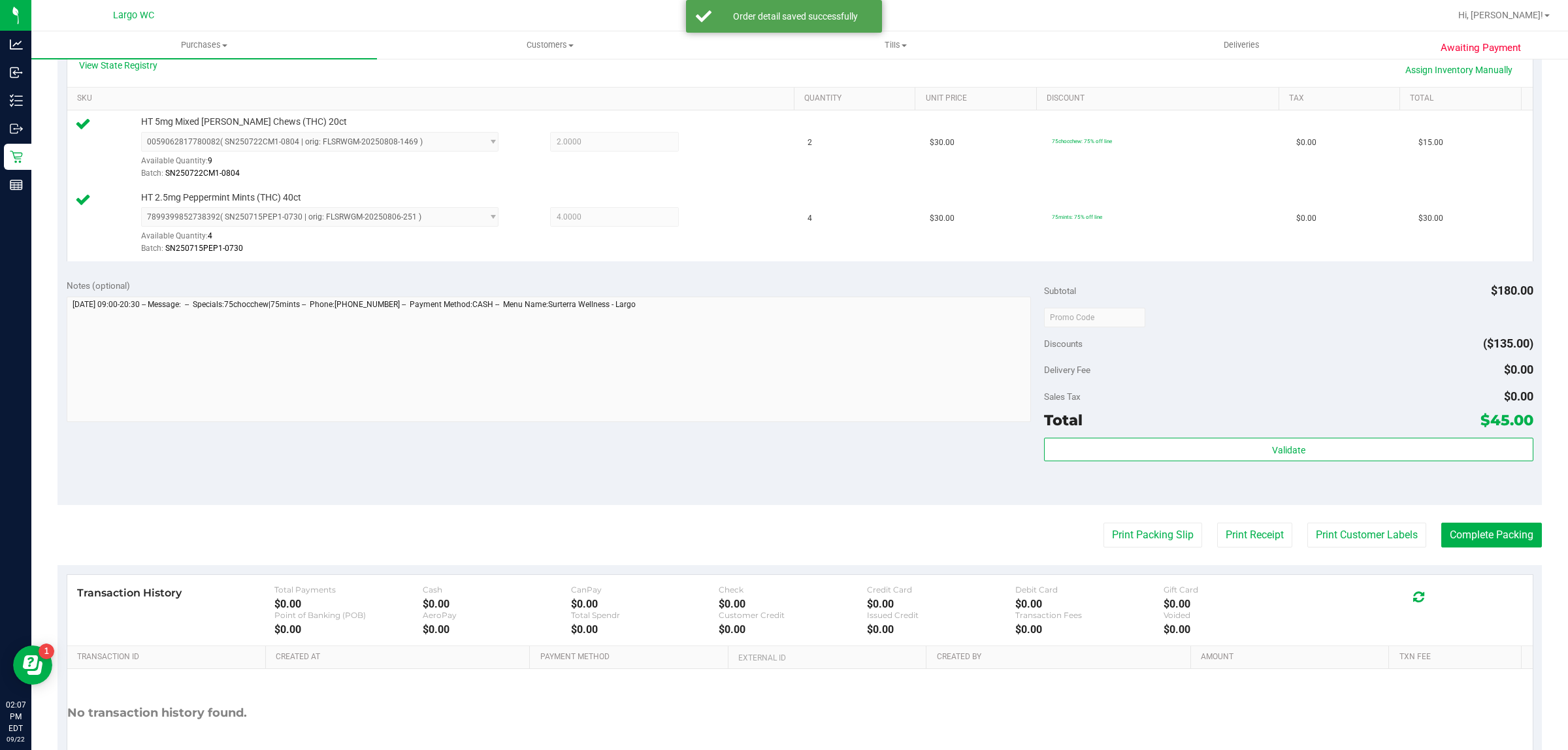
scroll to position [394, 0]
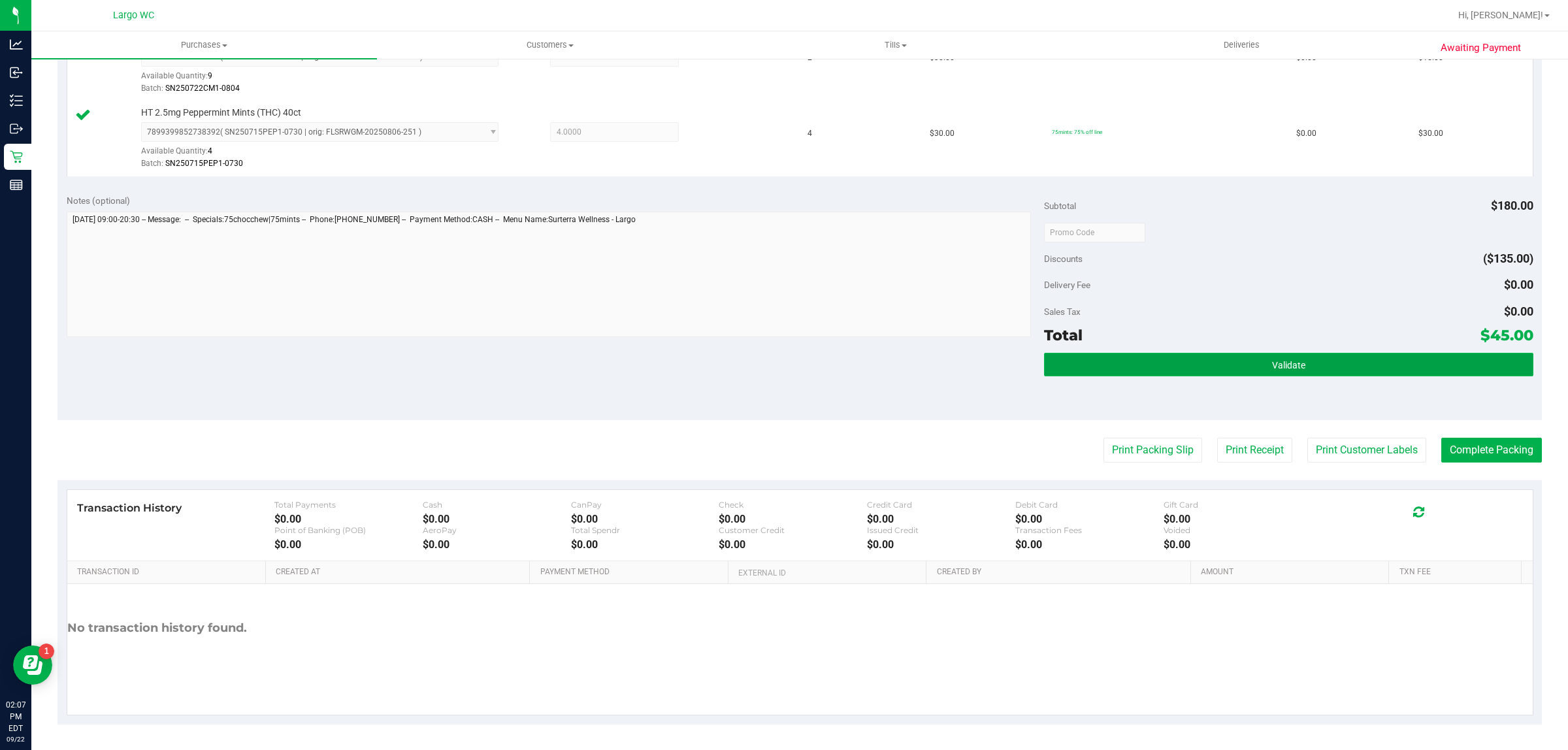
click at [1344, 371] on button "Validate" at bounding box center [1288, 365] width 489 height 24
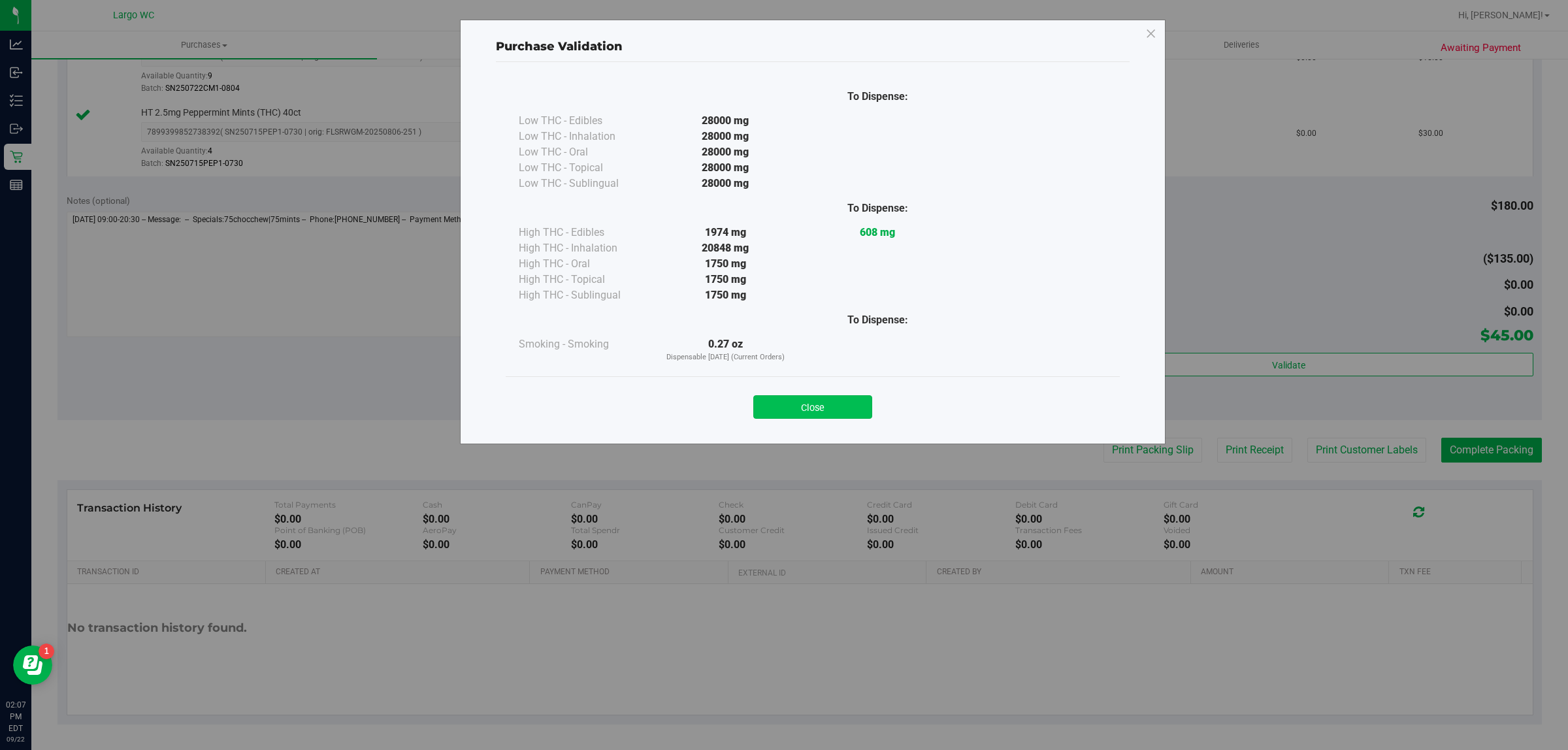
click at [847, 404] on button "Close" at bounding box center [813, 407] width 119 height 24
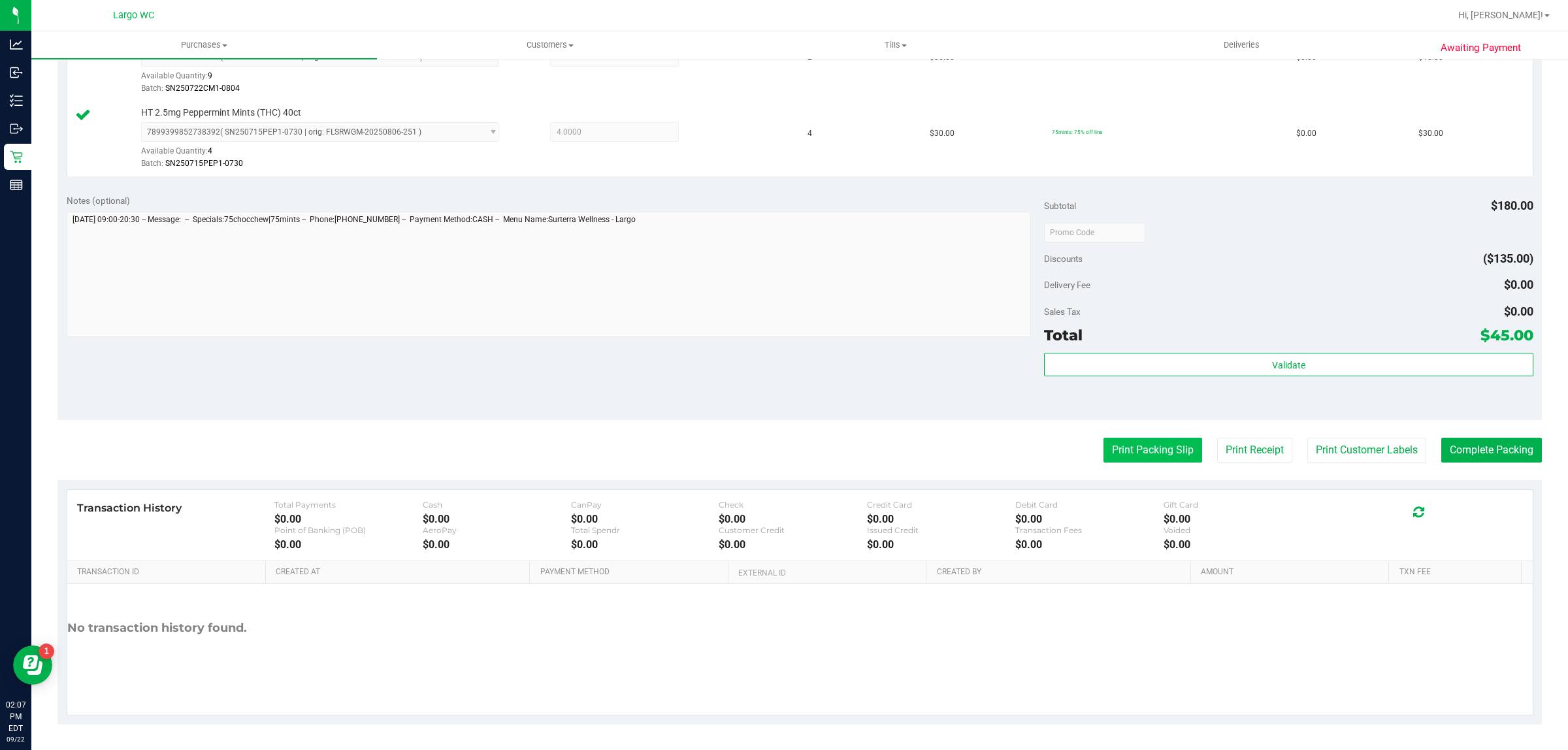
click at [1151, 446] on button "Print Packing Slip" at bounding box center [1153, 450] width 99 height 25
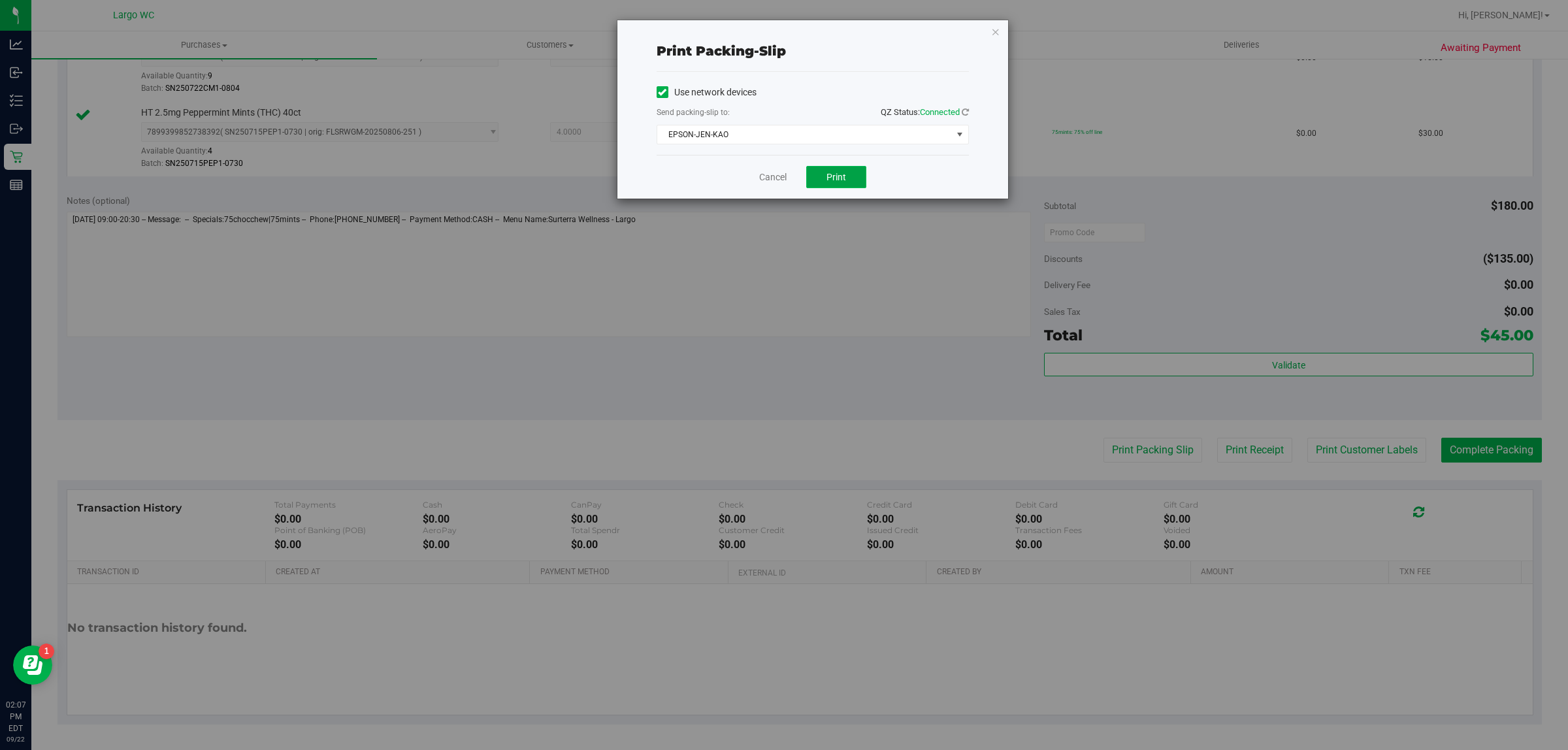
click at [825, 178] on button "Print" at bounding box center [836, 177] width 60 height 22
click at [994, 36] on icon "button" at bounding box center [996, 31] width 9 height 16
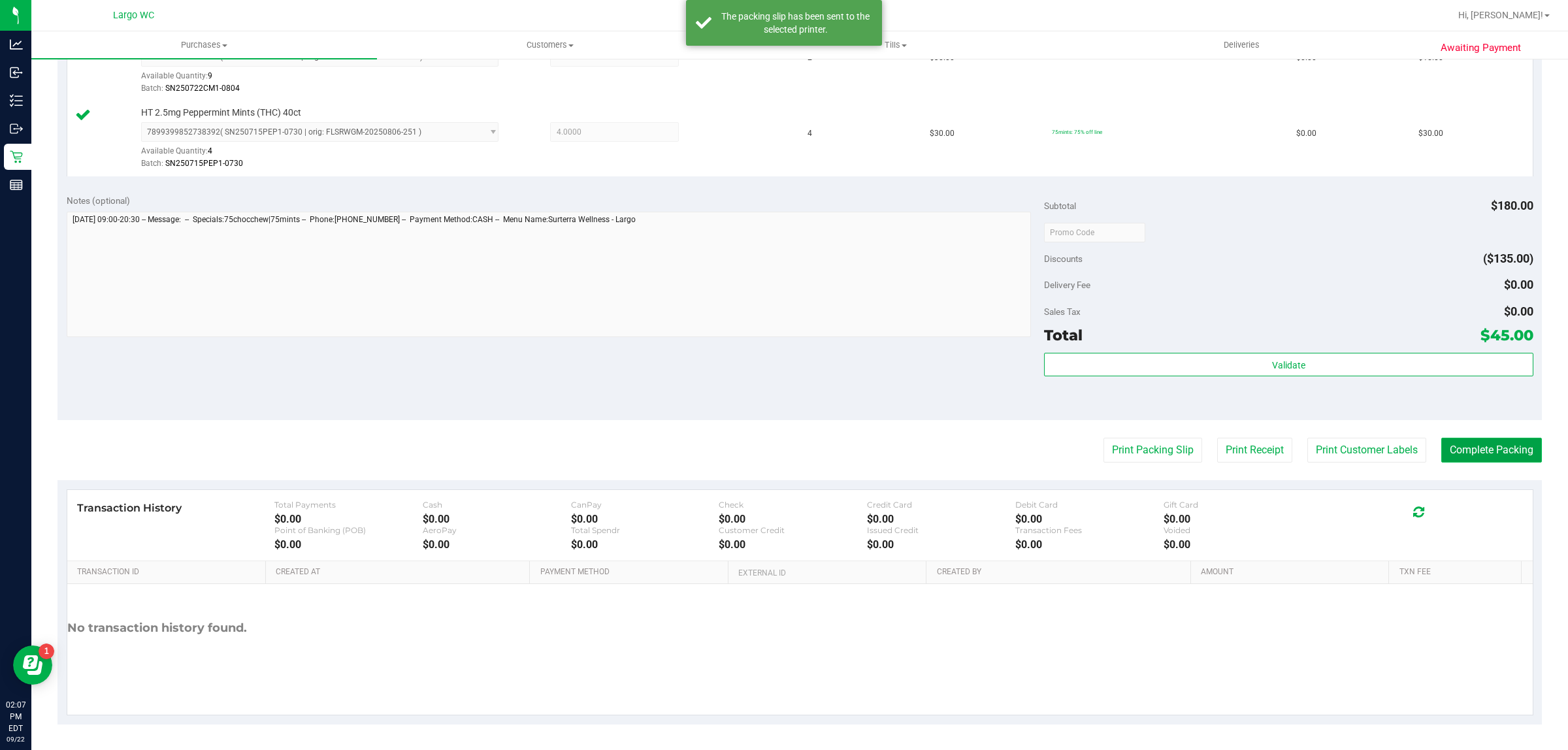
click at [1495, 441] on button "Complete Packing" at bounding box center [1492, 450] width 101 height 25
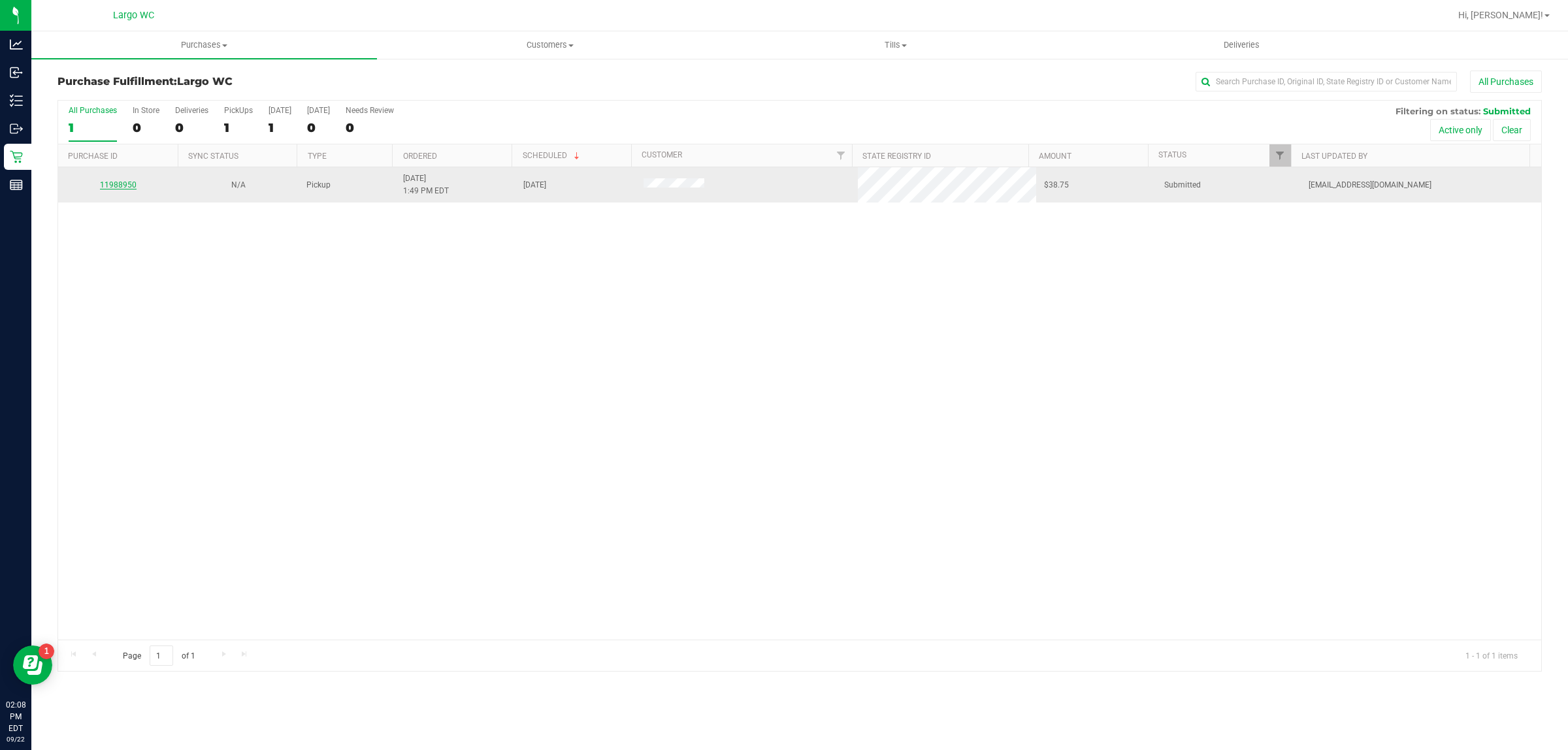
click at [130, 187] on link "11988950" at bounding box center [119, 185] width 37 height 9
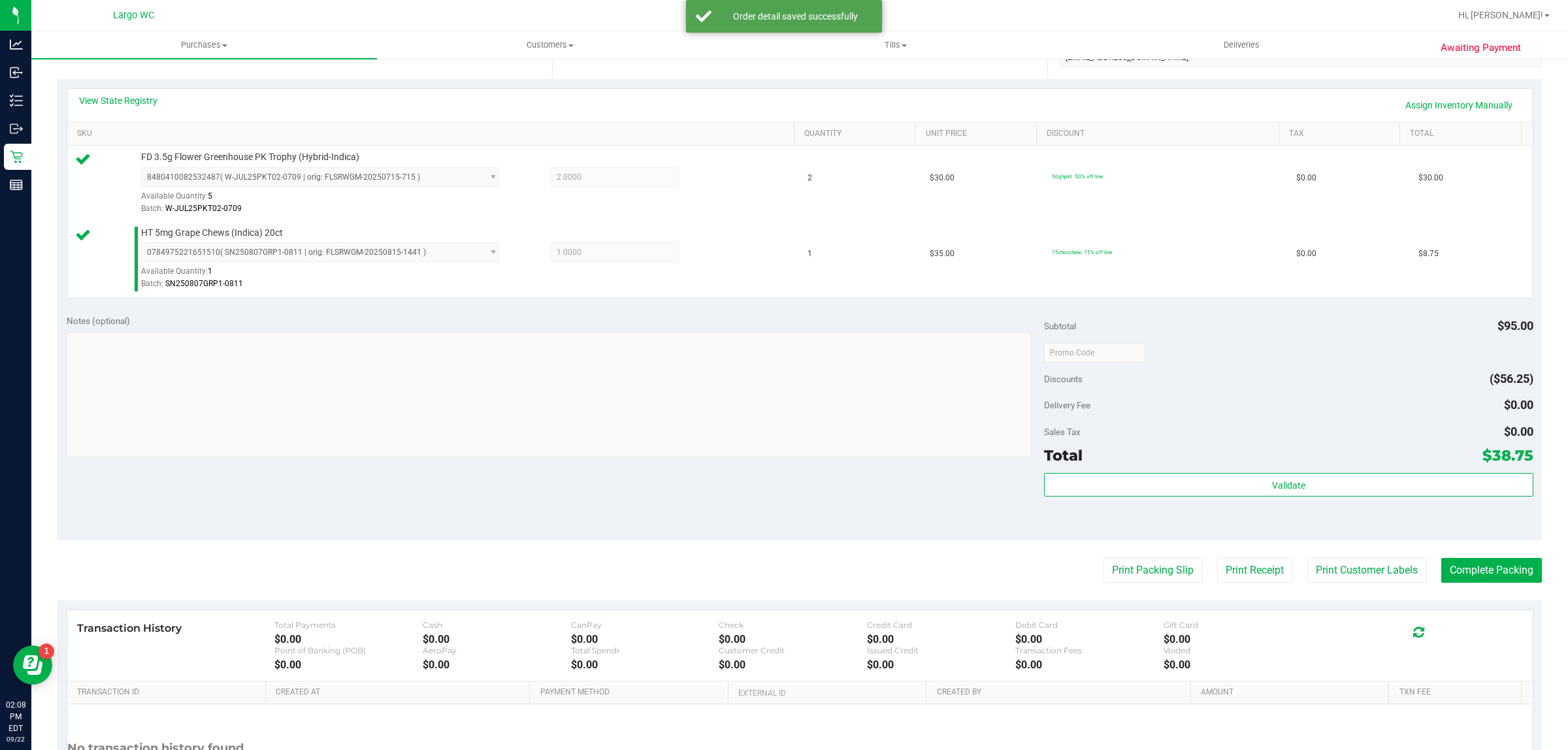
scroll to position [394, 0]
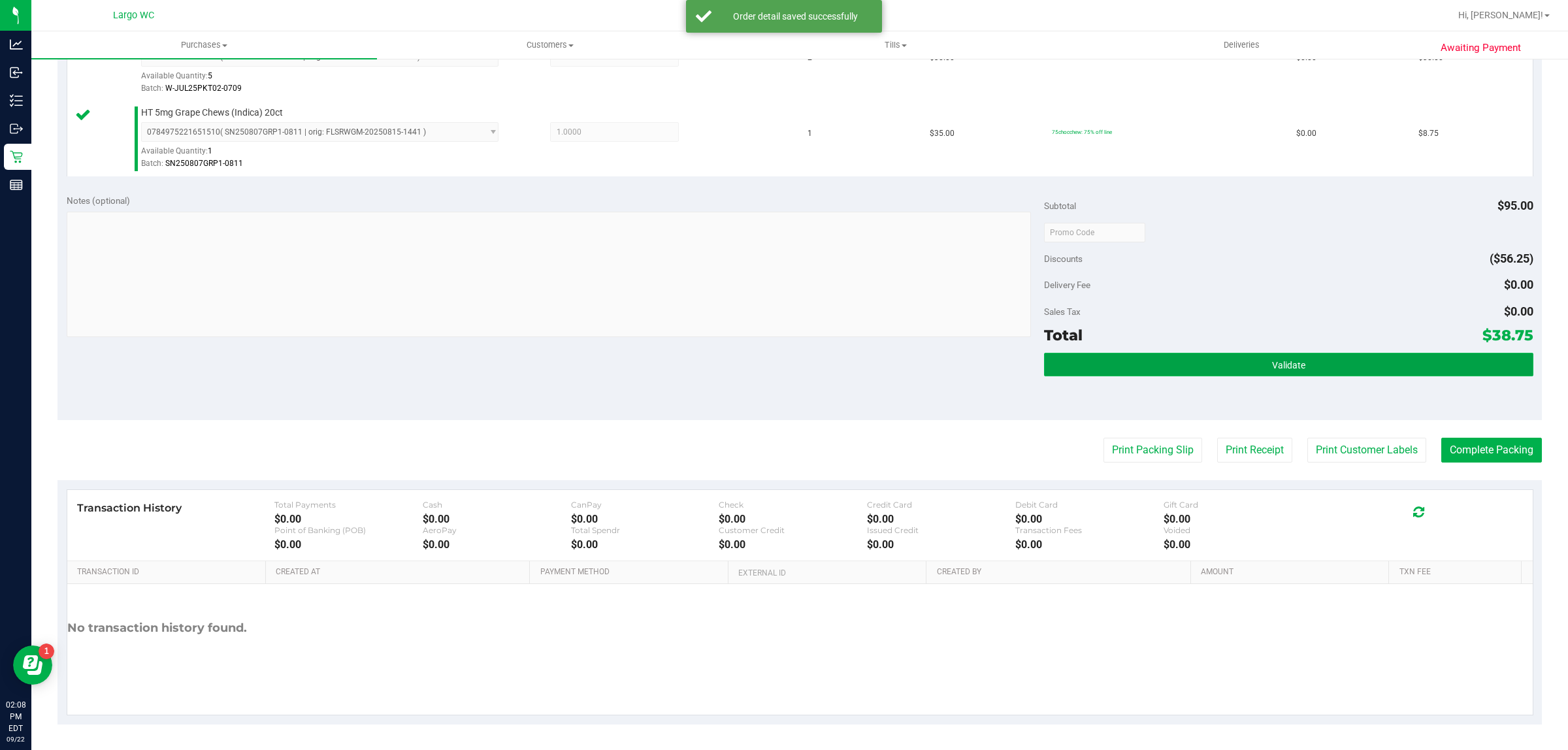
click at [1343, 369] on button "Validate" at bounding box center [1288, 365] width 489 height 24
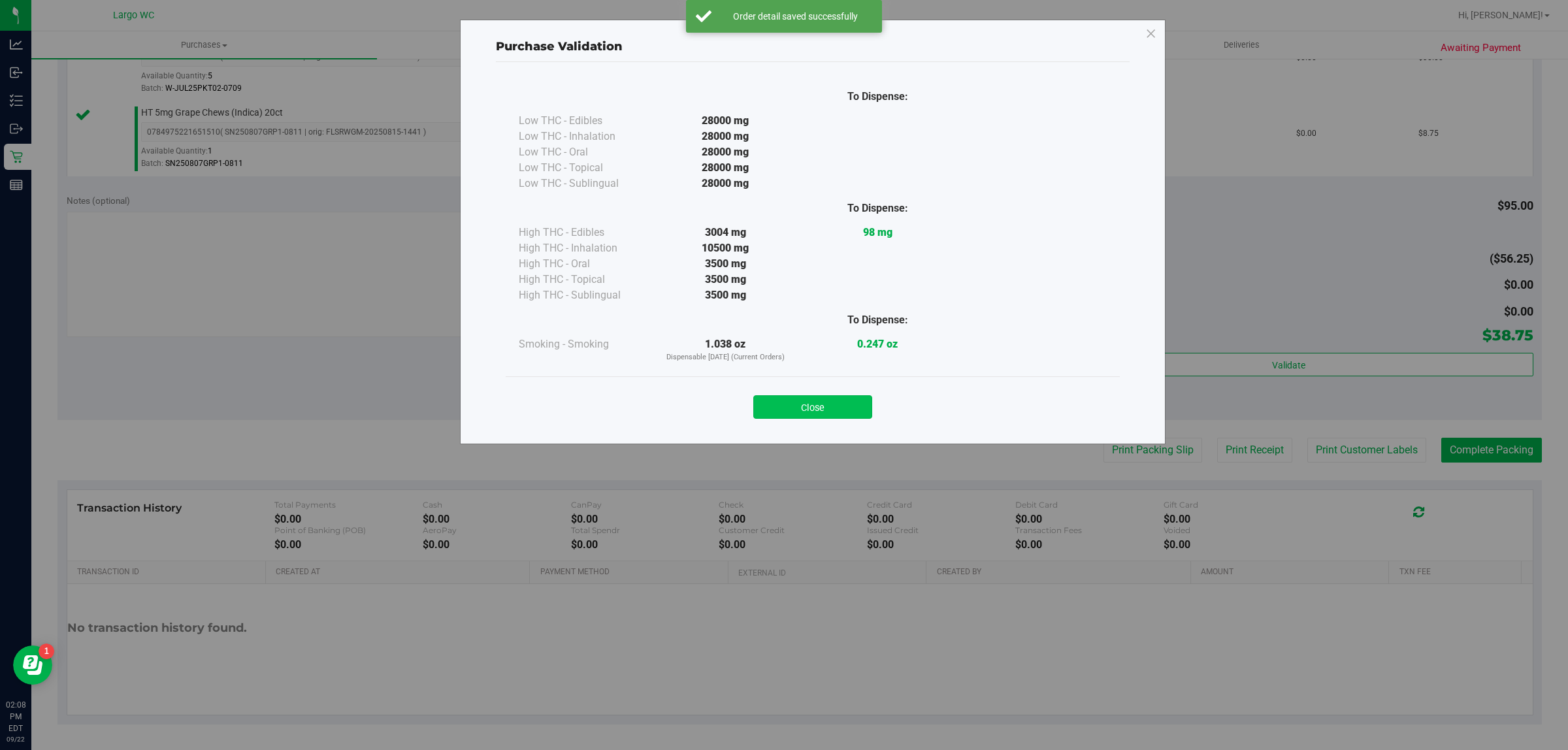
click at [831, 403] on button "Close" at bounding box center [813, 407] width 119 height 24
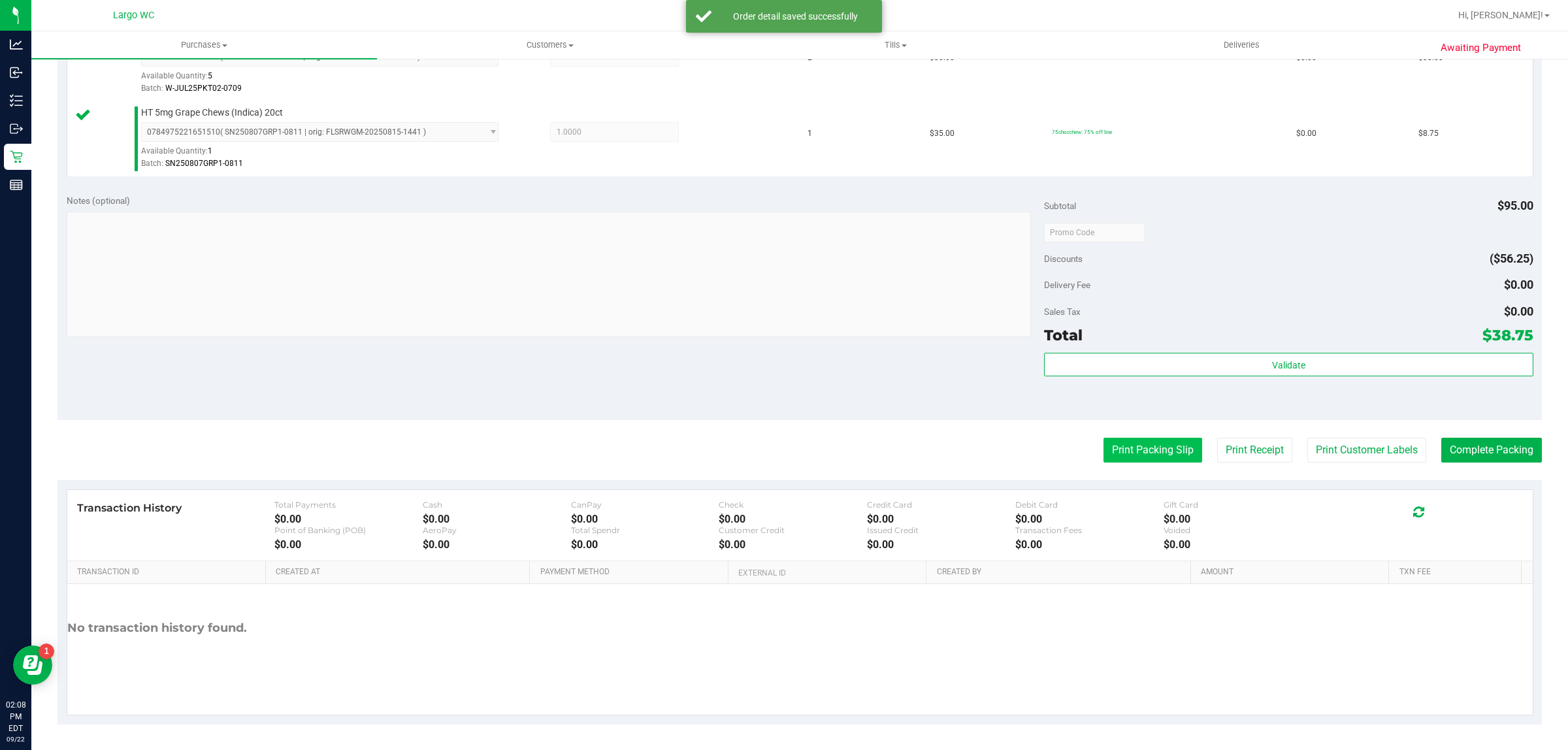
click at [1152, 451] on button "Print Packing Slip" at bounding box center [1153, 450] width 99 height 25
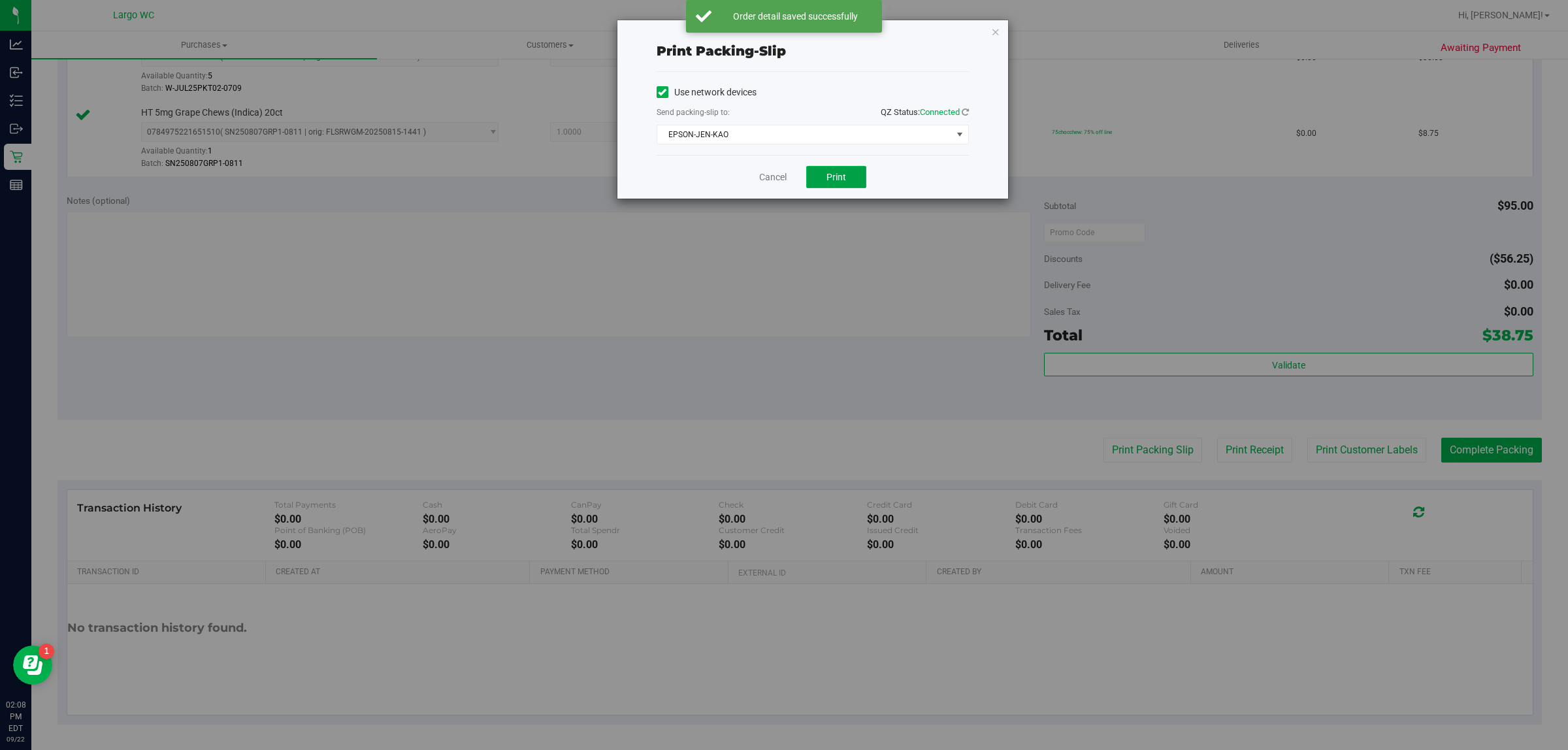
click at [843, 182] on span "Print" at bounding box center [836, 177] width 20 height 10
click at [995, 31] on icon "button" at bounding box center [996, 31] width 9 height 16
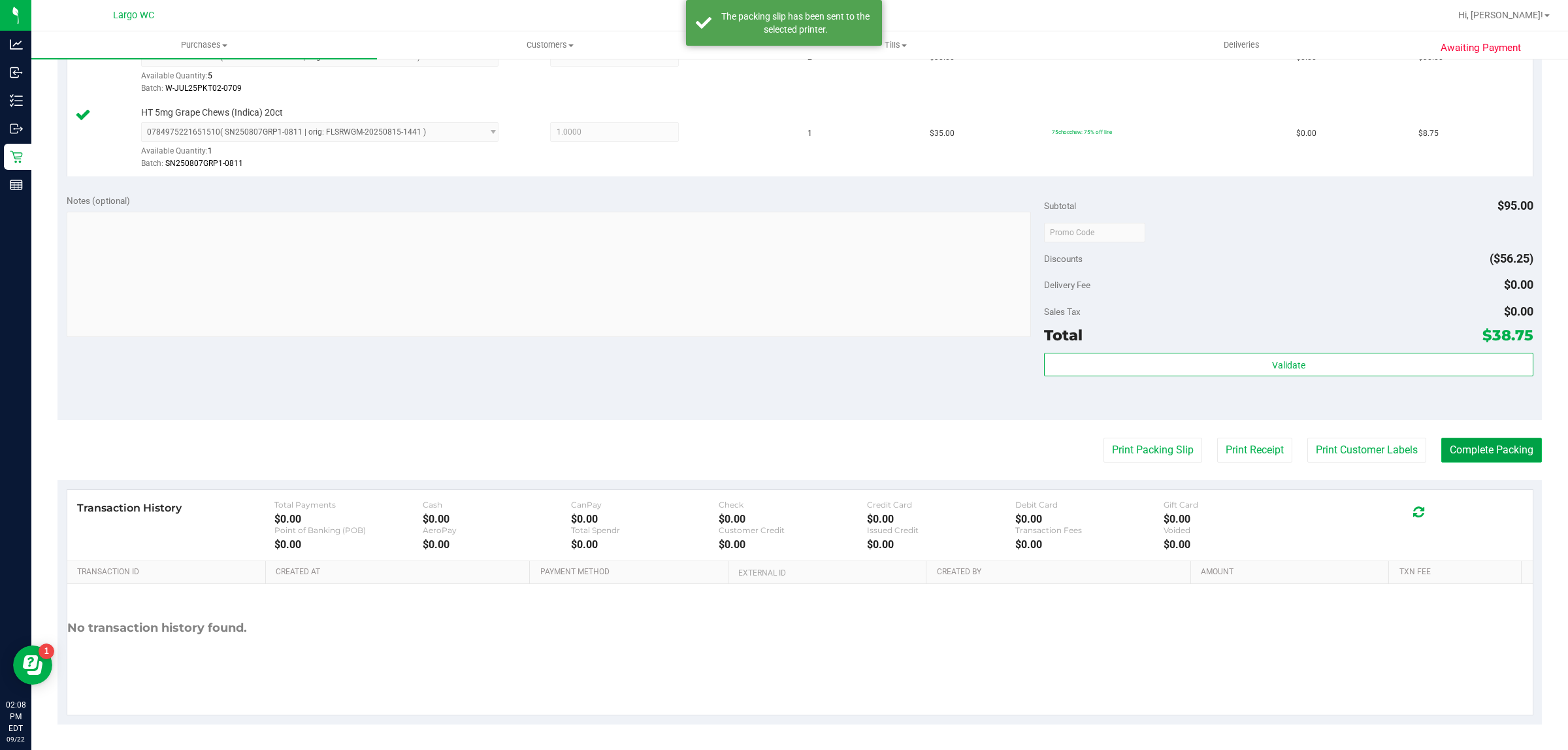
click at [1461, 438] on button "Complete Packing" at bounding box center [1492, 450] width 101 height 25
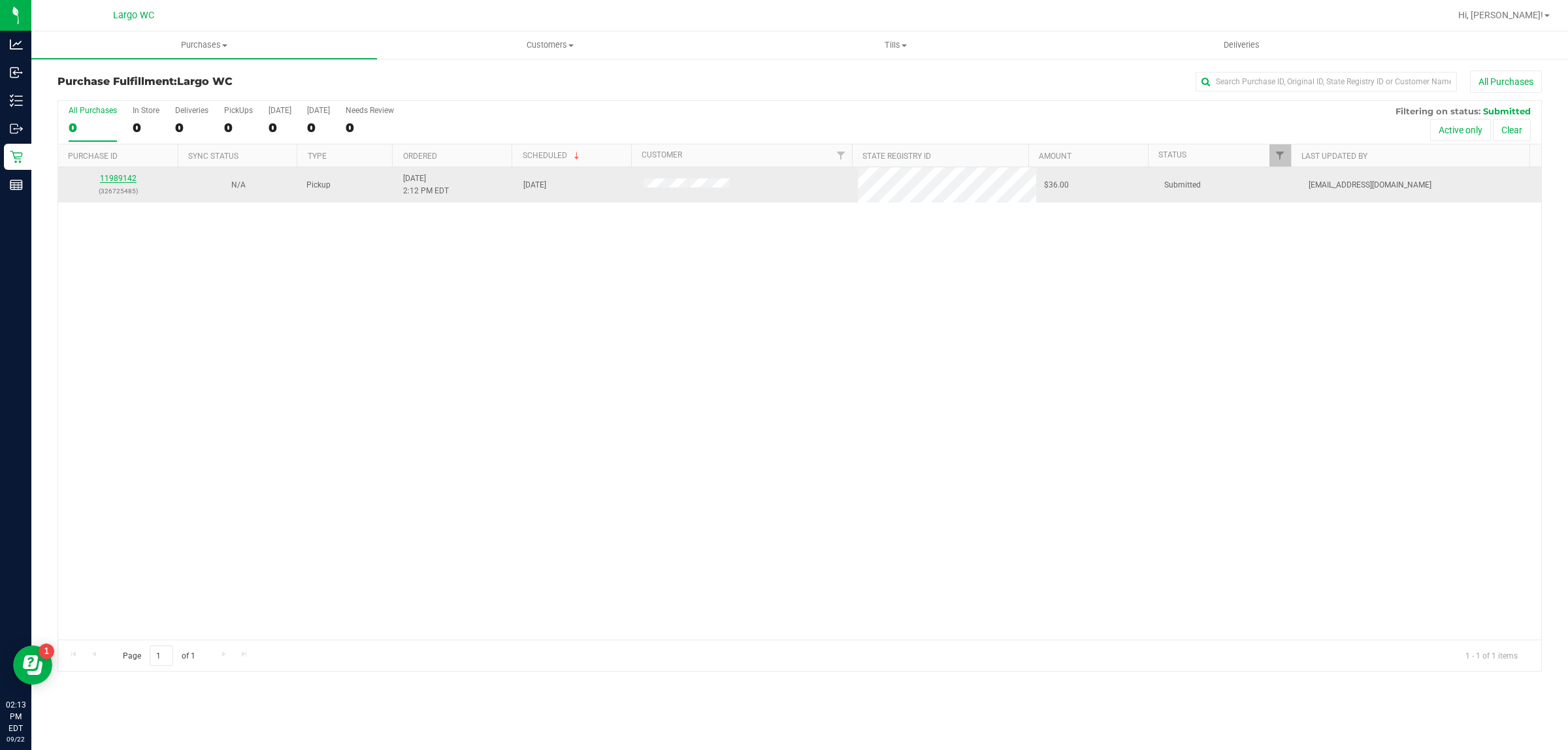
click at [122, 180] on link "11989142" at bounding box center [119, 178] width 37 height 9
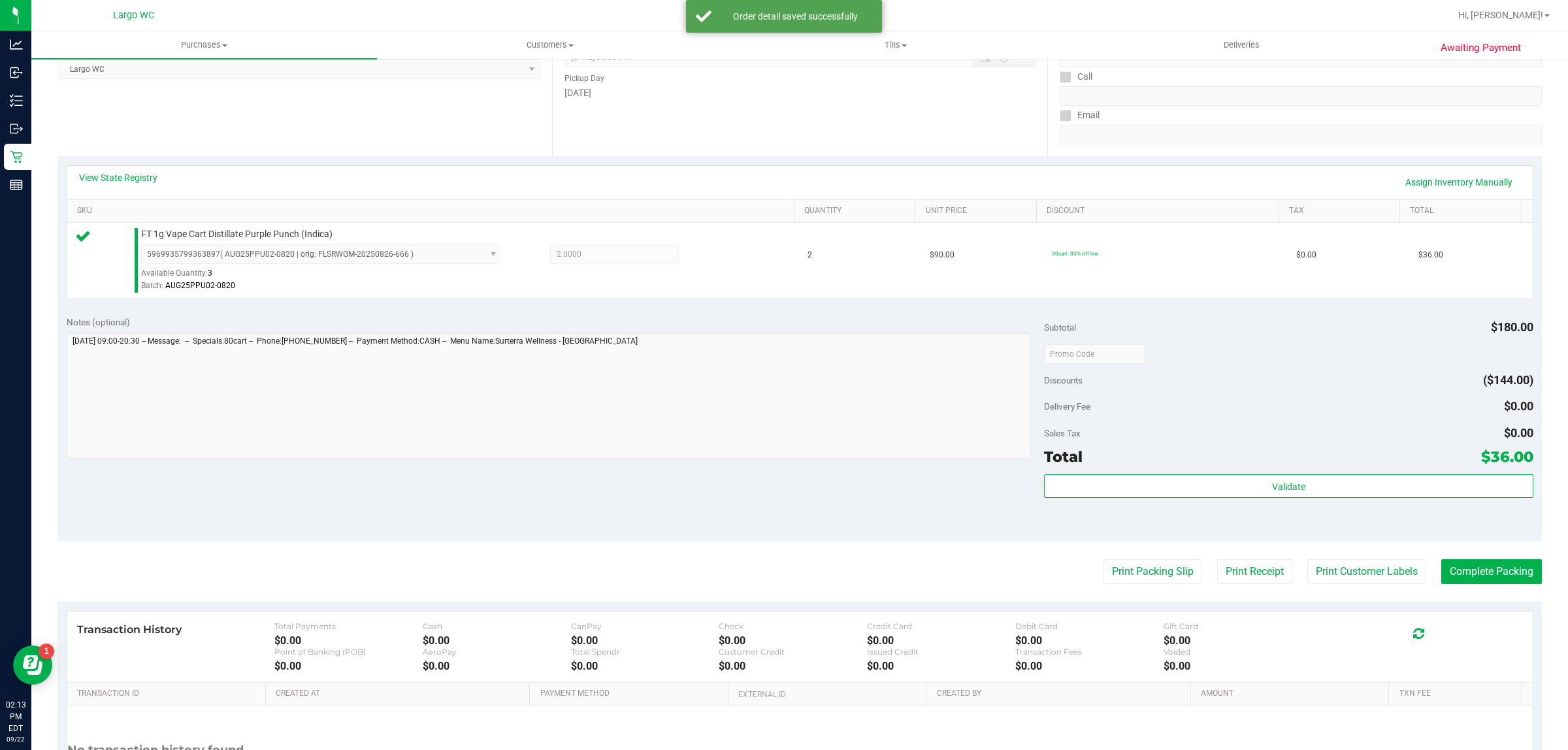
scroll to position [318, 0]
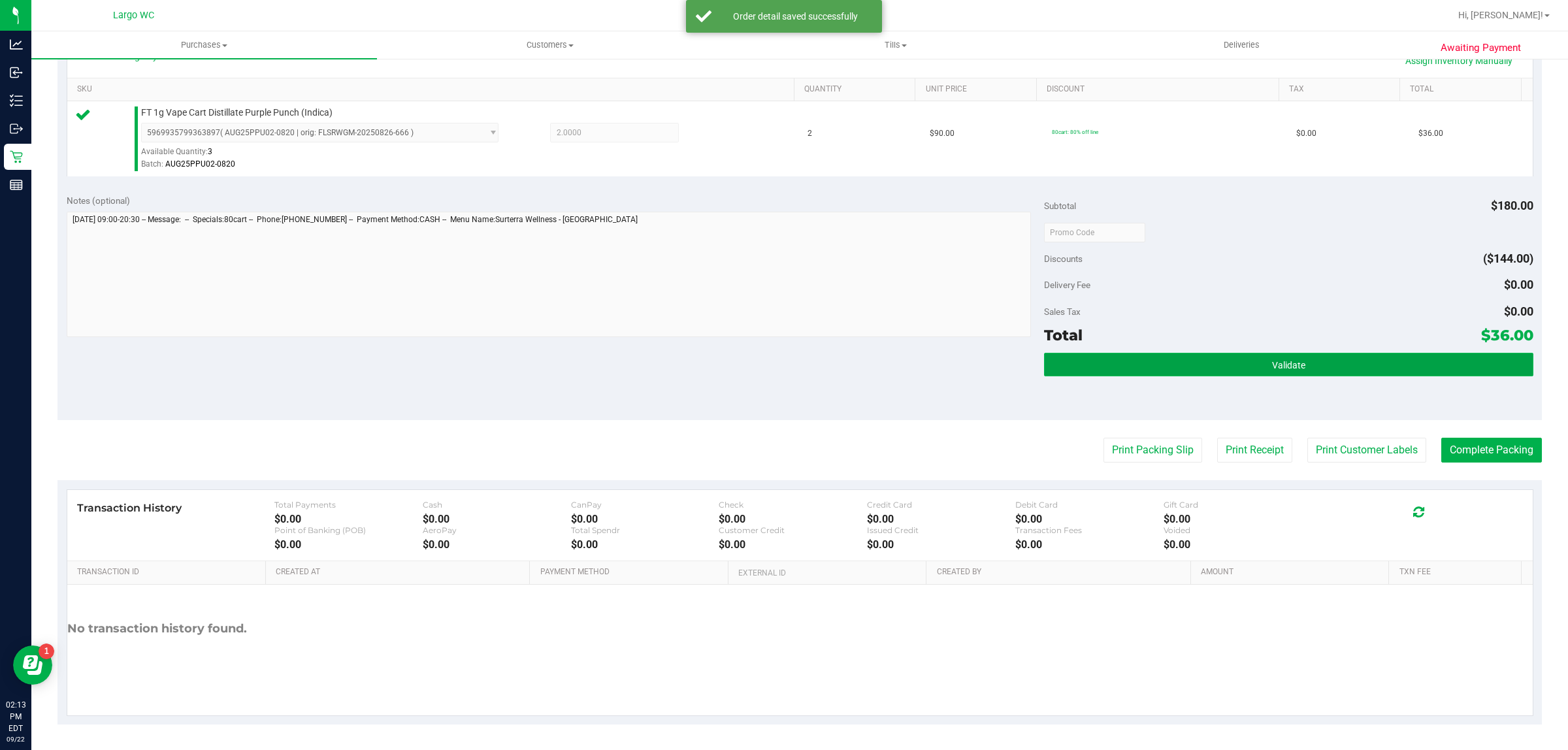
click at [1333, 366] on button "Validate" at bounding box center [1288, 365] width 489 height 24
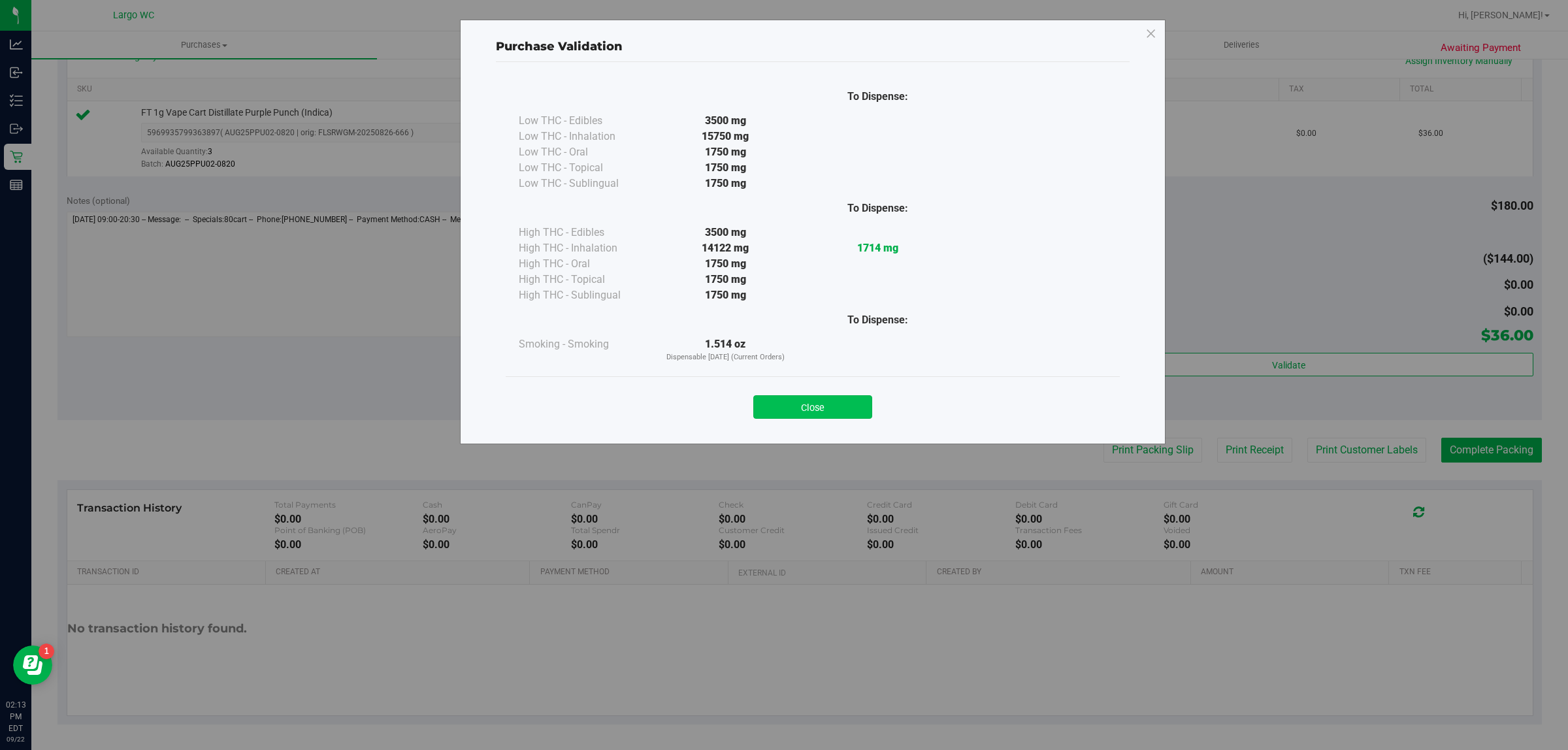
click at [805, 400] on button "Close" at bounding box center [813, 407] width 119 height 24
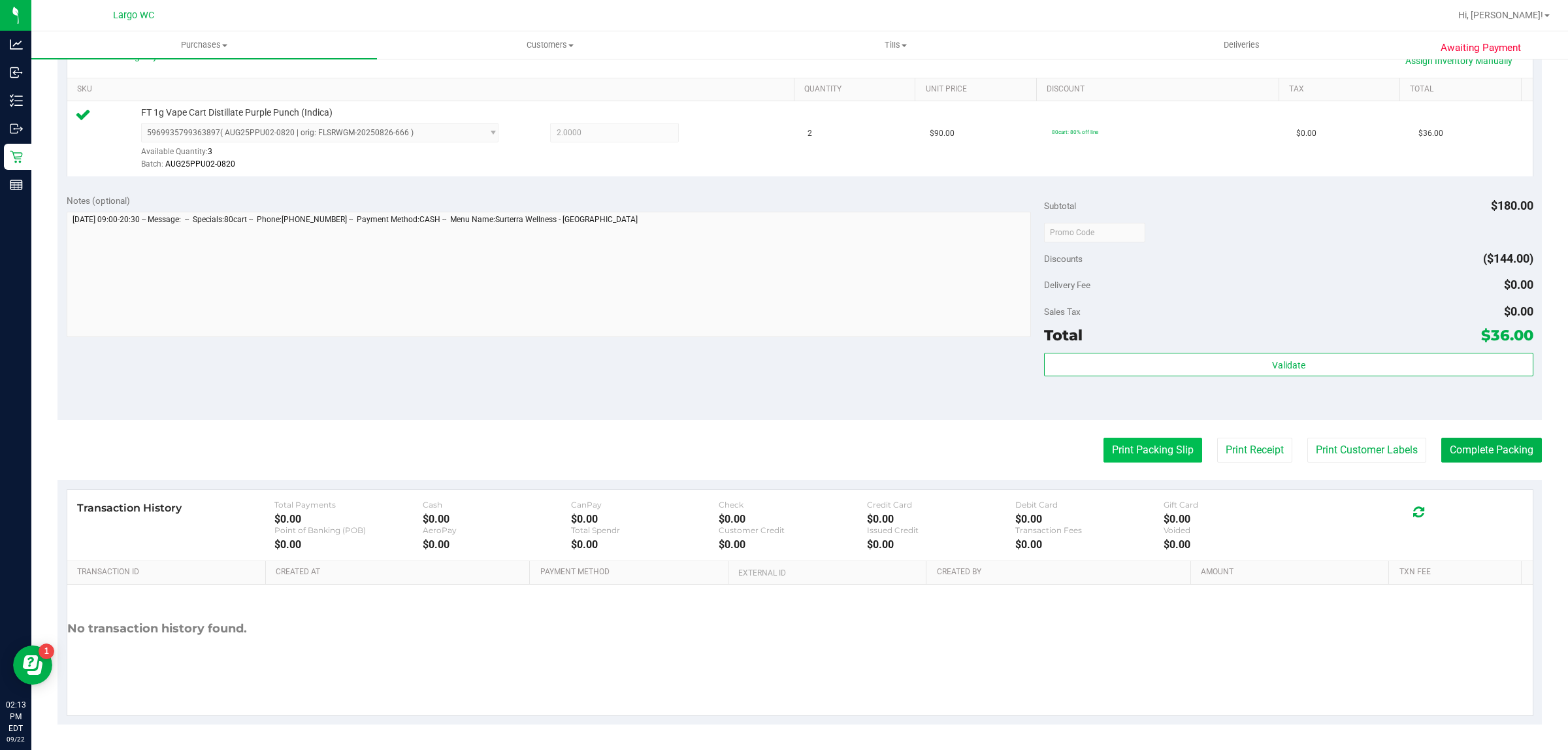
click at [1132, 457] on button "Print Packing Slip" at bounding box center [1153, 450] width 99 height 25
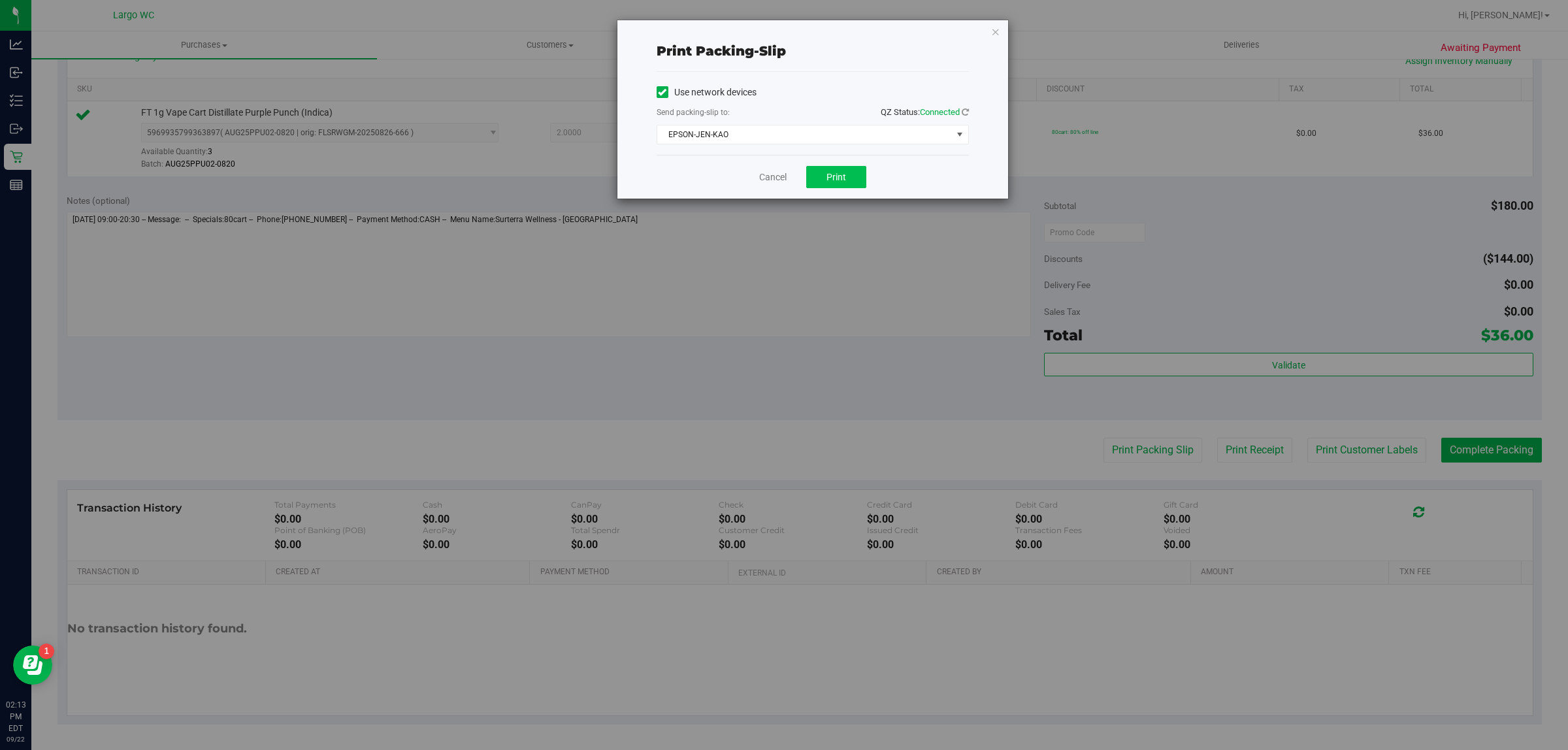
click at [840, 176] on span "Print" at bounding box center [836, 177] width 20 height 10
click at [998, 37] on icon "button" at bounding box center [996, 31] width 9 height 16
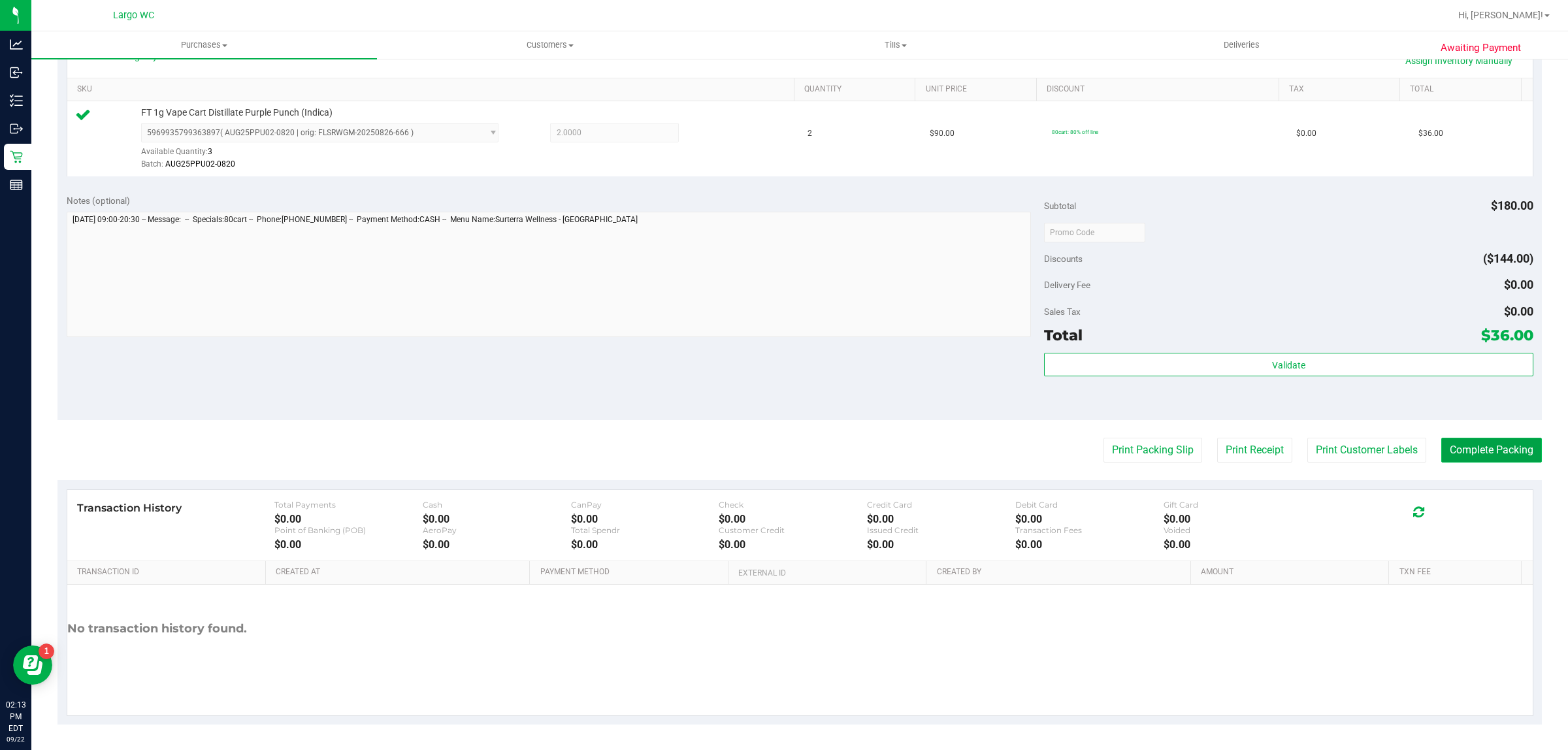
click at [1457, 452] on button "Complete Packing" at bounding box center [1492, 450] width 101 height 25
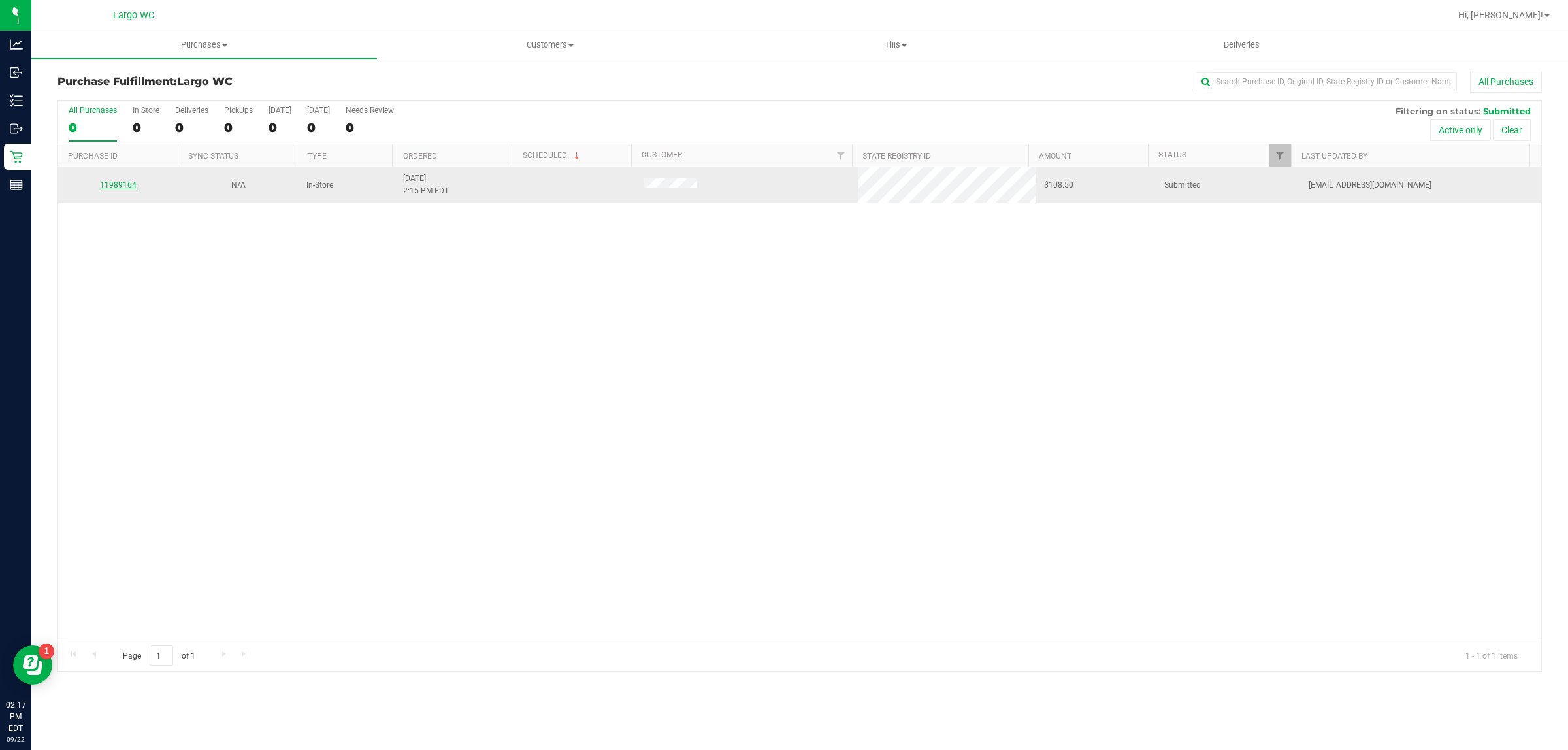
click at [122, 189] on link "11989164" at bounding box center [119, 185] width 37 height 9
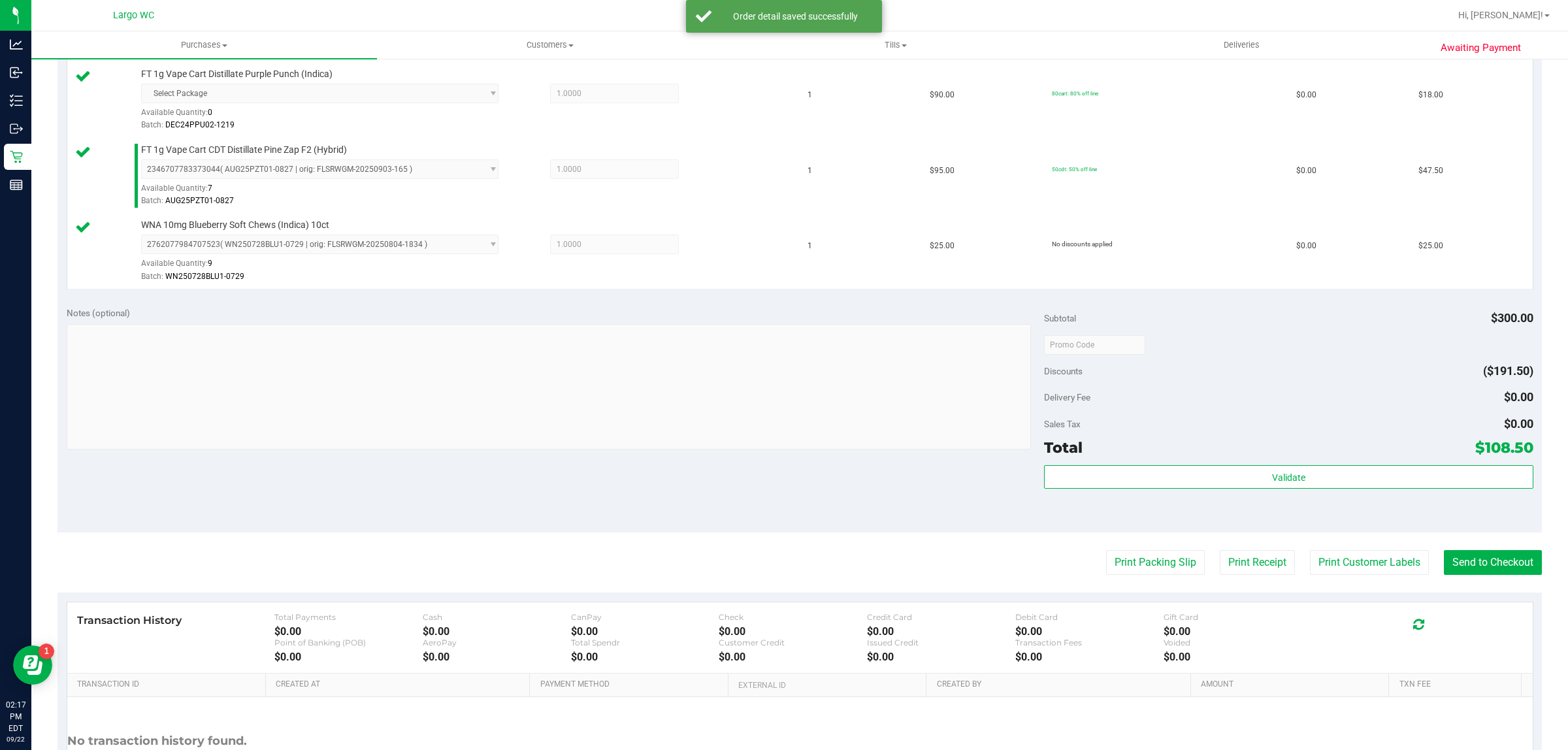
scroll to position [546, 0]
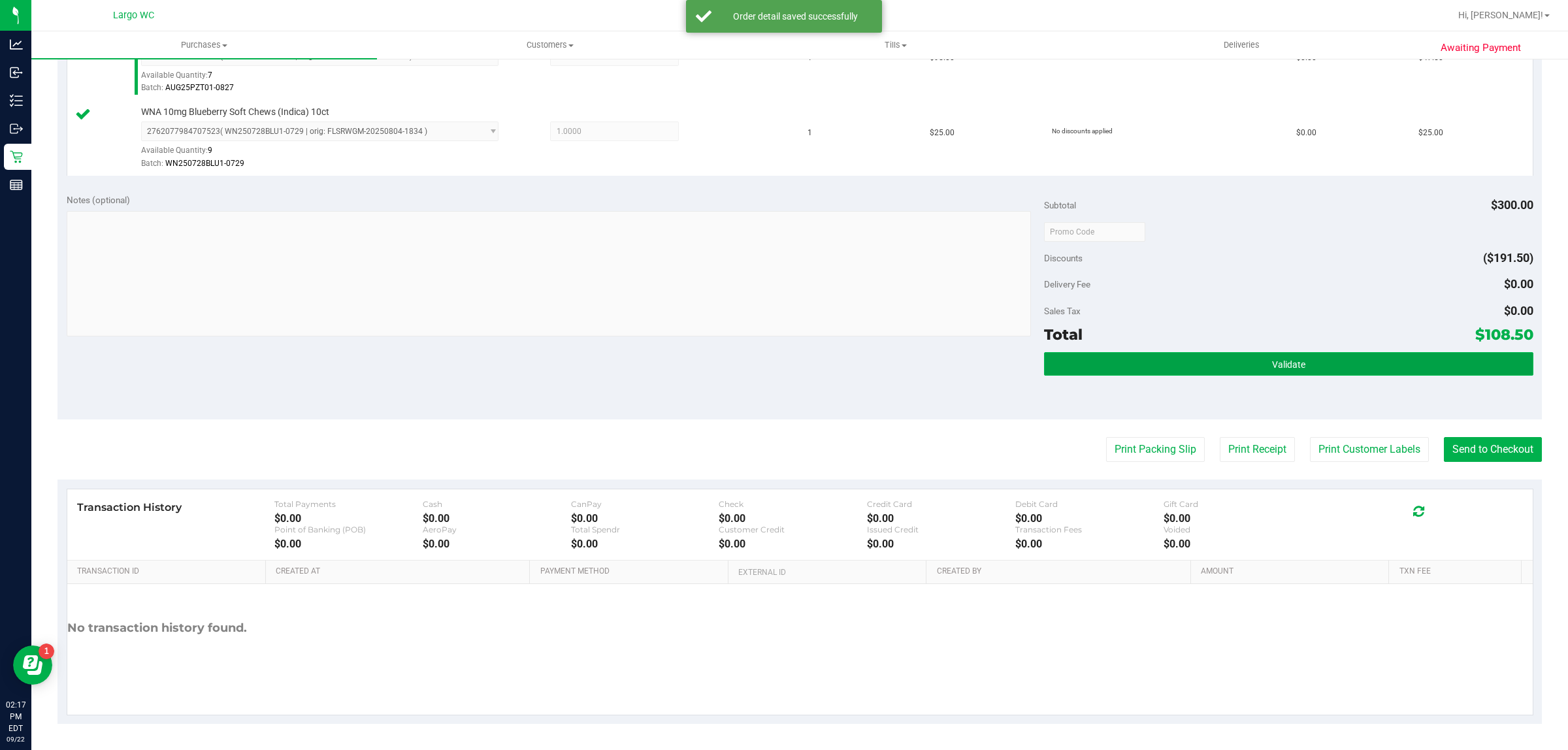
click at [1312, 371] on button "Validate" at bounding box center [1288, 364] width 489 height 24
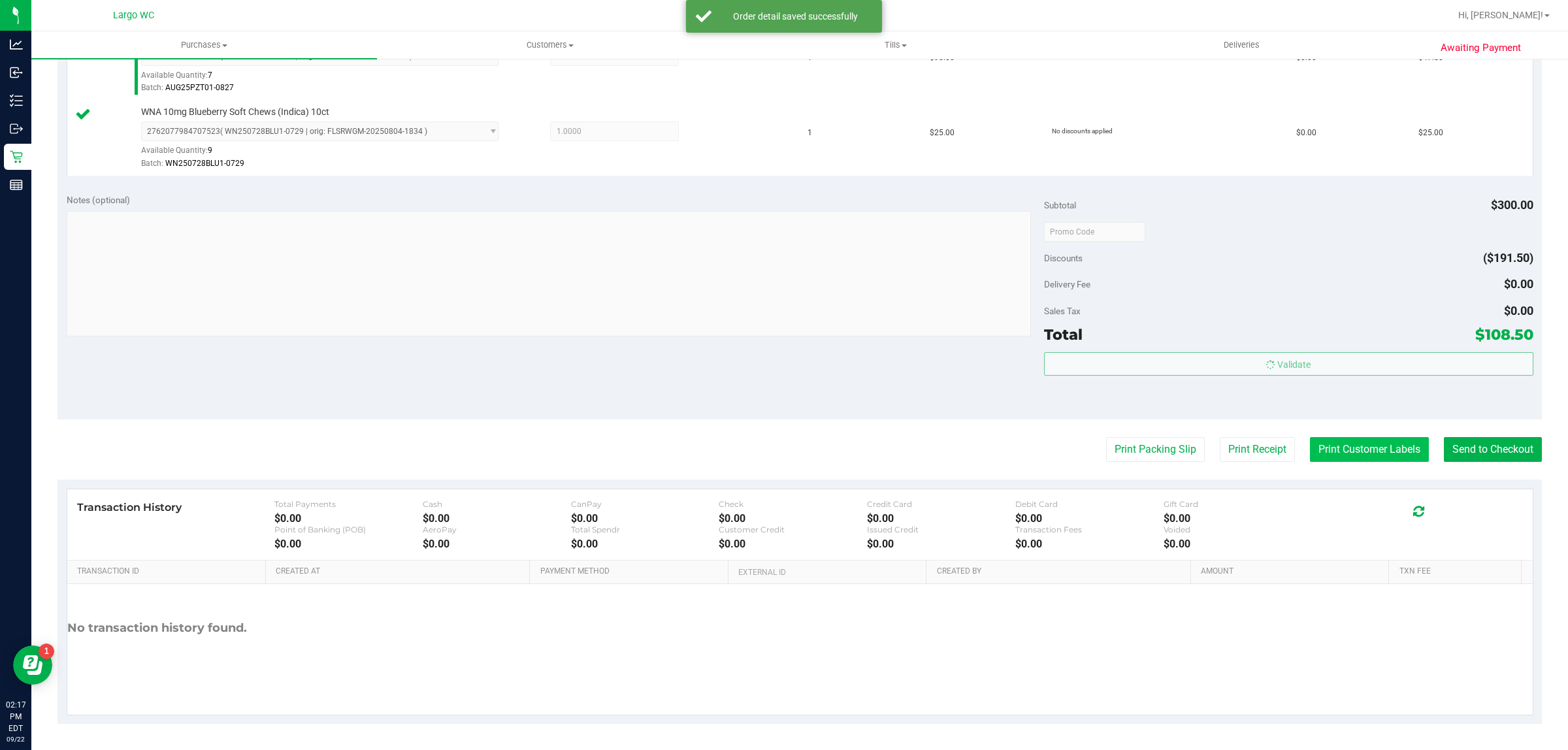
click at [1341, 455] on button "Print Customer Labels" at bounding box center [1370, 449] width 119 height 25
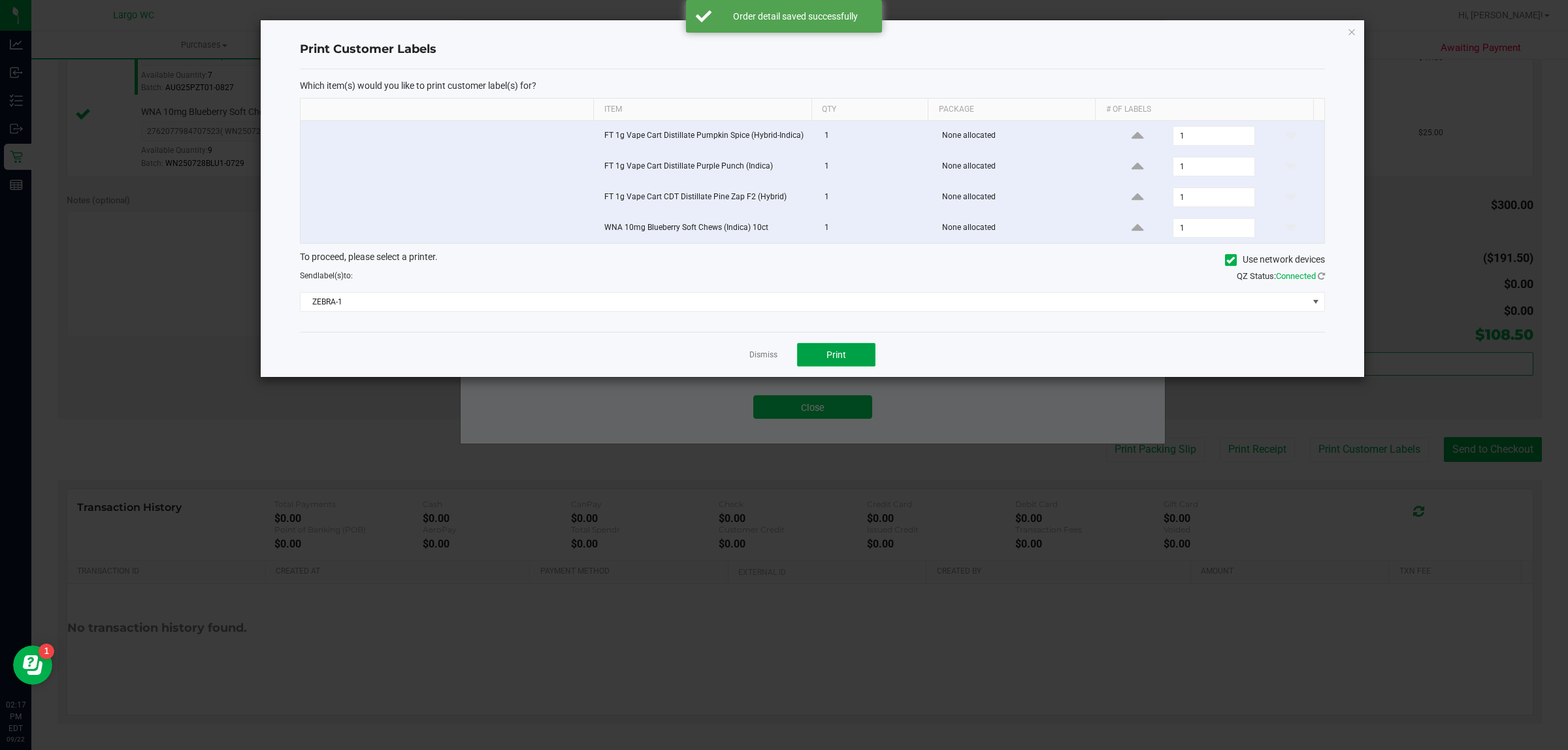
click at [836, 357] on span "Print" at bounding box center [836, 355] width 20 height 10
click at [756, 358] on link "Dismiss" at bounding box center [763, 355] width 28 height 11
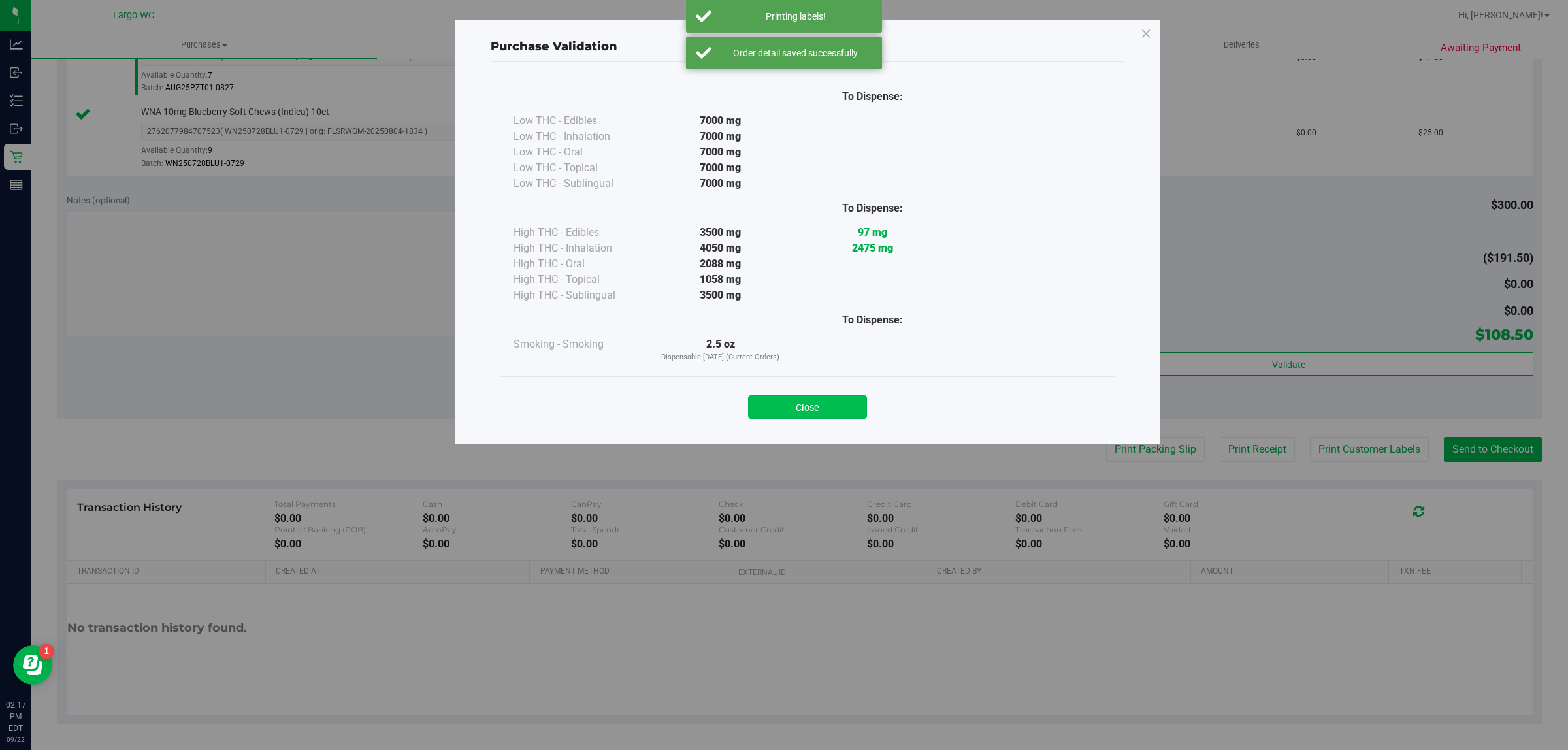
click at [822, 415] on button "Close" at bounding box center [808, 407] width 119 height 24
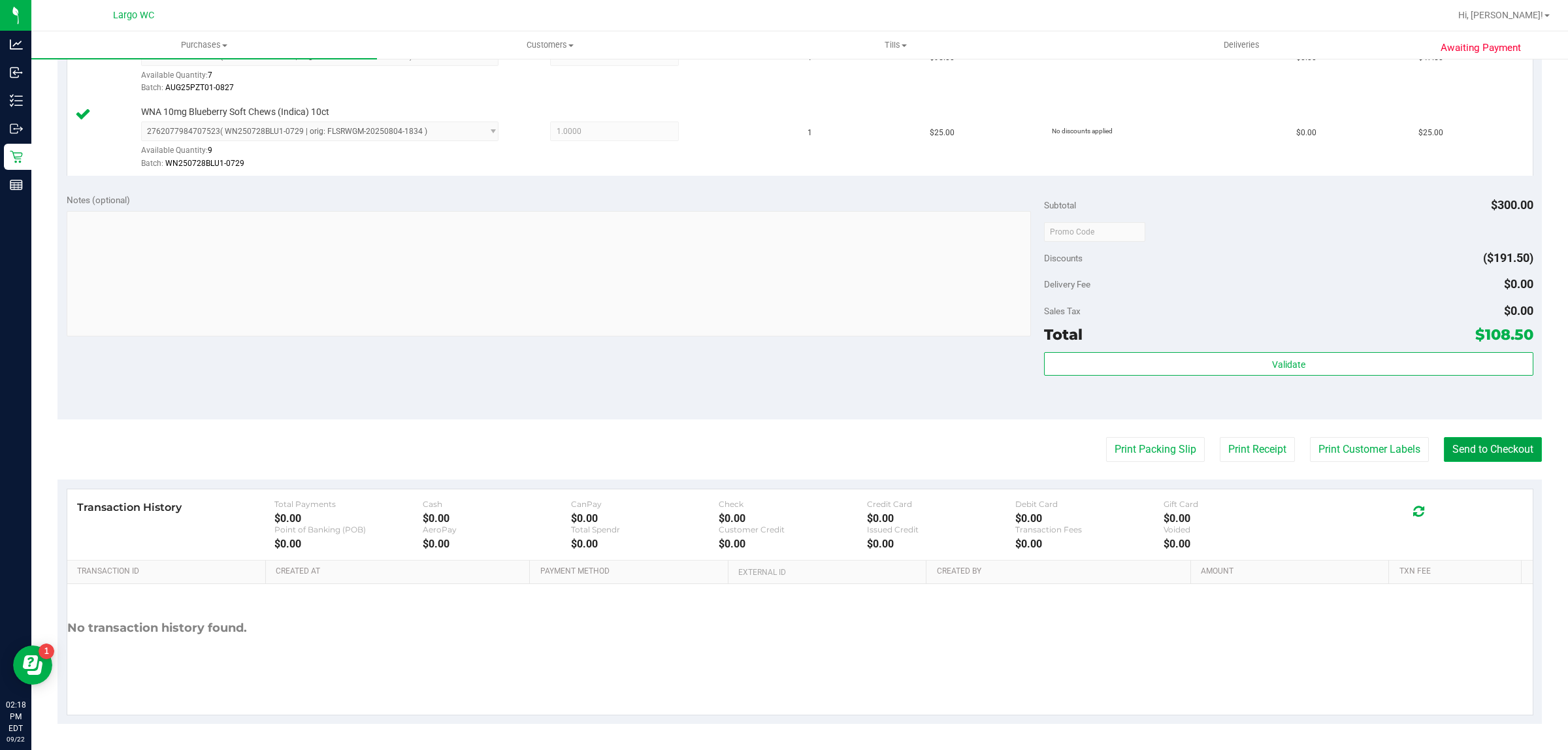
click at [1485, 455] on button "Send to Checkout" at bounding box center [1493, 449] width 98 height 25
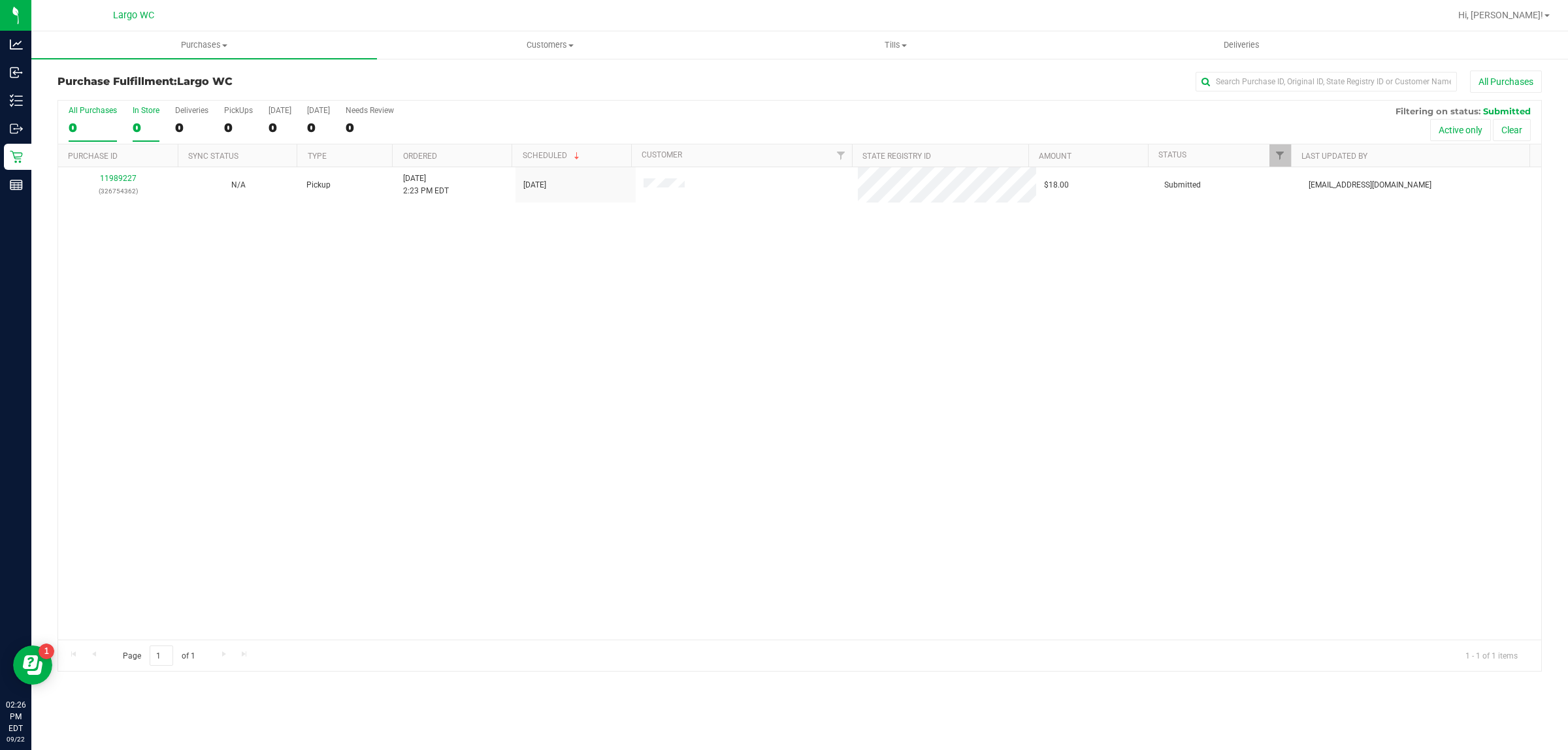
click at [141, 109] on div "In Store" at bounding box center [146, 111] width 27 height 9
click at [0, 0] on input "In Store 0" at bounding box center [0, 0] width 0 height 0
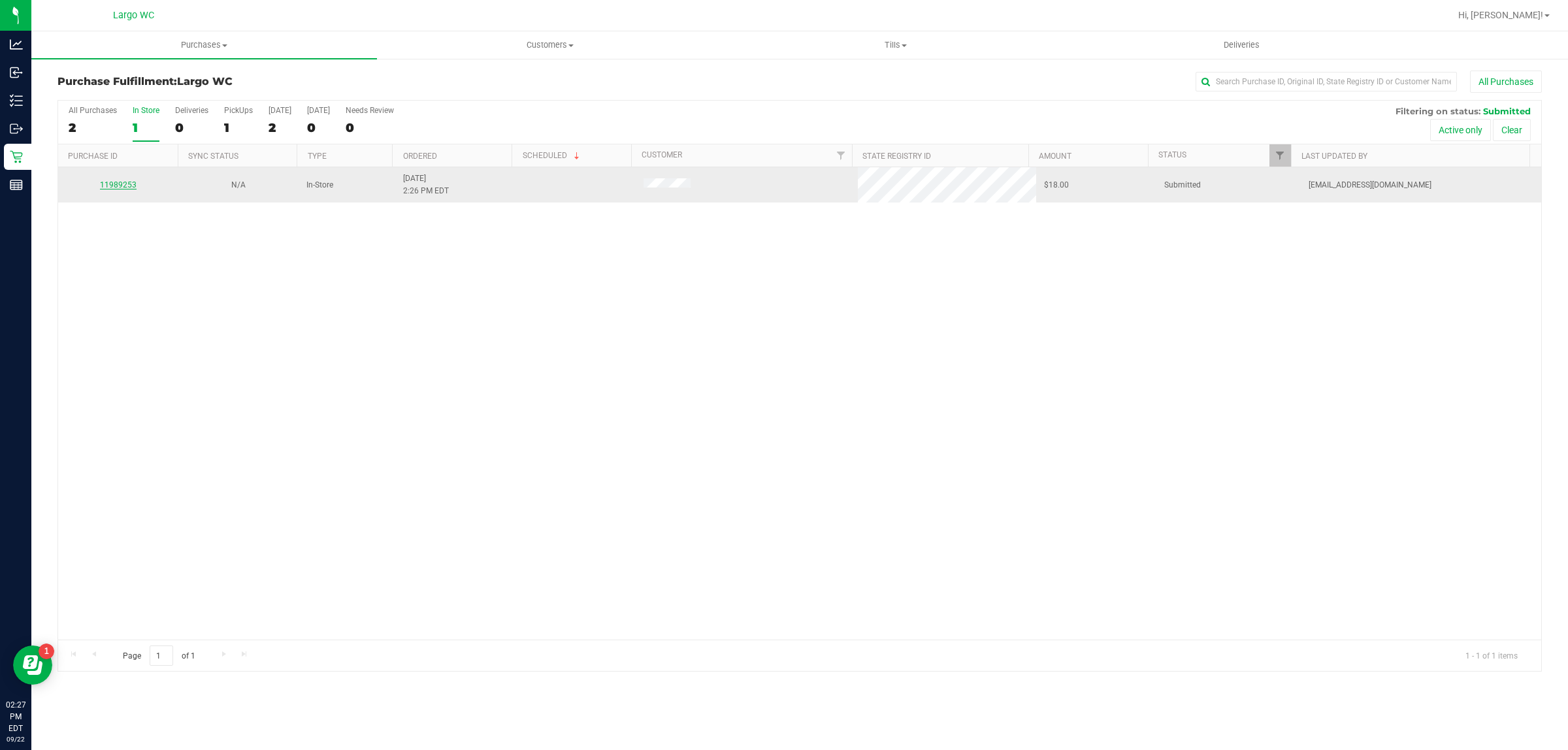
click at [122, 186] on link "11989253" at bounding box center [119, 185] width 37 height 9
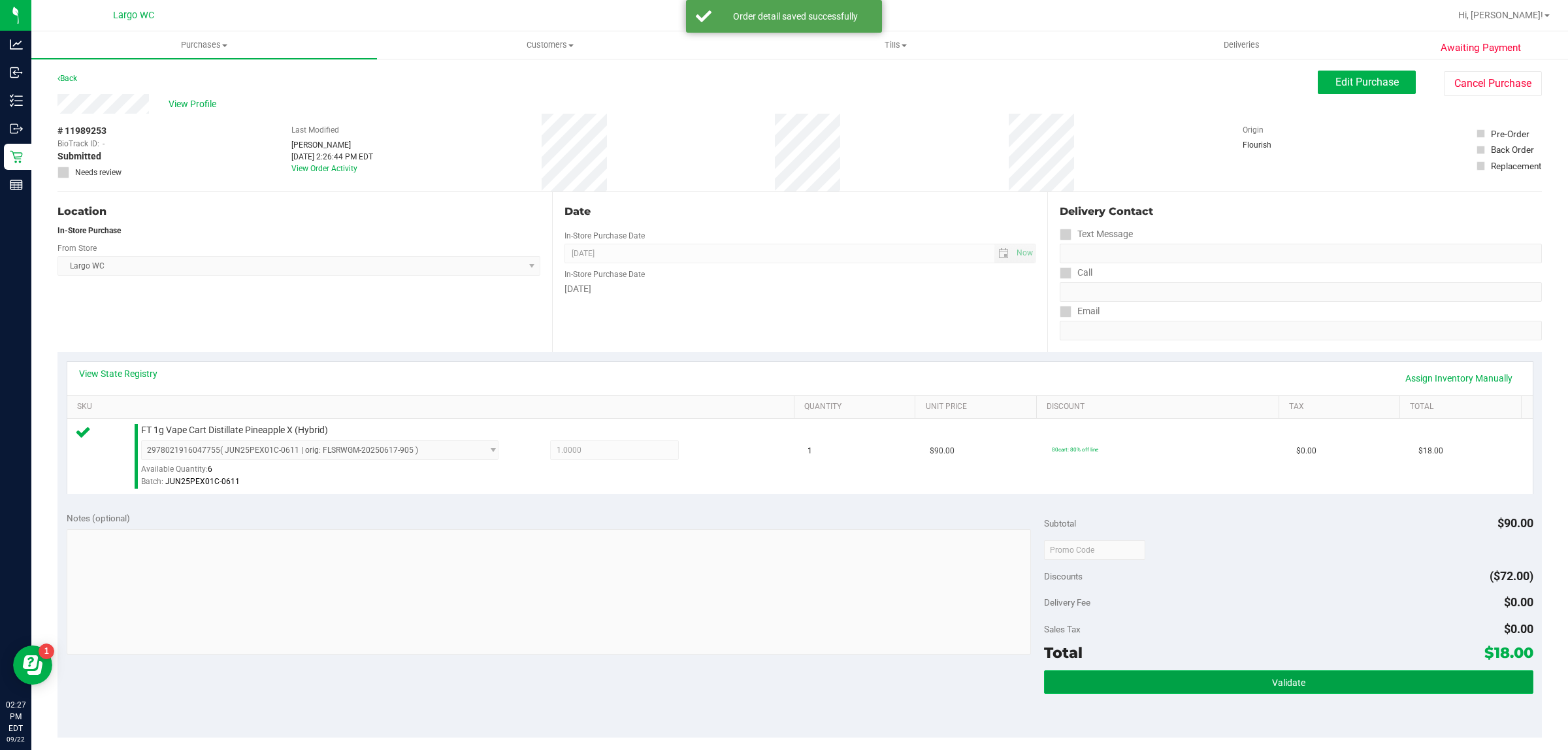
click at [1304, 686] on button "Validate" at bounding box center [1288, 683] width 489 height 24
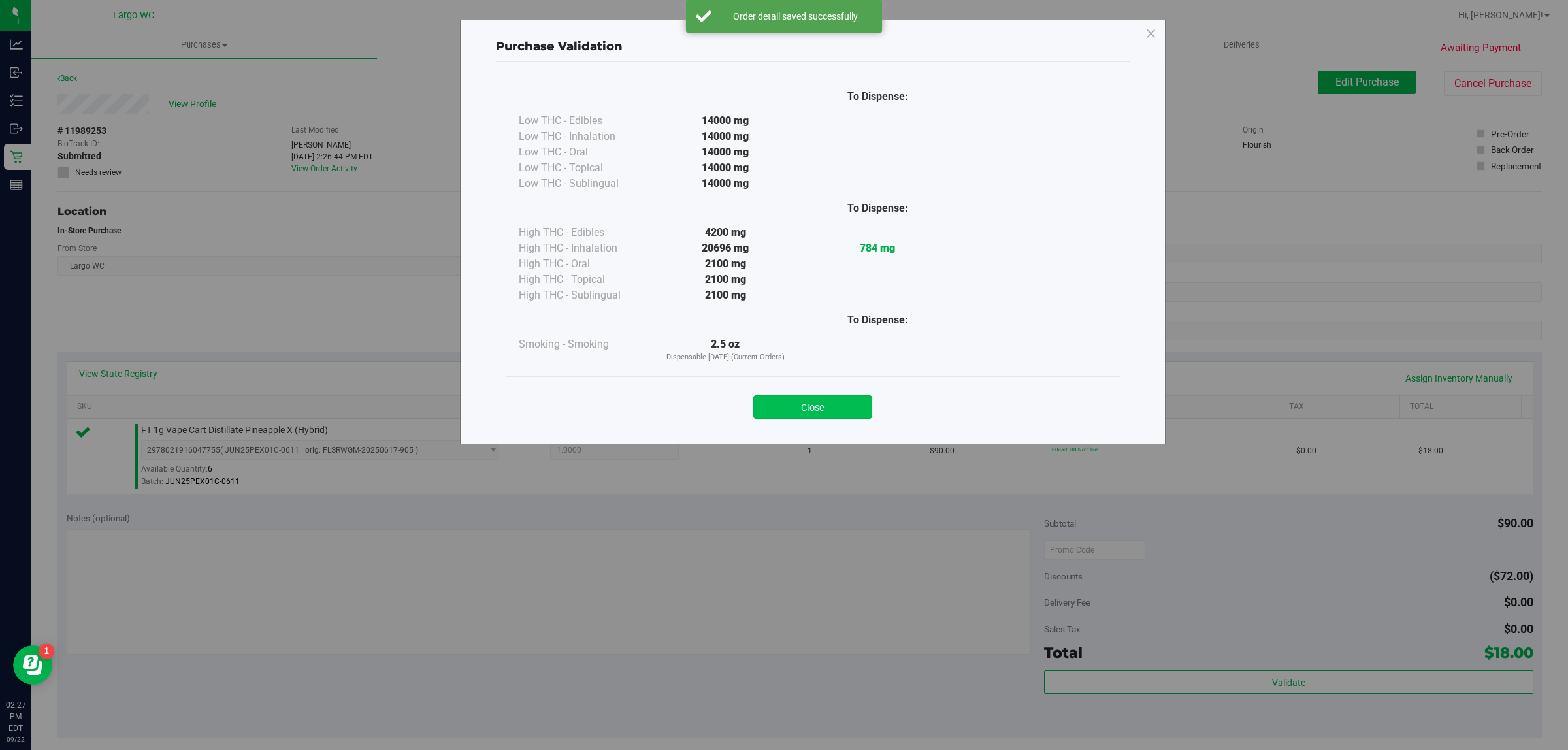
click at [835, 401] on button "Close" at bounding box center [813, 407] width 119 height 24
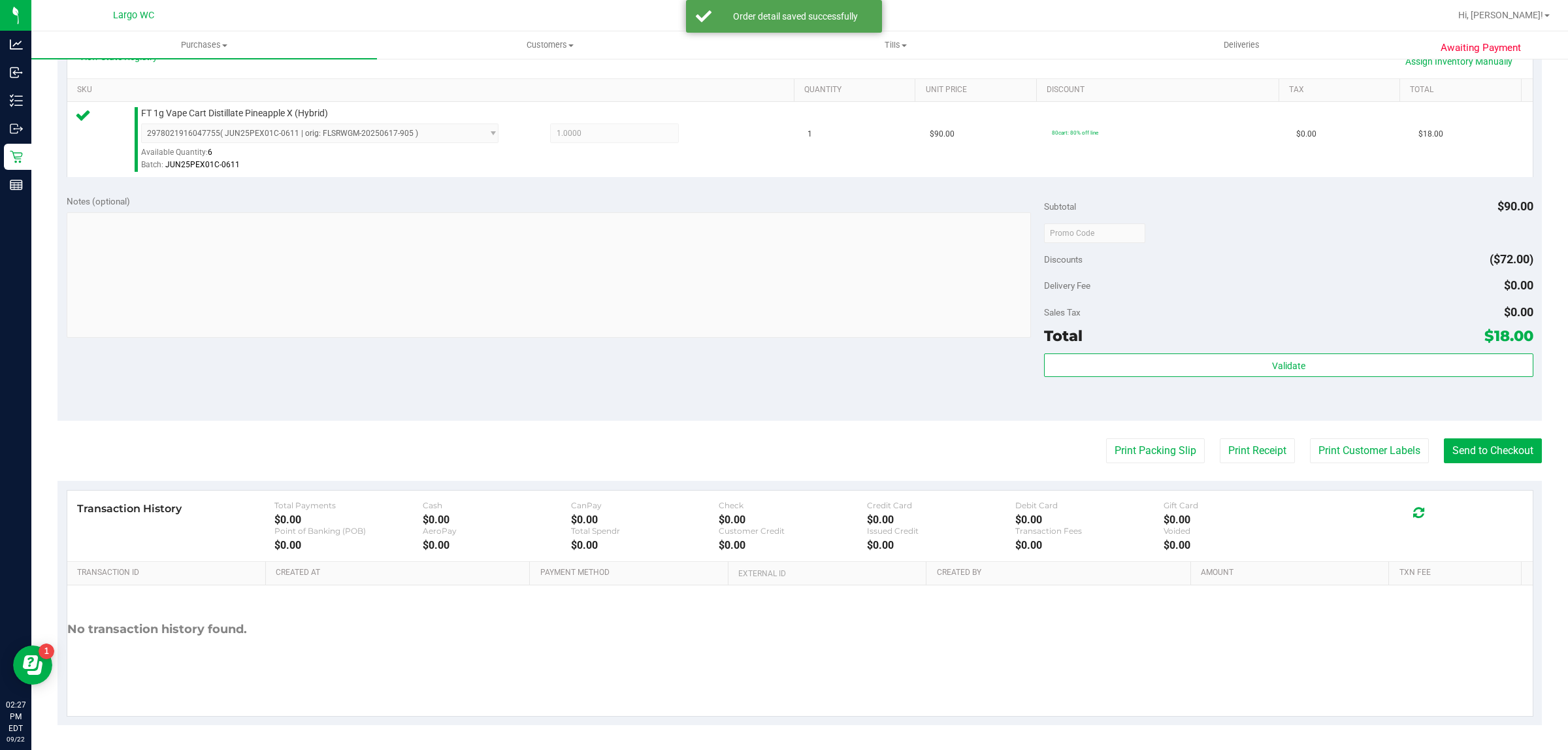
scroll to position [318, 0]
click at [1316, 457] on button "Print Customer Labels" at bounding box center [1370, 450] width 119 height 25
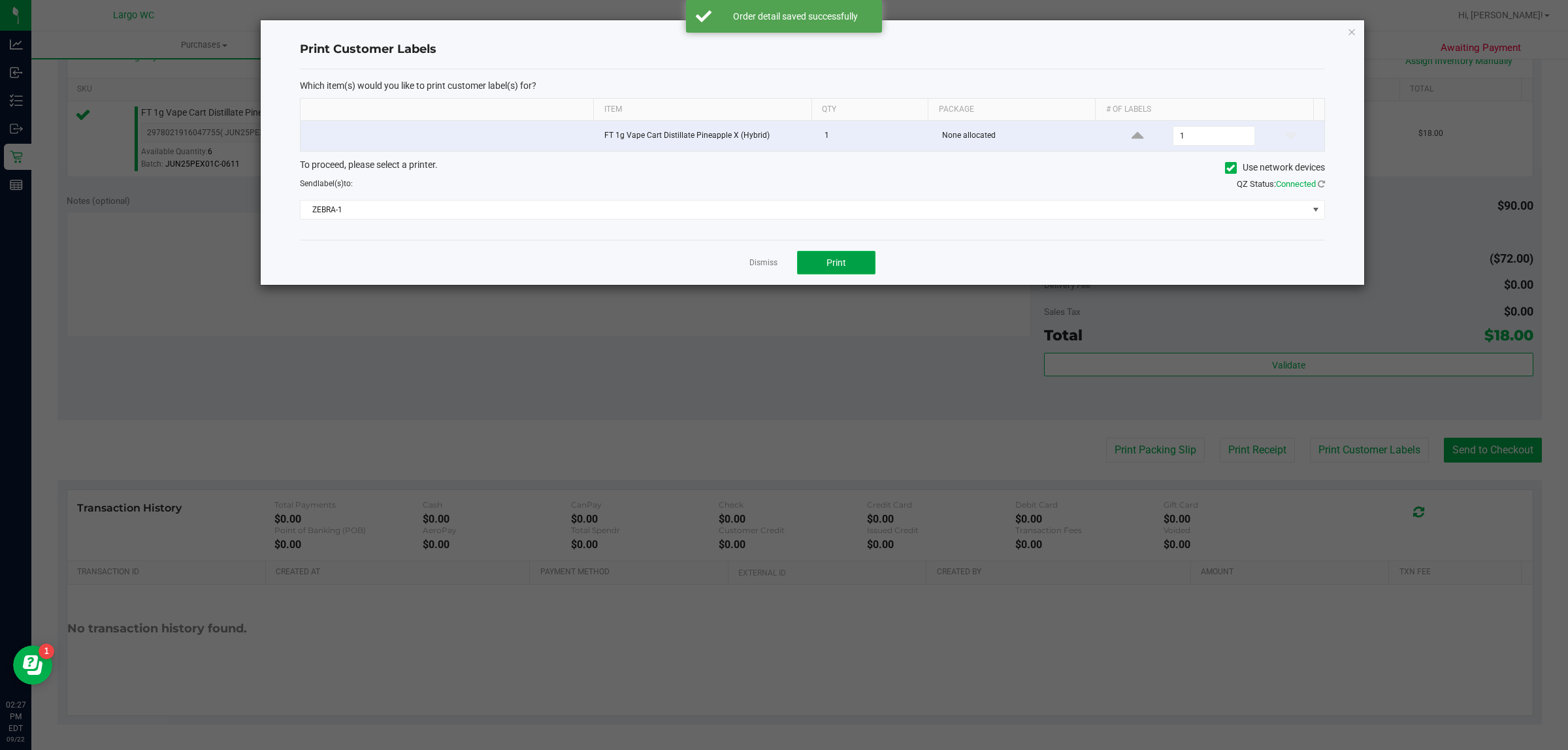
click at [853, 262] on button "Print" at bounding box center [836, 263] width 79 height 24
click at [1354, 36] on icon "button" at bounding box center [1352, 31] width 9 height 16
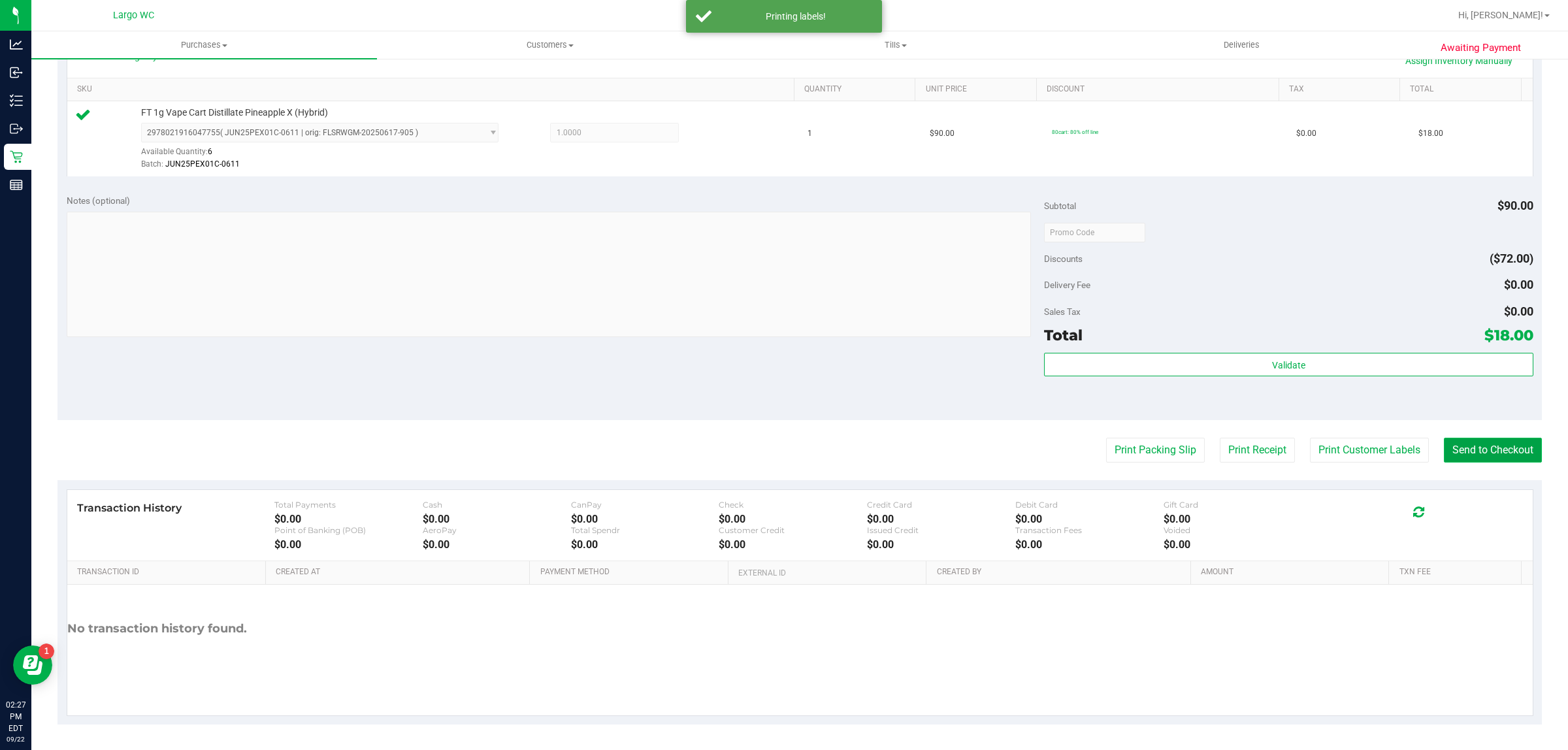
click at [1491, 446] on button "Send to Checkout" at bounding box center [1493, 450] width 98 height 25
